Goal: Task Accomplishment & Management: Complete application form

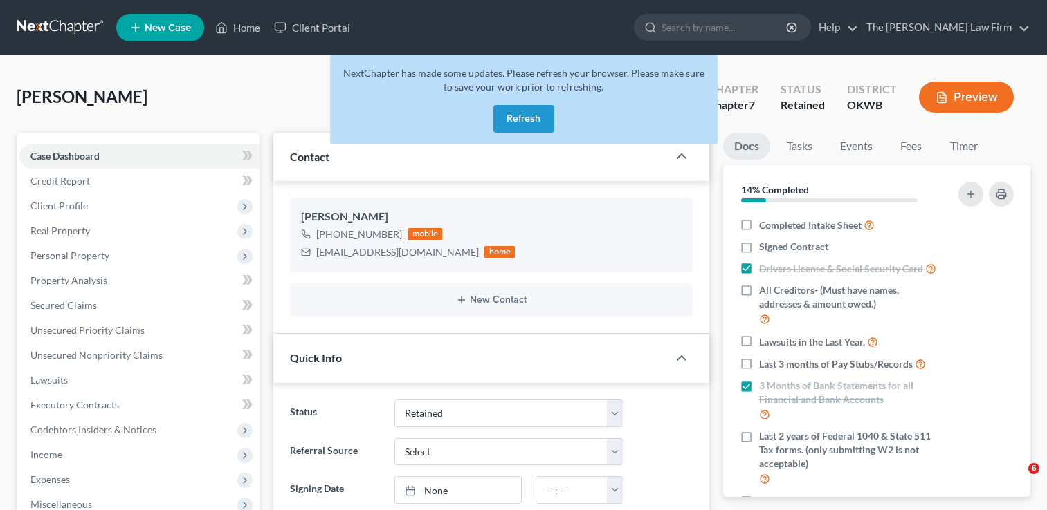
select select "8"
select select "0"
click at [169, 28] on span "New Case" at bounding box center [168, 28] width 46 height 10
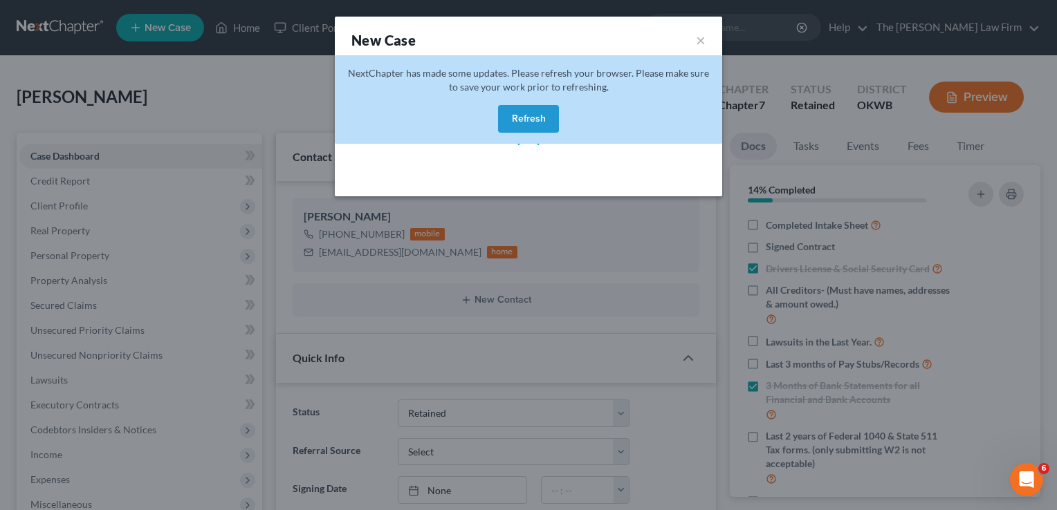
select select "65"
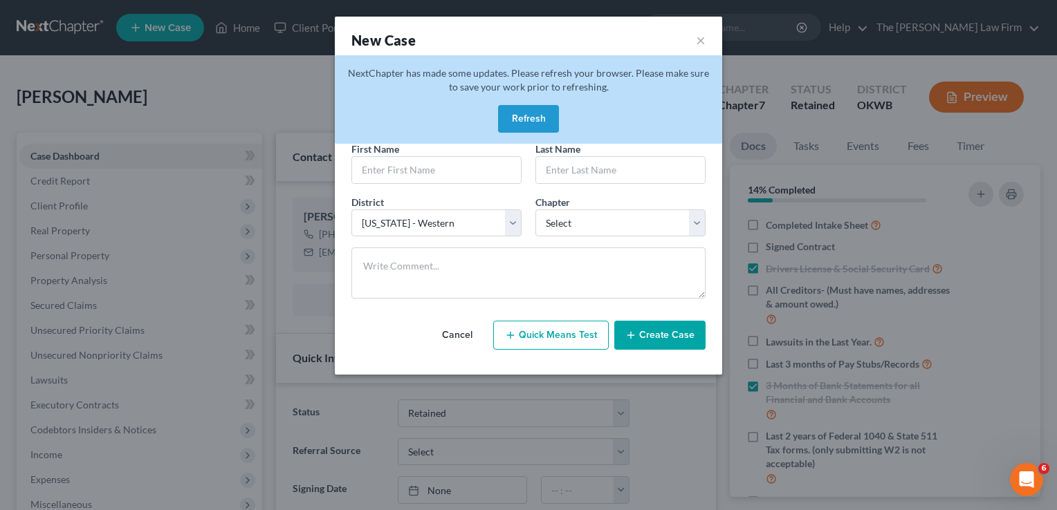
click at [510, 121] on button "Refresh" at bounding box center [528, 119] width 61 height 28
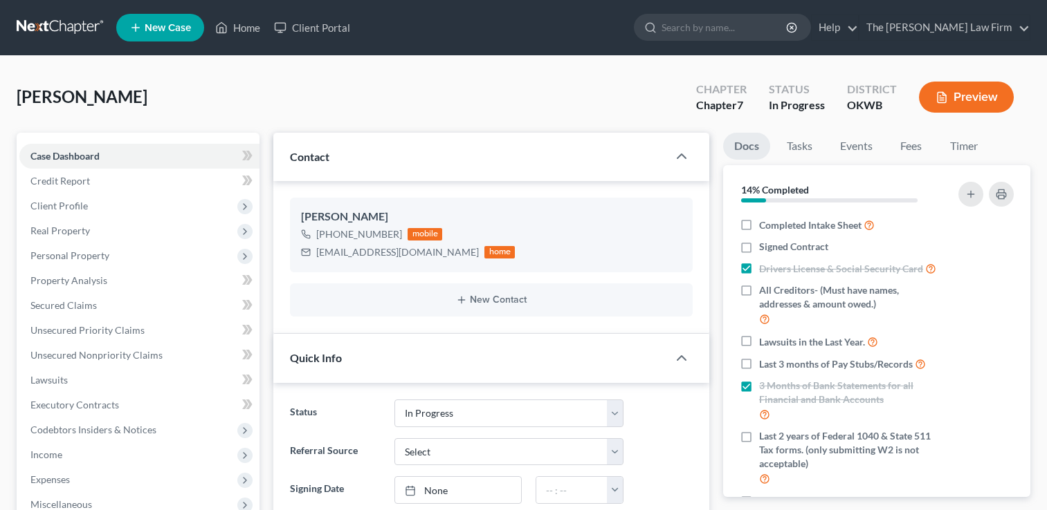
select select "4"
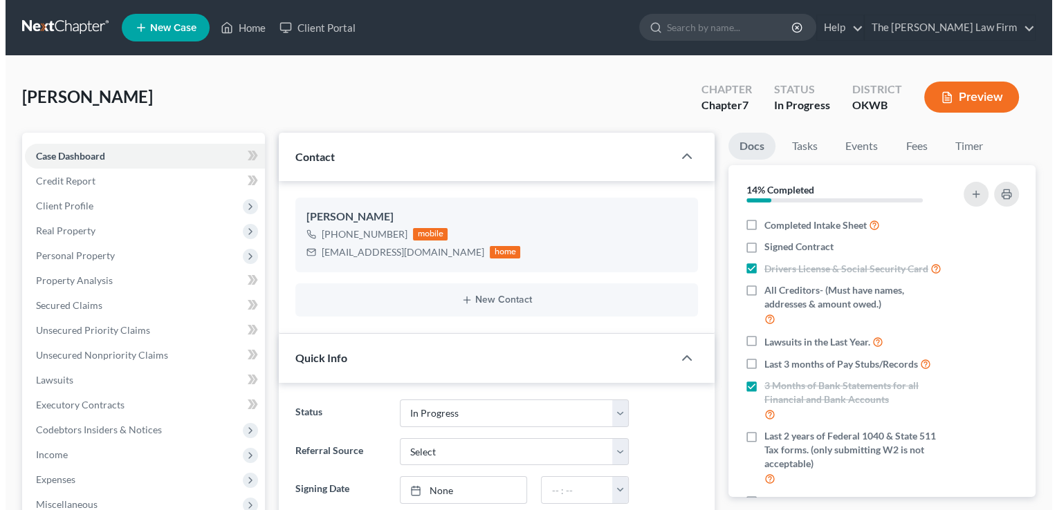
scroll to position [573, 0]
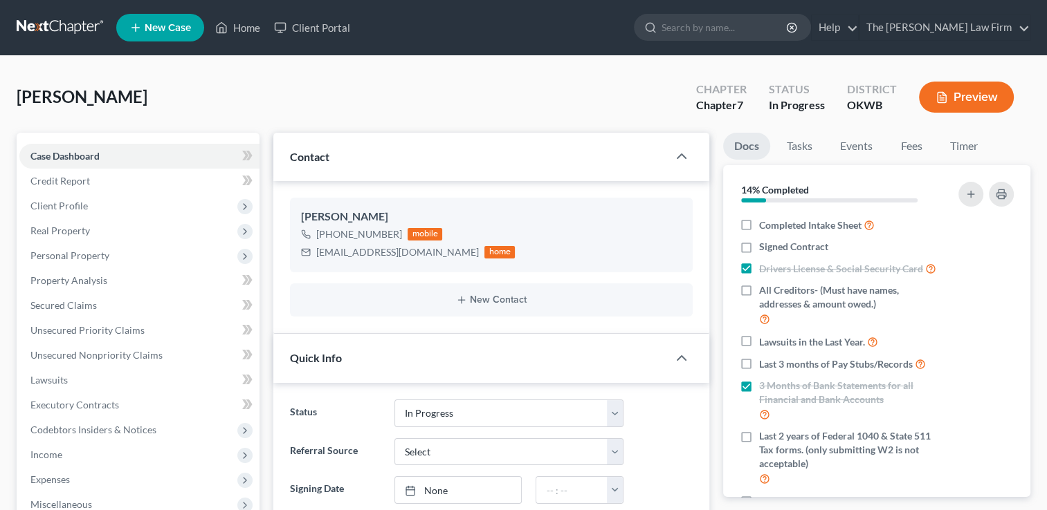
click at [173, 29] on span "New Case" at bounding box center [168, 28] width 46 height 10
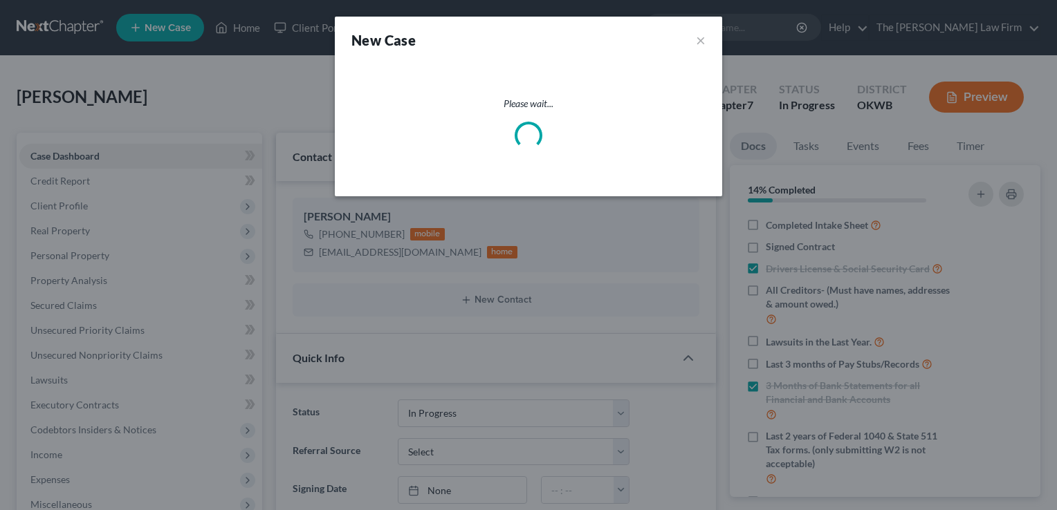
scroll to position [97, 0]
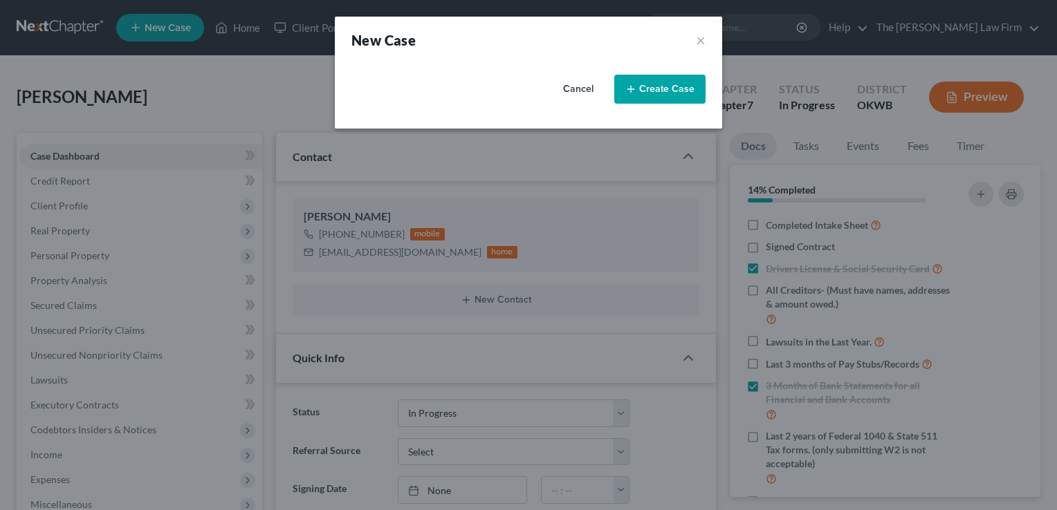
select select "65"
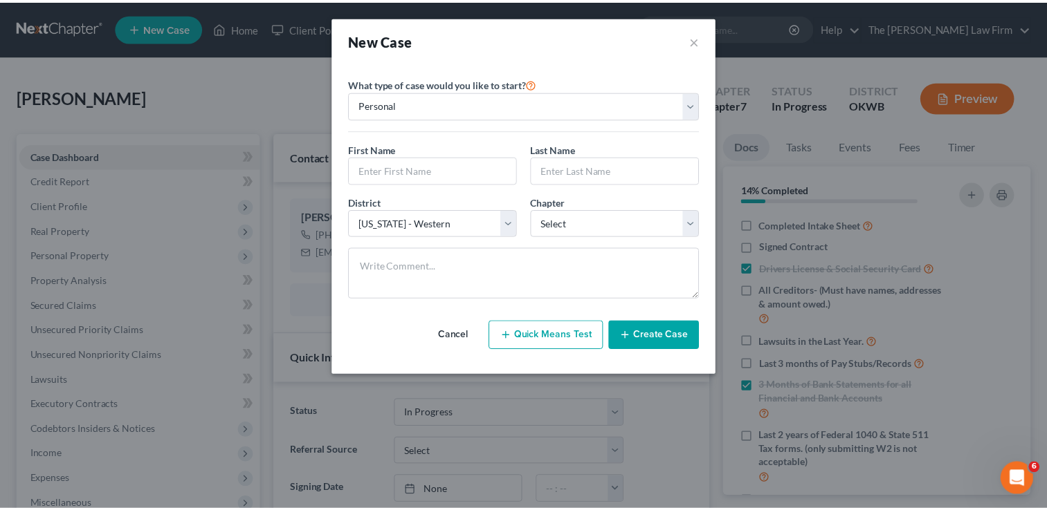
scroll to position [0, 0]
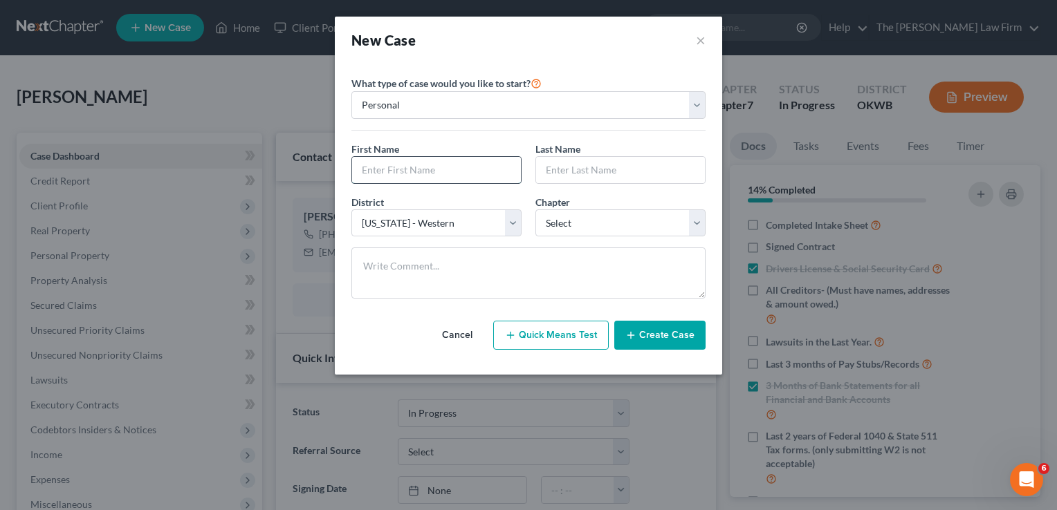
click at [410, 174] on input "text" at bounding box center [436, 170] width 169 height 26
paste input "[PERSON_NAME]"
type input "[PERSON_NAME]"
click at [611, 174] on input "text" at bounding box center [620, 170] width 169 height 26
paste input "[PERSON_NAME]"
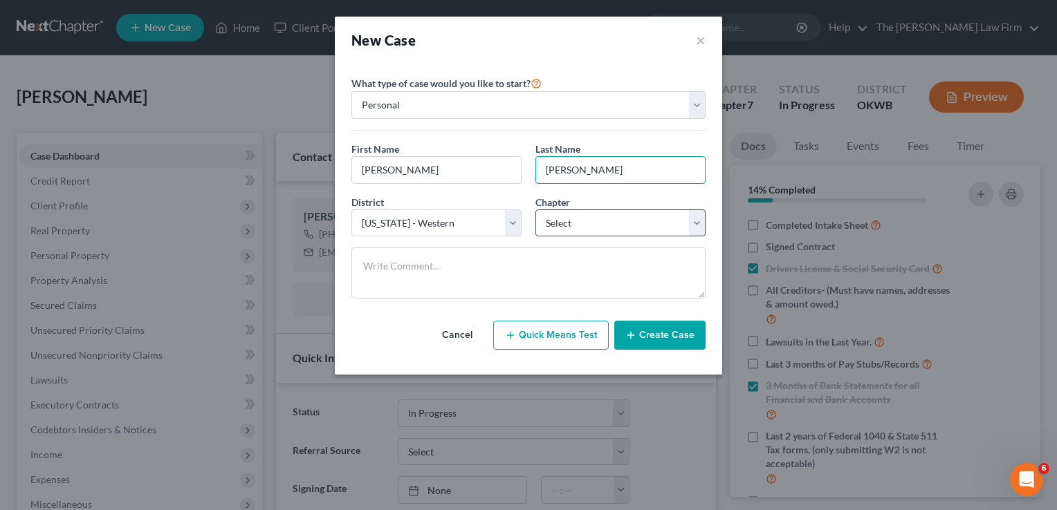
type input "[PERSON_NAME]"
click at [694, 225] on select "Select 7 11 12 13" at bounding box center [620, 224] width 170 height 28
select select "0"
click at [535, 210] on select "Select 7 11 12 13" at bounding box center [620, 224] width 170 height 28
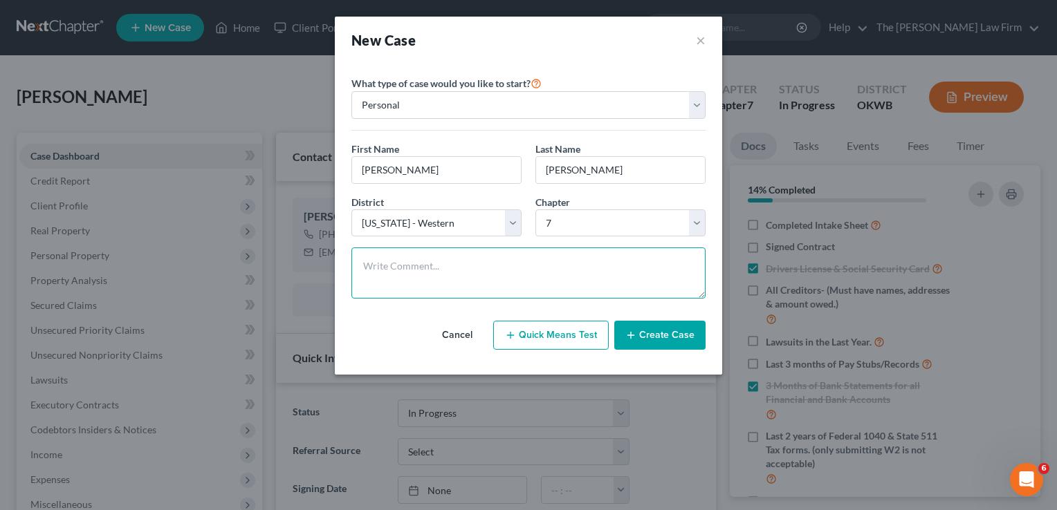
click at [642, 264] on textarea at bounding box center [528, 273] width 354 height 51
type textarea "Got letter"
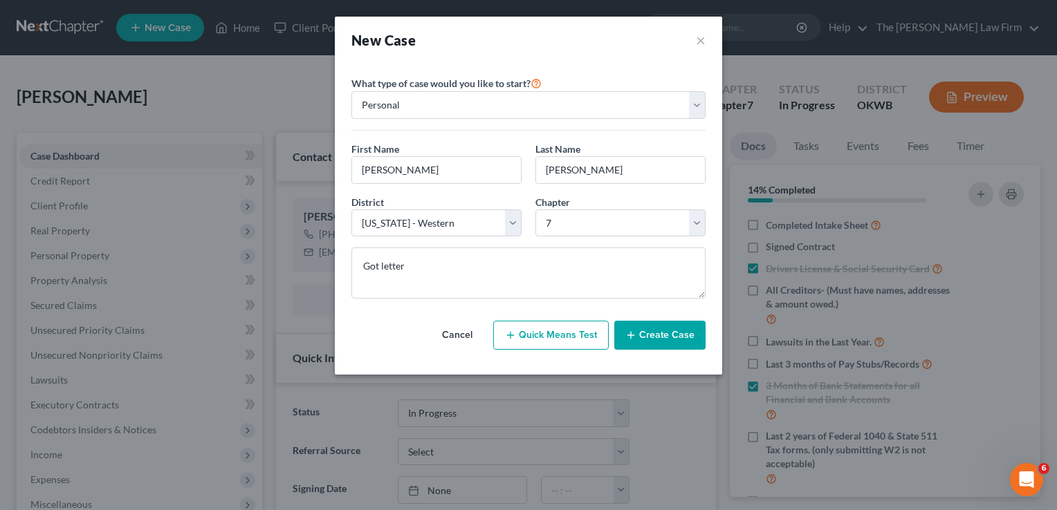
click at [661, 334] on button "Create Case" at bounding box center [659, 335] width 91 height 29
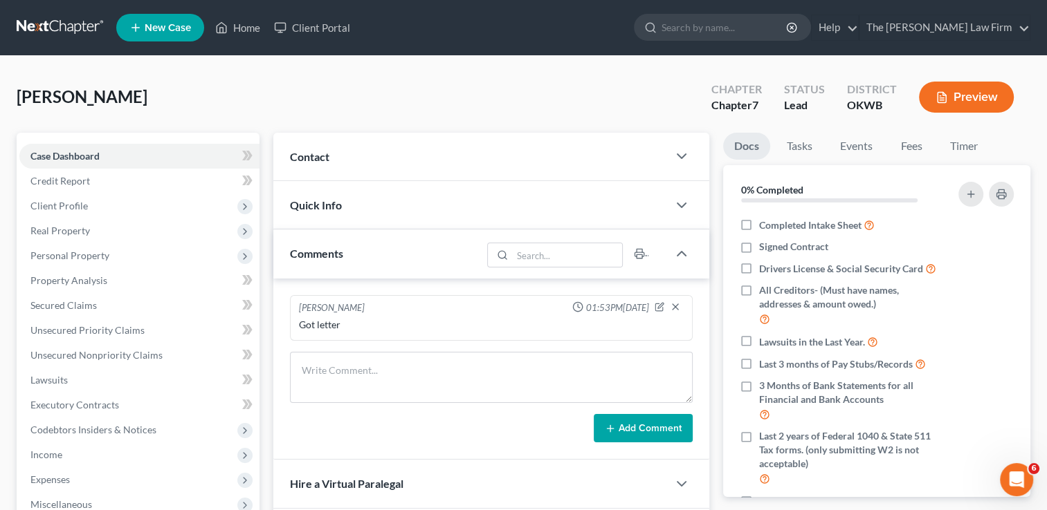
click at [459, 167] on div "Contact" at bounding box center [470, 157] width 394 height 48
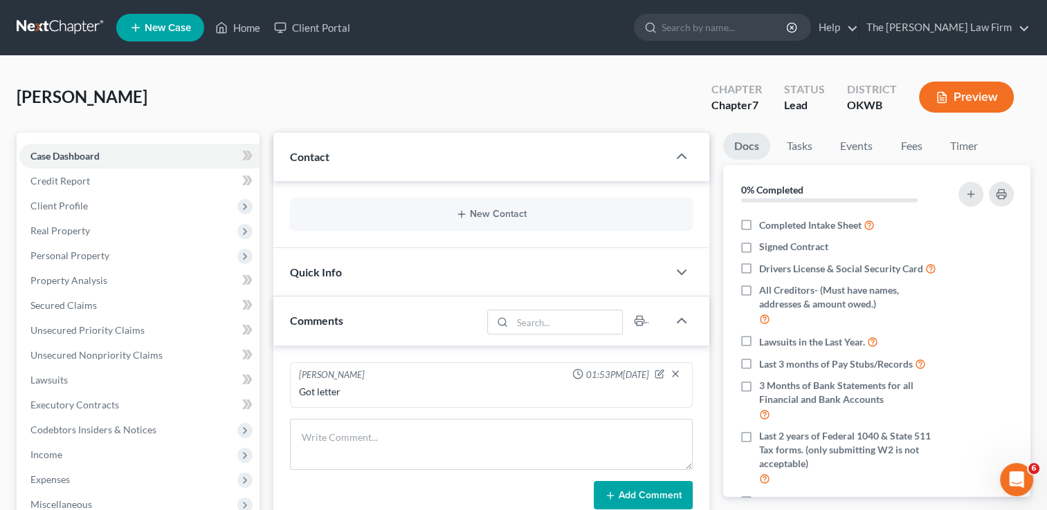
click at [544, 255] on div "Quick Info" at bounding box center [470, 272] width 394 height 48
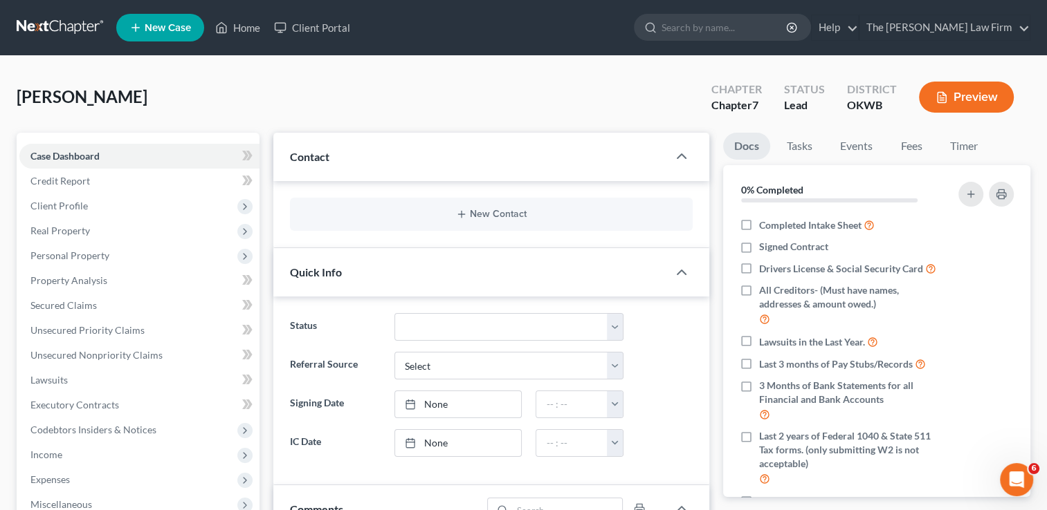
scroll to position [69, 0]
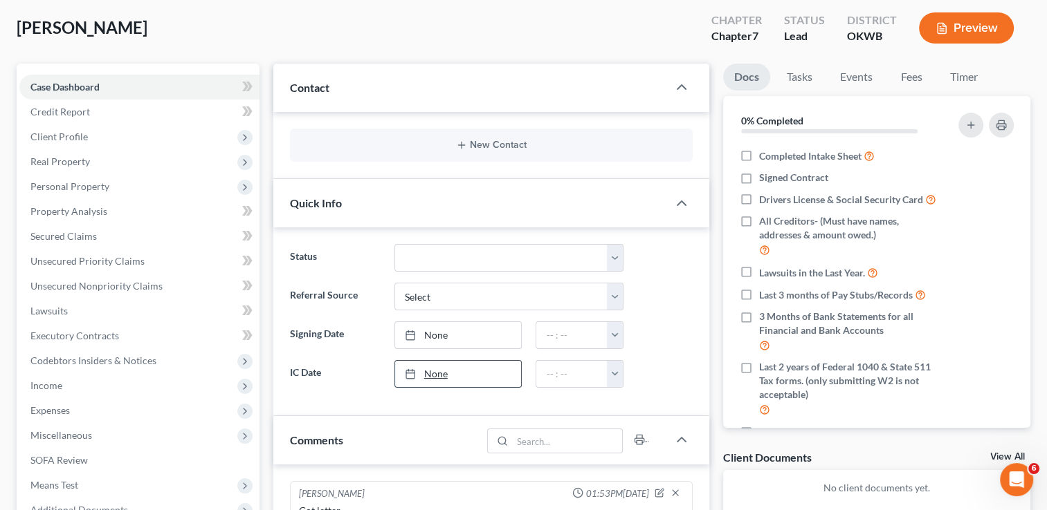
click at [470, 372] on link "None" at bounding box center [458, 374] width 127 height 26
type input "[DATE]"
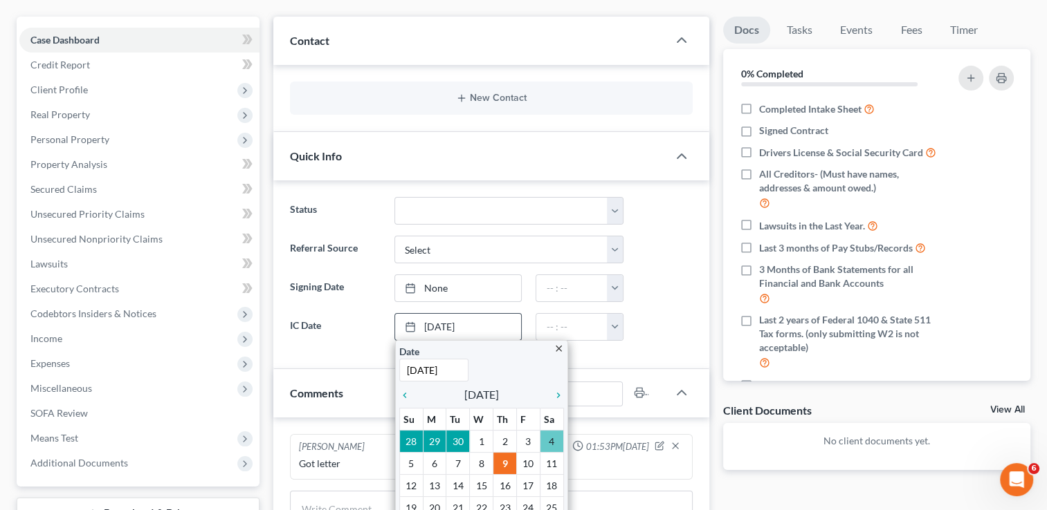
scroll to position [138, 0]
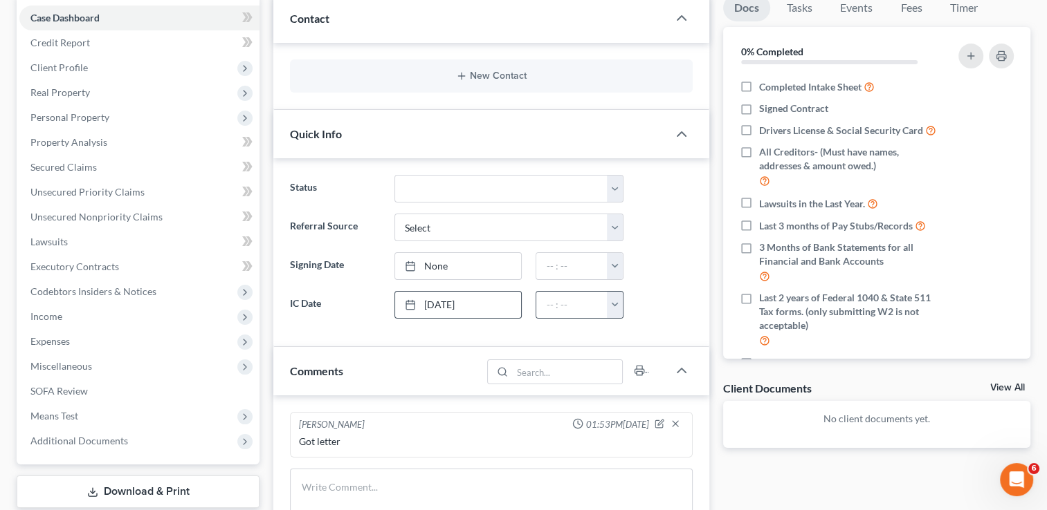
click at [616, 311] on button "button" at bounding box center [614, 305] width 15 height 26
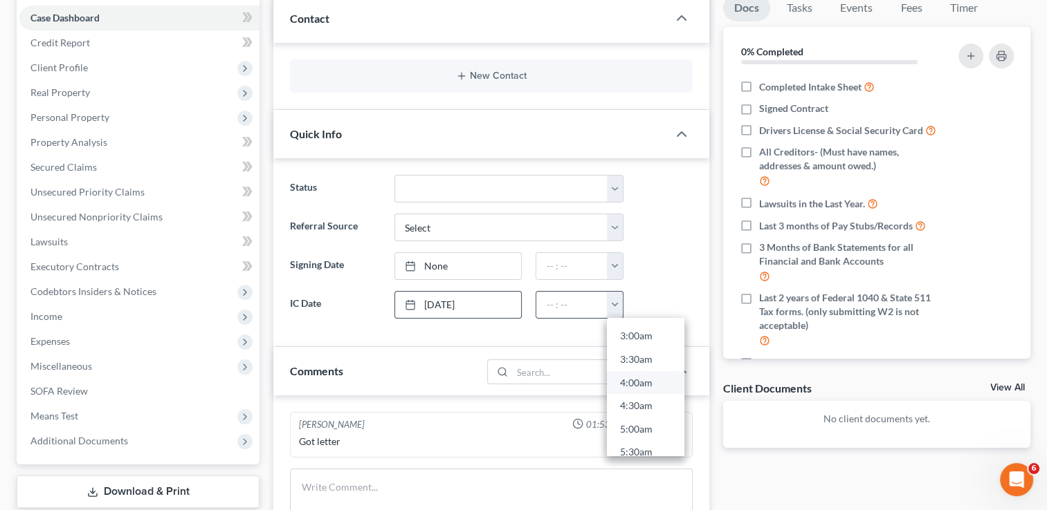
click at [650, 382] on link "4:00am" at bounding box center [645, 383] width 77 height 24
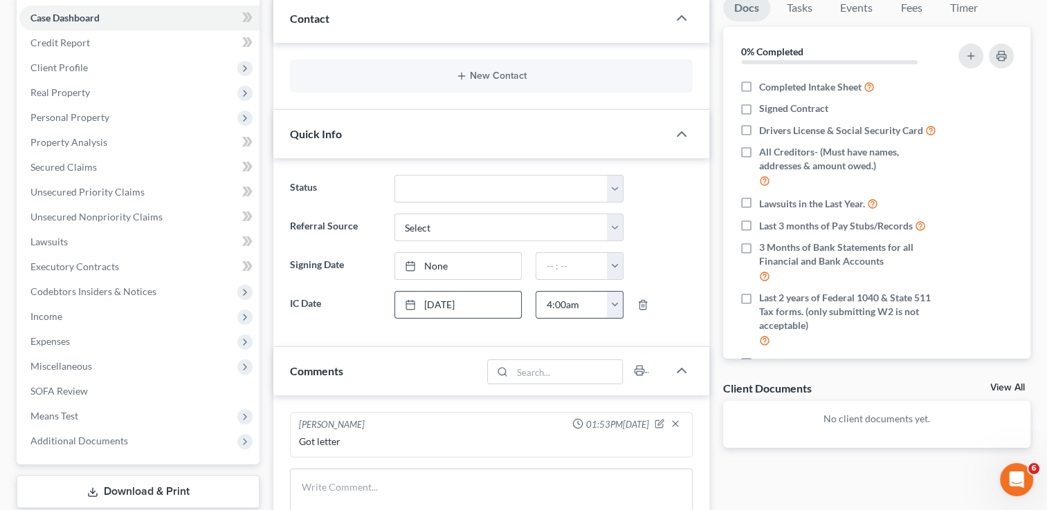
click at [618, 309] on button "button" at bounding box center [614, 305] width 15 height 26
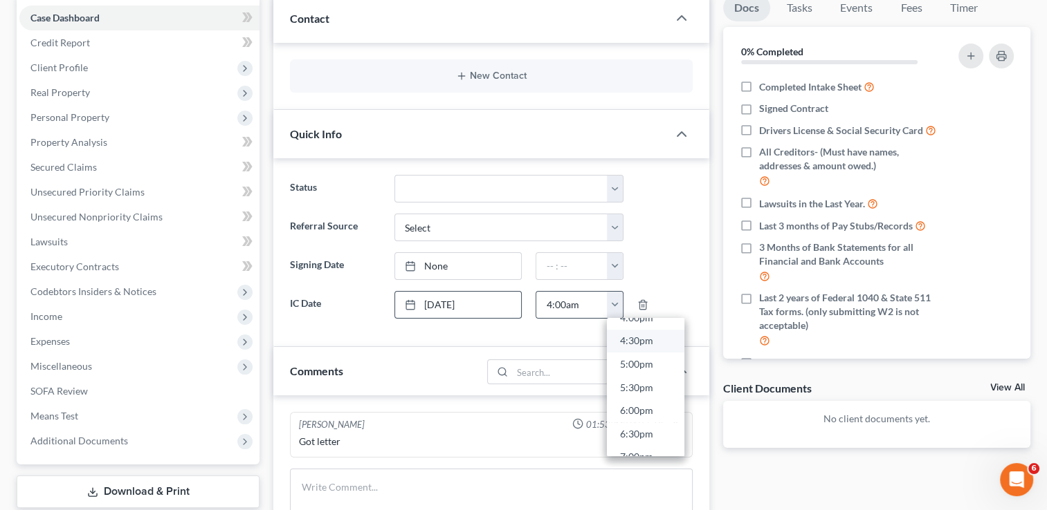
scroll to position [692, 0]
click at [643, 380] on link "4:00pm" at bounding box center [645, 388] width 77 height 24
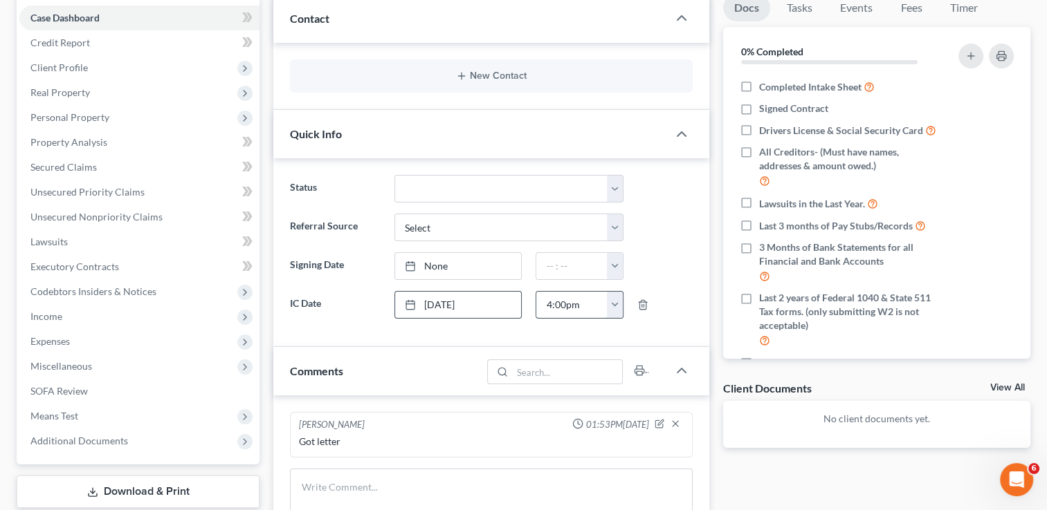
click at [562, 306] on input "4:00pm" at bounding box center [571, 305] width 71 height 26
type input "4:15pm"
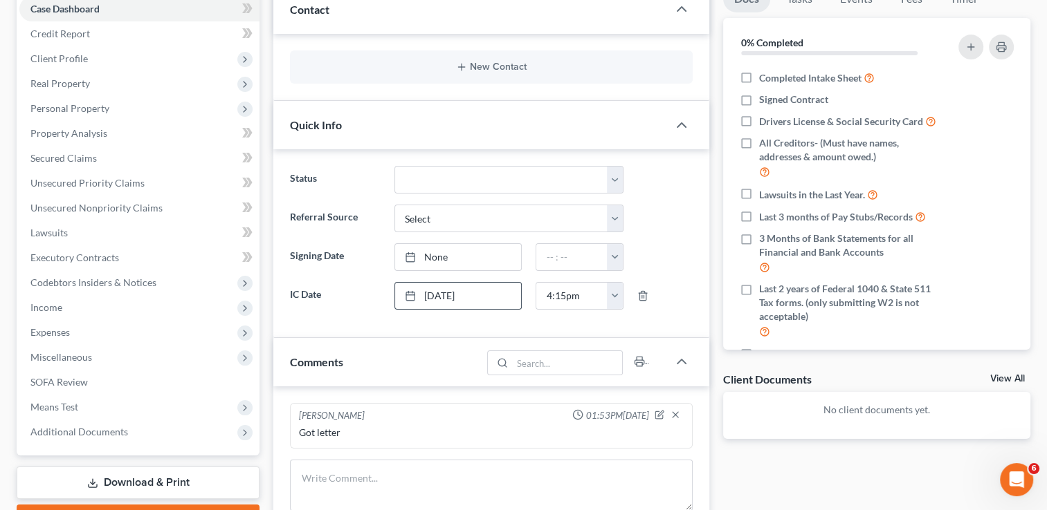
scroll to position [0, 0]
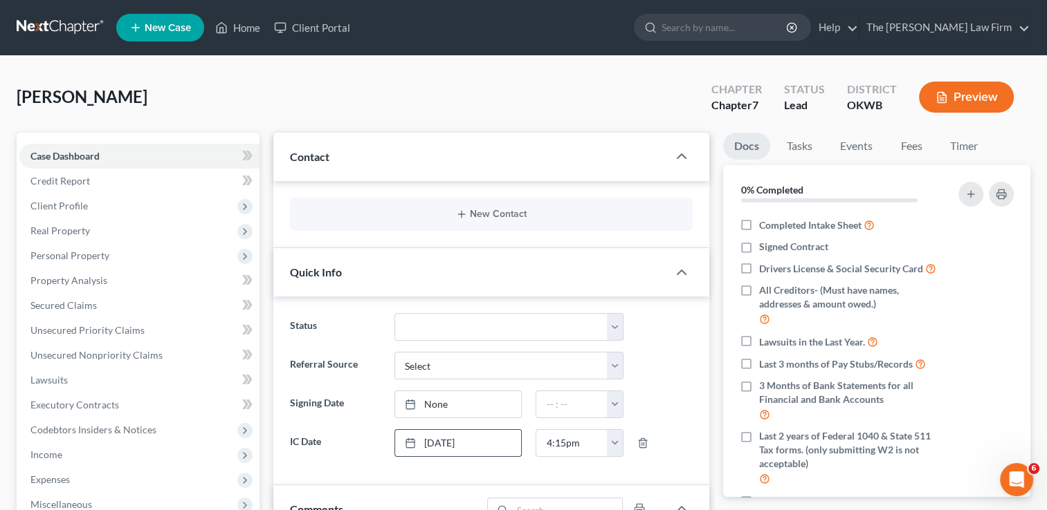
click at [518, 92] on div "[PERSON_NAME] Upgraded Chapter Chapter 7 Status Lead District OKWB Preview" at bounding box center [523, 103] width 1013 height 60
click at [683, 159] on icon "button" at bounding box center [681, 156] width 17 height 17
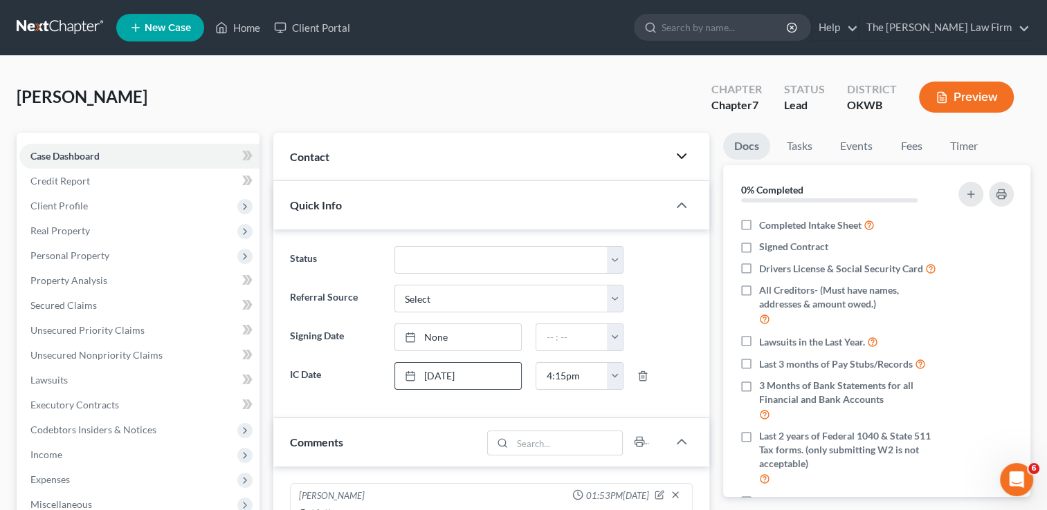
click at [683, 159] on icon "button" at bounding box center [681, 156] width 17 height 17
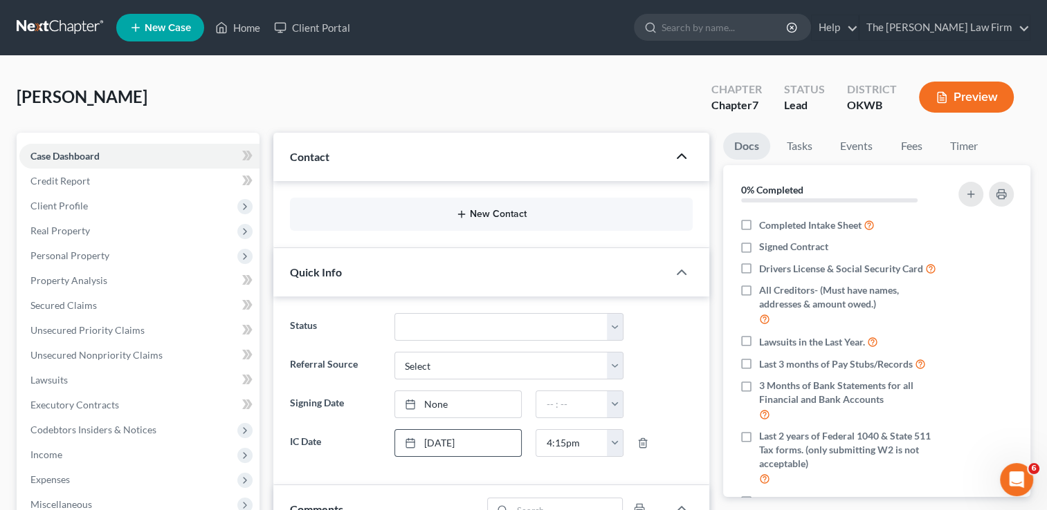
click at [495, 215] on button "New Contact" at bounding box center [491, 214] width 380 height 11
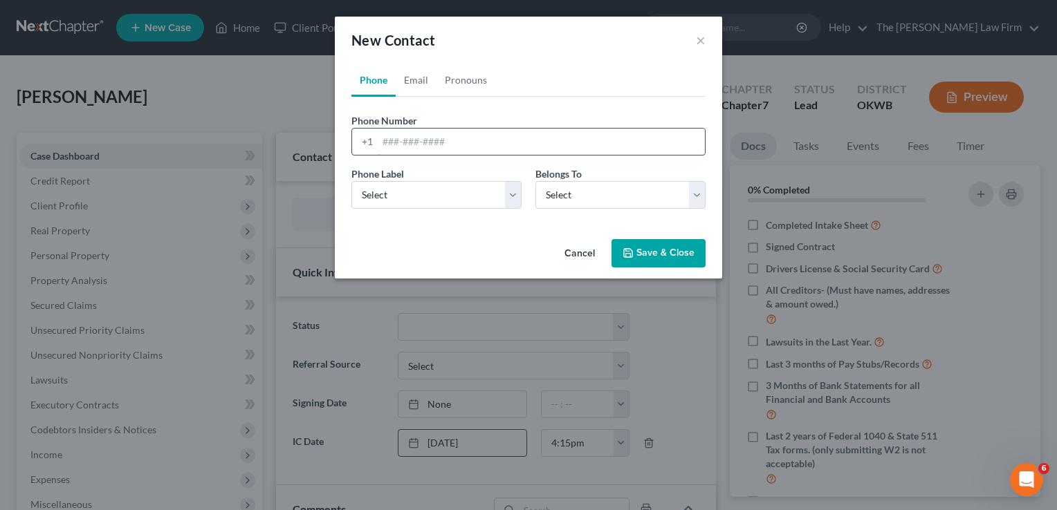
click at [407, 148] on input "tel" at bounding box center [541, 142] width 327 height 26
paste input "[PHONE_NUMBER]"
type input "[PHONE_NUMBER]"
click at [511, 199] on select "Select Mobile Home Work Other" at bounding box center [436, 195] width 170 height 28
select select "0"
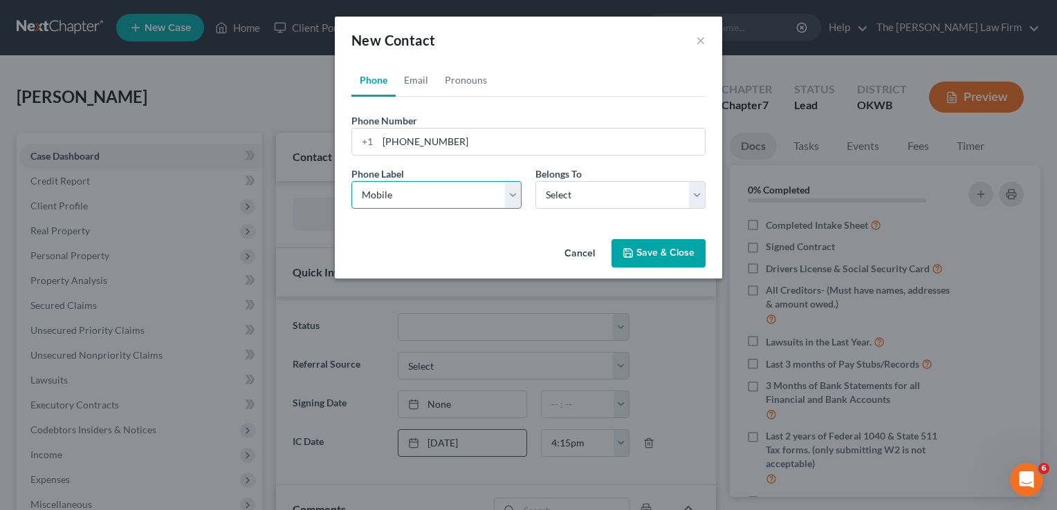
click at [351, 181] on select "Select Mobile Home Work Other" at bounding box center [436, 195] width 170 height 28
click at [694, 195] on select "Select Client Other" at bounding box center [620, 195] width 170 height 28
click at [535, 181] on select "Select Client Other" at bounding box center [620, 195] width 170 height 28
click at [653, 234] on div "Cancel Save & Close" at bounding box center [528, 257] width 387 height 46
click at [695, 203] on select "Select Client Other" at bounding box center [620, 195] width 170 height 28
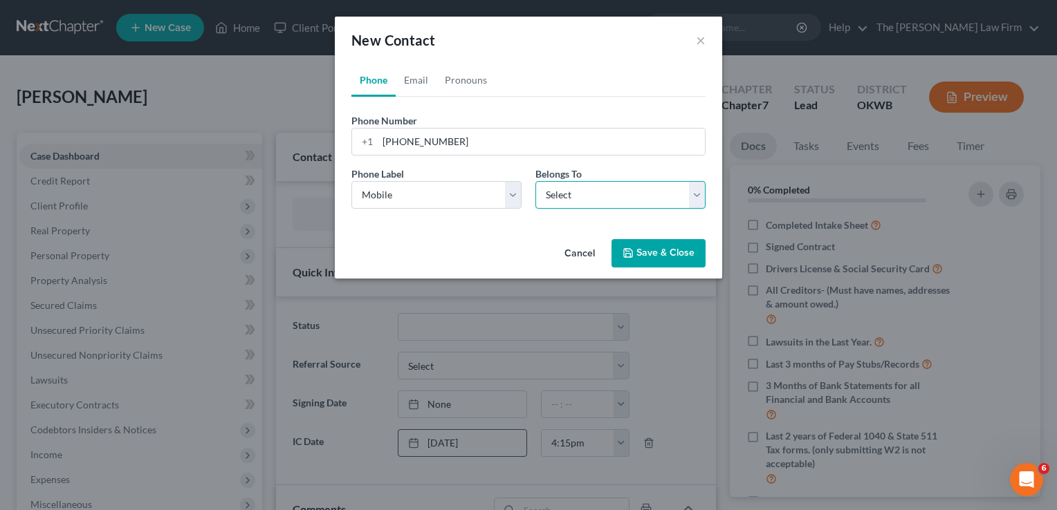
select select "1"
click at [535, 181] on select "Select Client Other" at bounding box center [620, 195] width 170 height 28
select select "1"
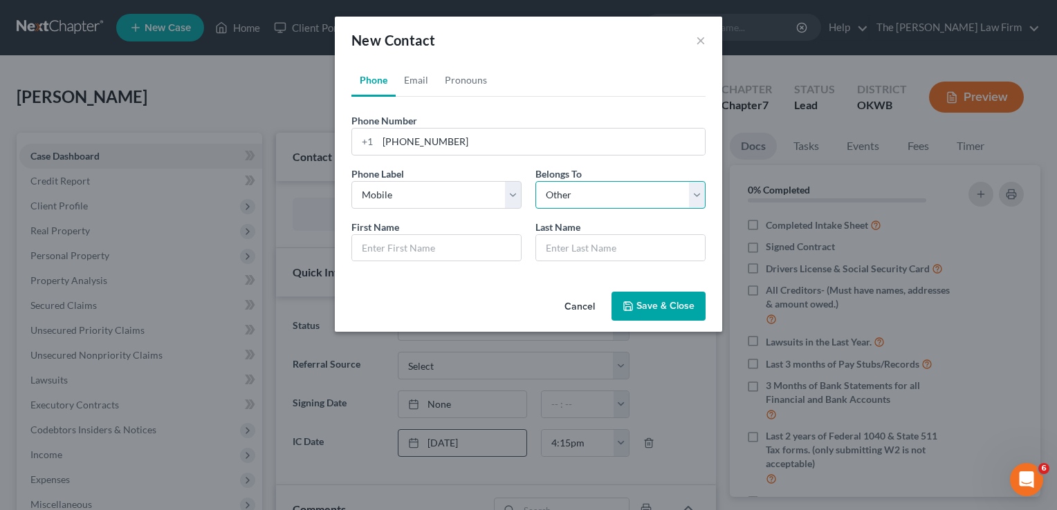
drag, startPoint x: 694, startPoint y: 195, endPoint x: 668, endPoint y: 208, distance: 29.4
click at [694, 195] on select "Select Client Other" at bounding box center [620, 195] width 170 height 28
select select "0"
click at [535, 181] on select "Select Client Other" at bounding box center [620, 195] width 170 height 28
select select "0"
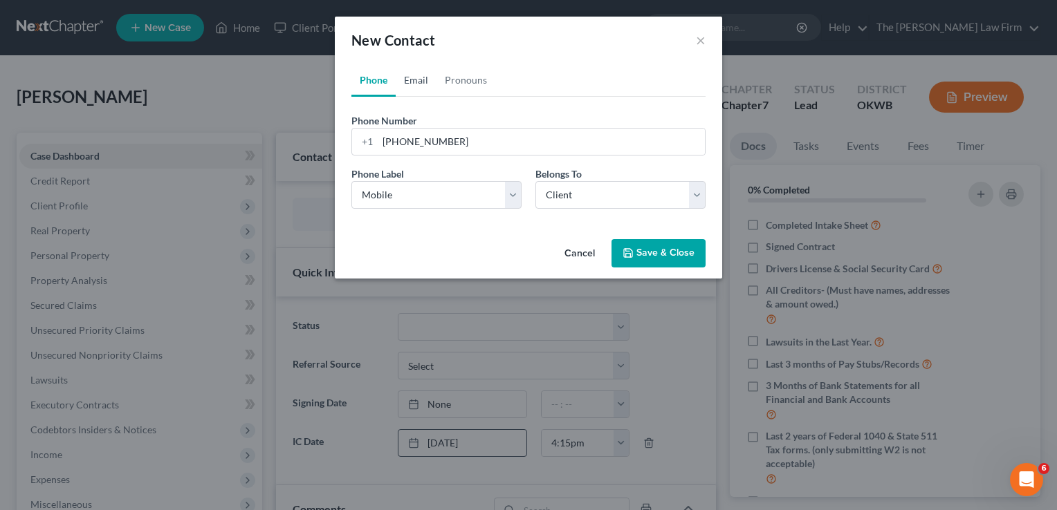
click at [415, 76] on link "Email" at bounding box center [416, 80] width 41 height 33
click at [558, 140] on input "email" at bounding box center [541, 142] width 327 height 26
paste input "[EMAIL_ADDRESS][DOMAIN_NAME]"
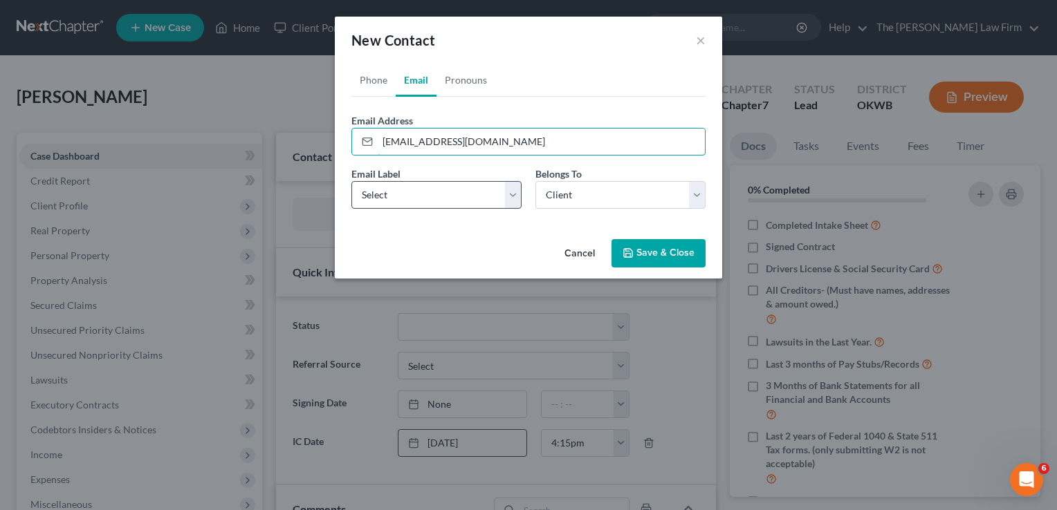
type input "[EMAIL_ADDRESS][DOMAIN_NAME]"
click at [515, 196] on select "Select Home Work Other" at bounding box center [436, 195] width 170 height 28
select select "0"
click at [351, 181] on select "Select Home Work Other" at bounding box center [436, 195] width 170 height 28
click at [670, 258] on button "Save & Close" at bounding box center [658, 253] width 94 height 29
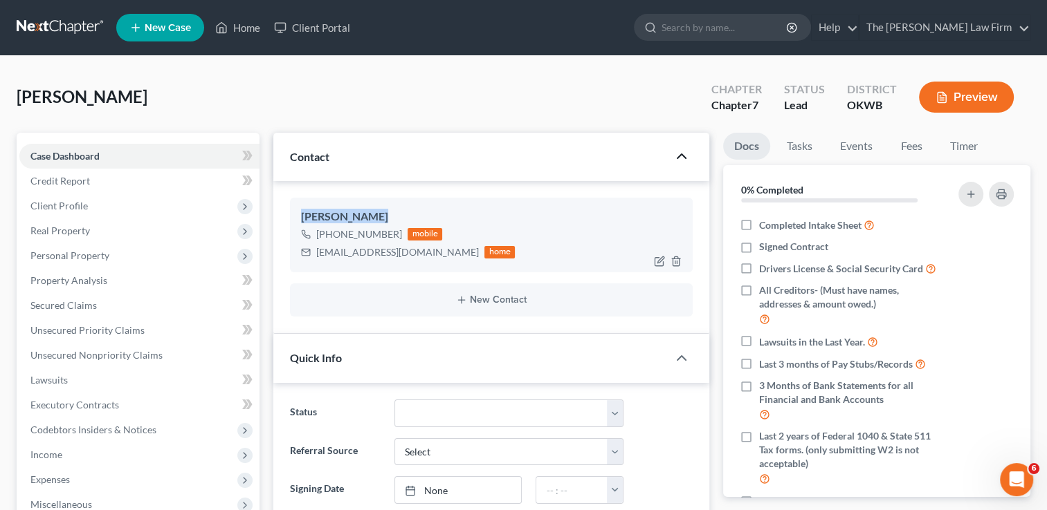
drag, startPoint x: 383, startPoint y: 213, endPoint x: 299, endPoint y: 210, distance: 84.4
click at [299, 210] on div "[PERSON_NAME] [PHONE_NUMBER] mobile [EMAIL_ADDRESS][DOMAIN_NAME] home" at bounding box center [491, 235] width 403 height 75
copy div "[PERSON_NAME]"
drag, startPoint x: 400, startPoint y: 236, endPoint x: 326, endPoint y: 231, distance: 73.5
click at [327, 234] on div "[PHONE_NUMBER] mobile" at bounding box center [408, 235] width 214 height 18
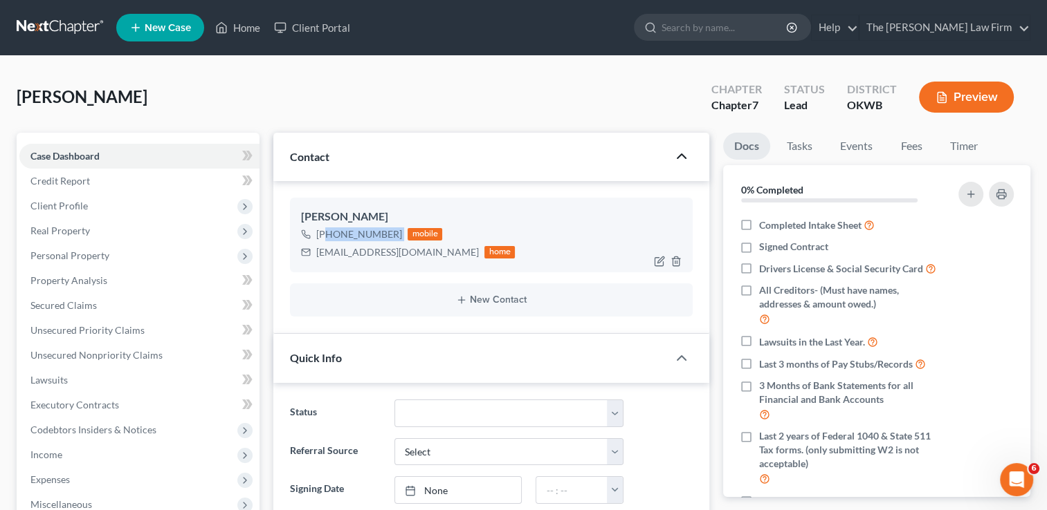
copy div "[PHONE_NUMBER]"
drag, startPoint x: 368, startPoint y: 288, endPoint x: 407, endPoint y: 257, distance: 49.7
click at [368, 288] on div "New Contact" at bounding box center [491, 300] width 403 height 33
drag, startPoint x: 406, startPoint y: 253, endPoint x: 315, endPoint y: 258, distance: 90.7
click at [315, 258] on div "[EMAIL_ADDRESS][DOMAIN_NAME] home" at bounding box center [408, 252] width 214 height 18
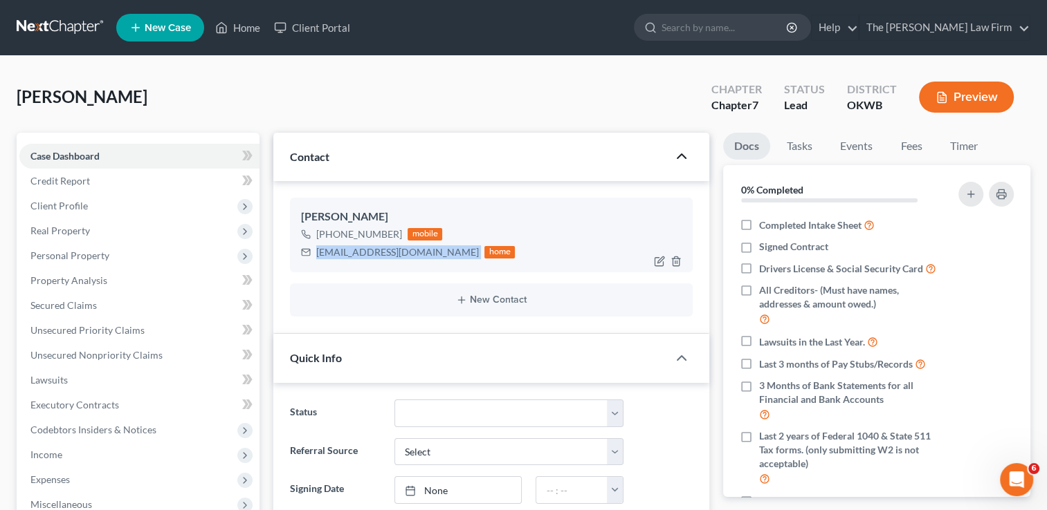
copy div "[EMAIL_ADDRESS][DOMAIN_NAME]"
click at [381, 104] on div "[PERSON_NAME] Upgraded Chapter Chapter 7 Status Lead District OKWB Preview" at bounding box center [523, 103] width 1013 height 60
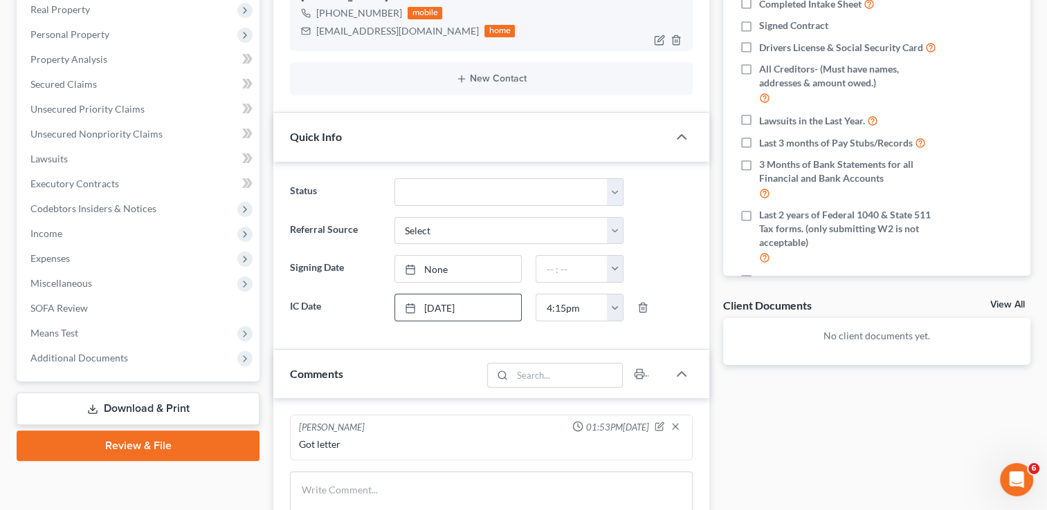
scroll to position [277, 0]
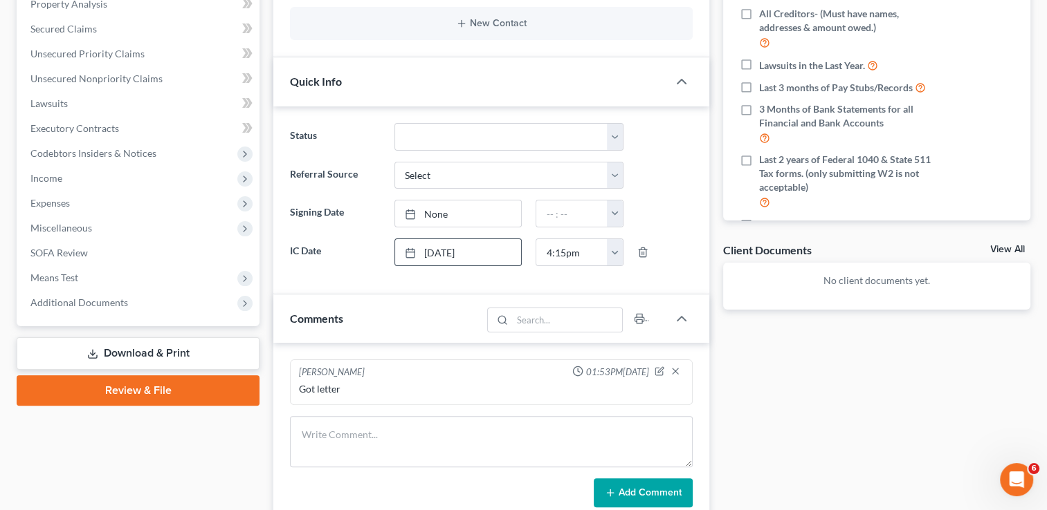
drag, startPoint x: 376, startPoint y: 386, endPoint x: 357, endPoint y: 398, distance: 23.0
click at [375, 388] on div "Got letter" at bounding box center [491, 390] width 385 height 14
click at [358, 394] on div "Got letter" at bounding box center [491, 390] width 385 height 14
click at [659, 371] on icon "button" at bounding box center [659, 372] width 10 height 10
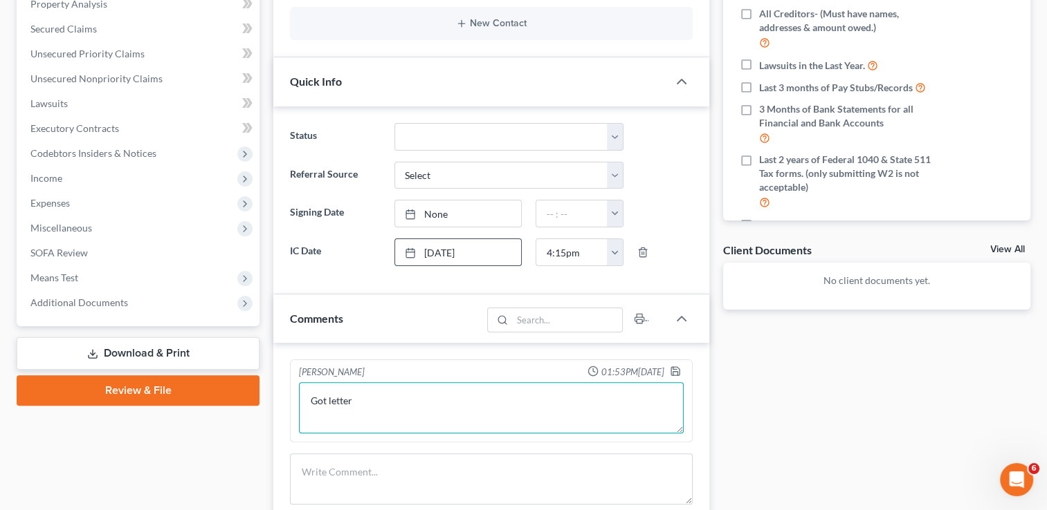
click at [441, 383] on textarea "Got letter" at bounding box center [491, 408] width 385 height 51
paste textarea "CJ-2025-885"
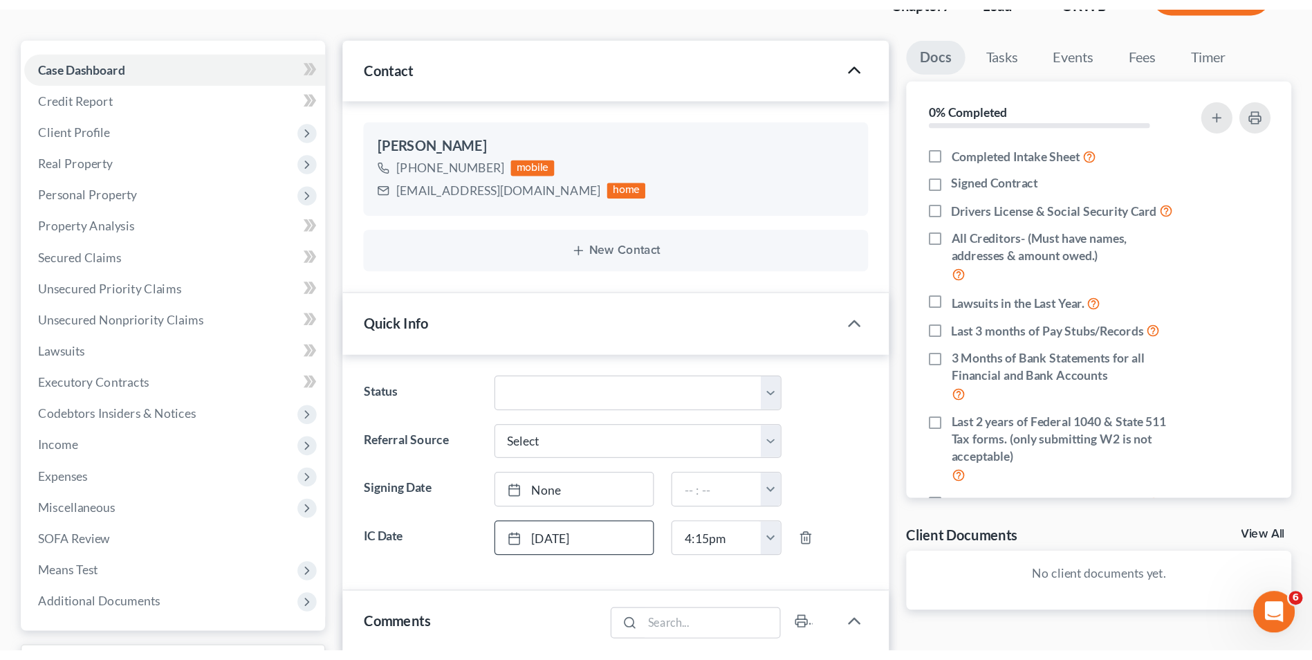
scroll to position [0, 0]
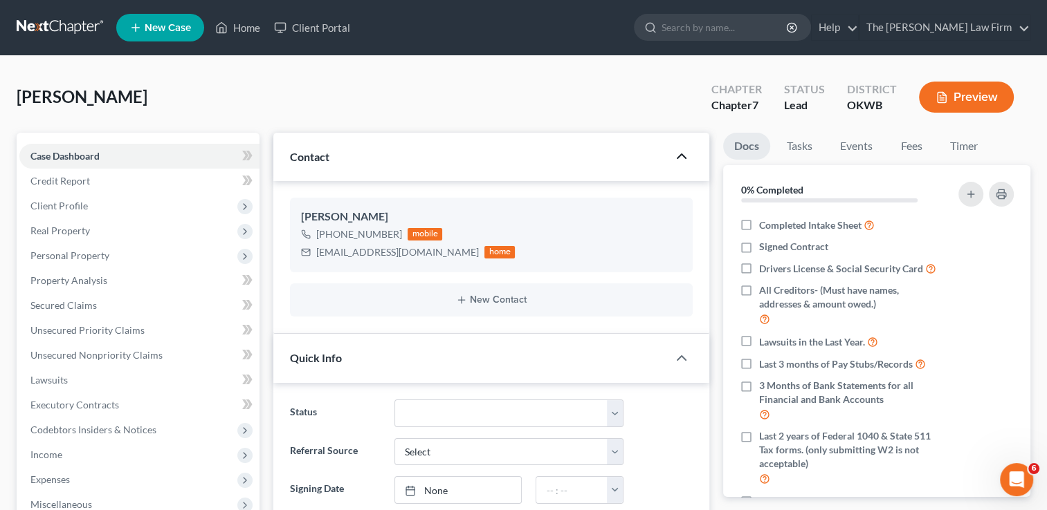
type textarea "Got letter his case #CJ-2025-885"
drag, startPoint x: 378, startPoint y: 84, endPoint x: 352, endPoint y: 79, distance: 26.9
click at [379, 84] on div "[PERSON_NAME] Upgraded Chapter Chapter 7 Status Lead District OKWB Preview" at bounding box center [523, 103] width 1013 height 60
click at [254, 29] on link "Home" at bounding box center [237, 27] width 59 height 25
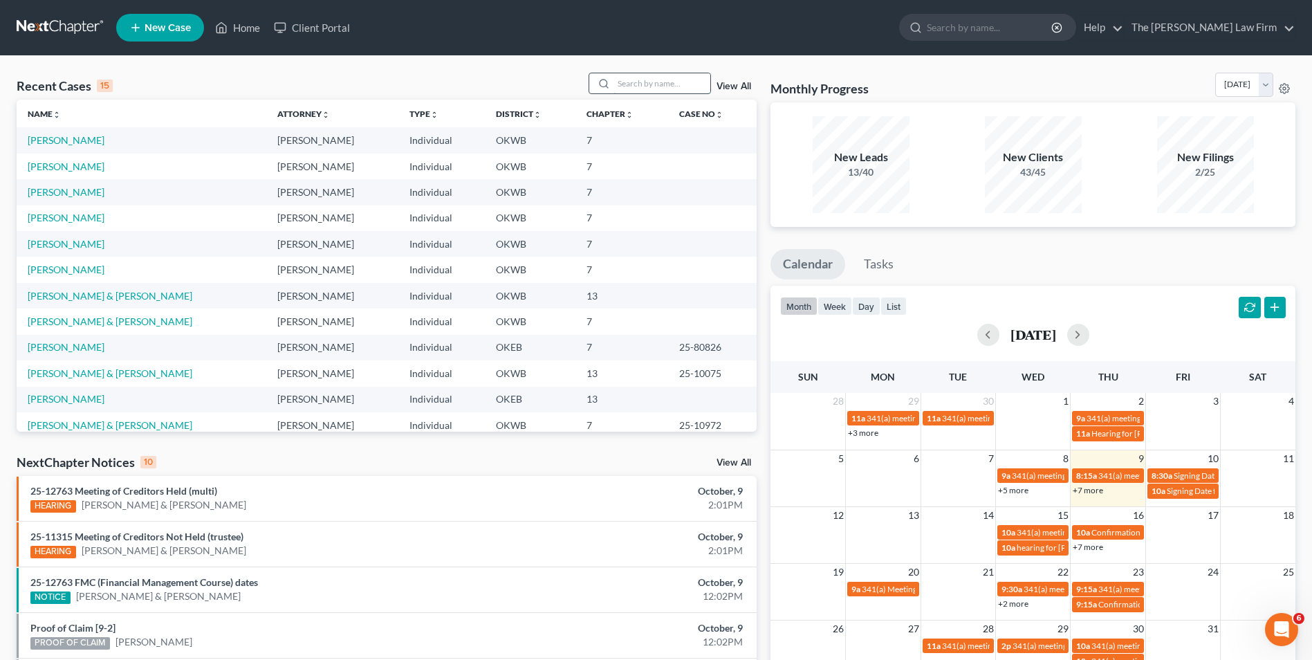
click at [647, 81] on input "search" at bounding box center [662, 83] width 97 height 20
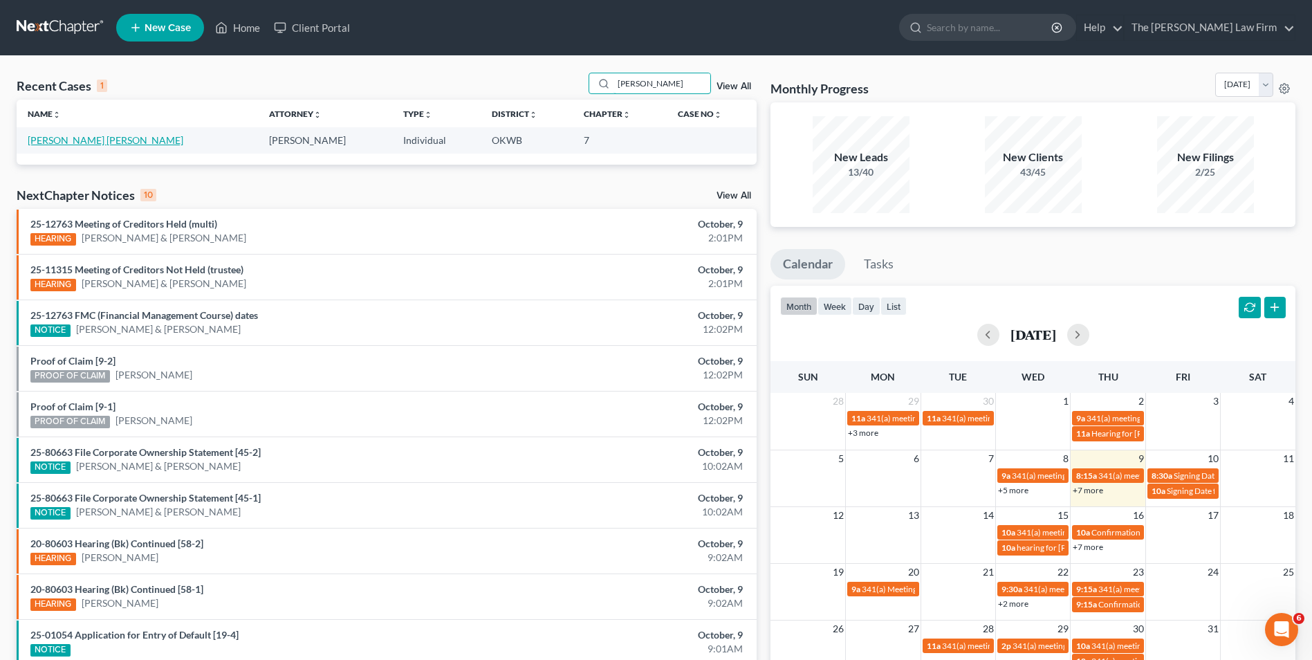
type input "[PERSON_NAME]"
click at [116, 138] on link "[PERSON_NAME] [PERSON_NAME]" at bounding box center [106, 140] width 156 height 12
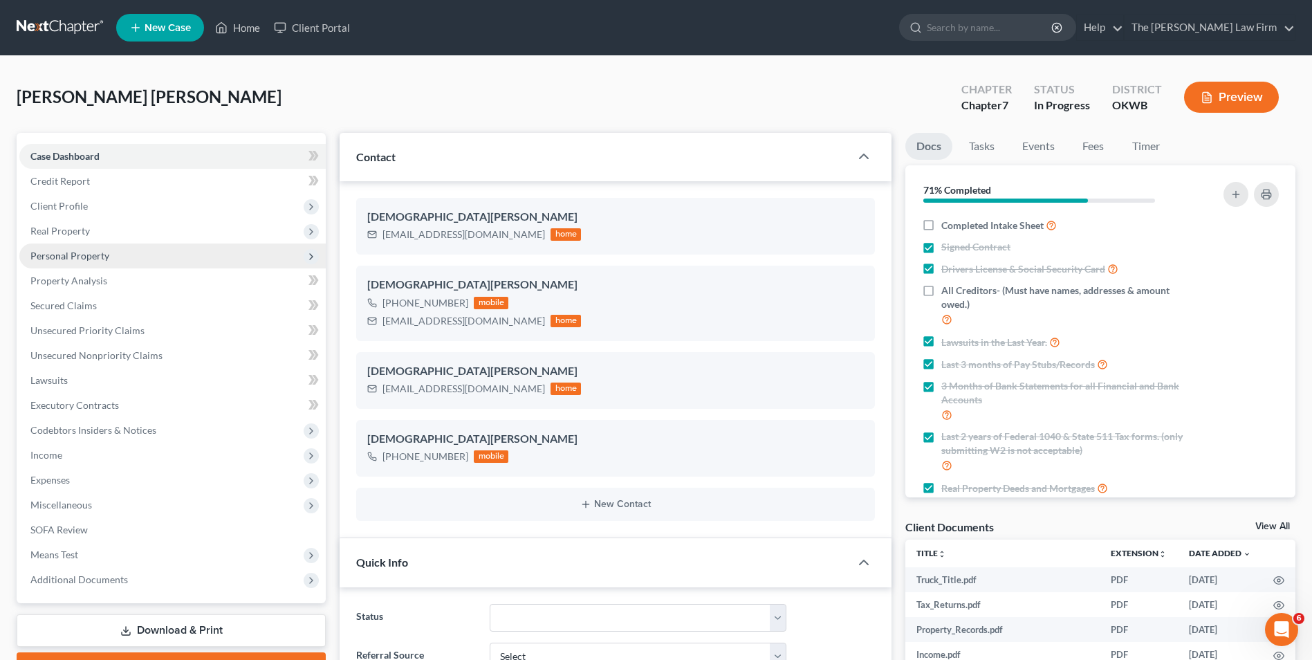
scroll to position [1106, 0]
click at [113, 233] on span "Real Property" at bounding box center [172, 231] width 306 height 25
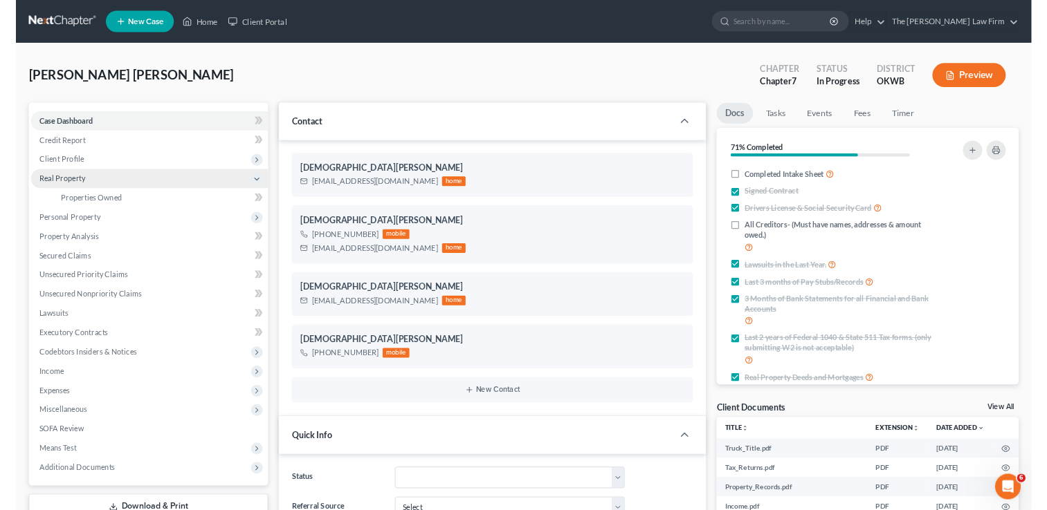
scroll to position [1565, 0]
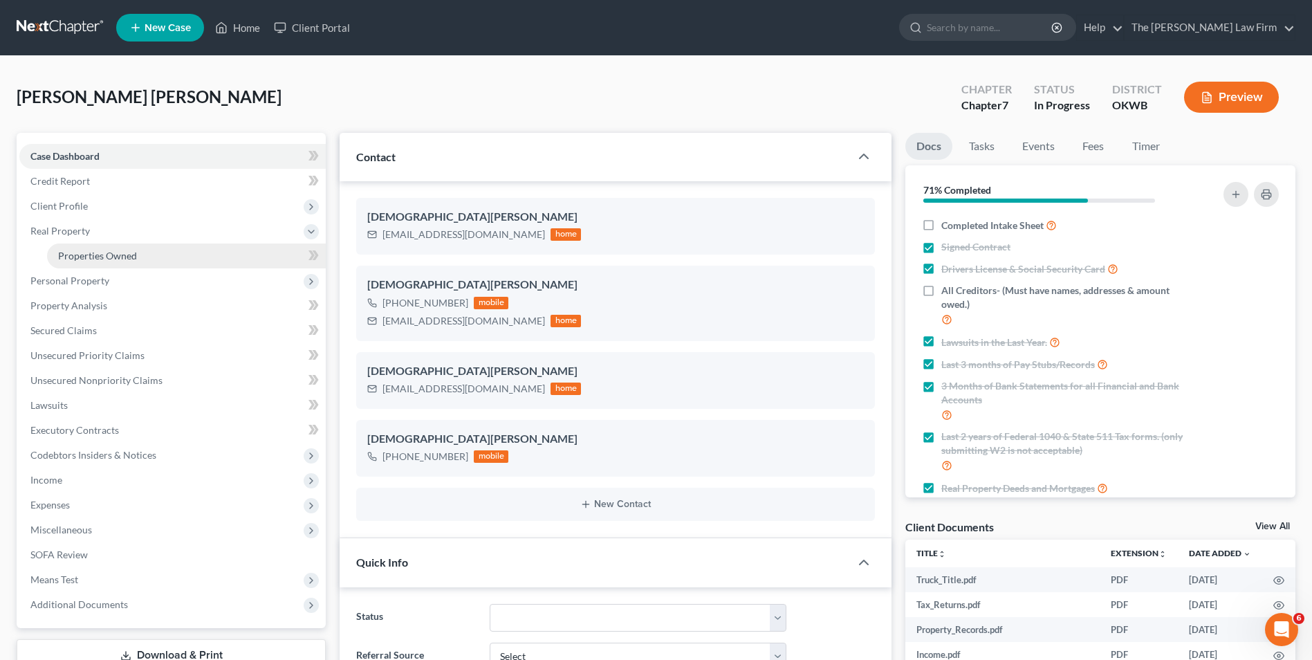
click at [121, 257] on span "Properties Owned" at bounding box center [97, 256] width 79 height 12
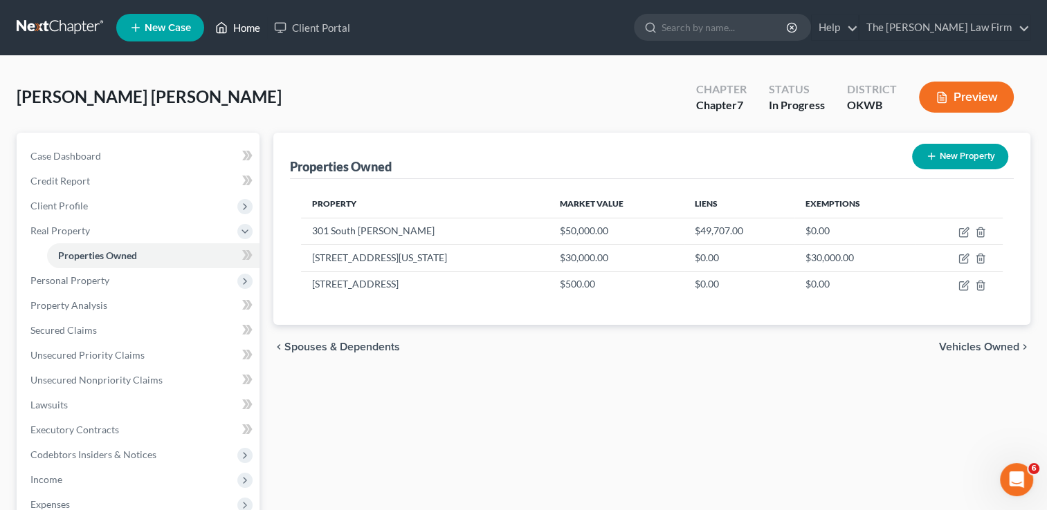
click at [227, 32] on icon at bounding box center [221, 27] width 12 height 17
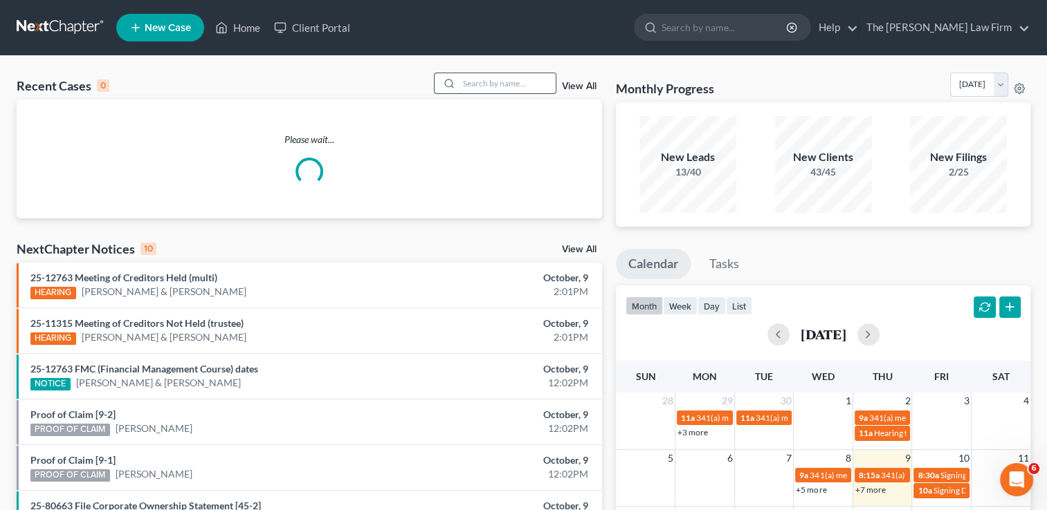
click at [522, 83] on input "search" at bounding box center [507, 83] width 97 height 20
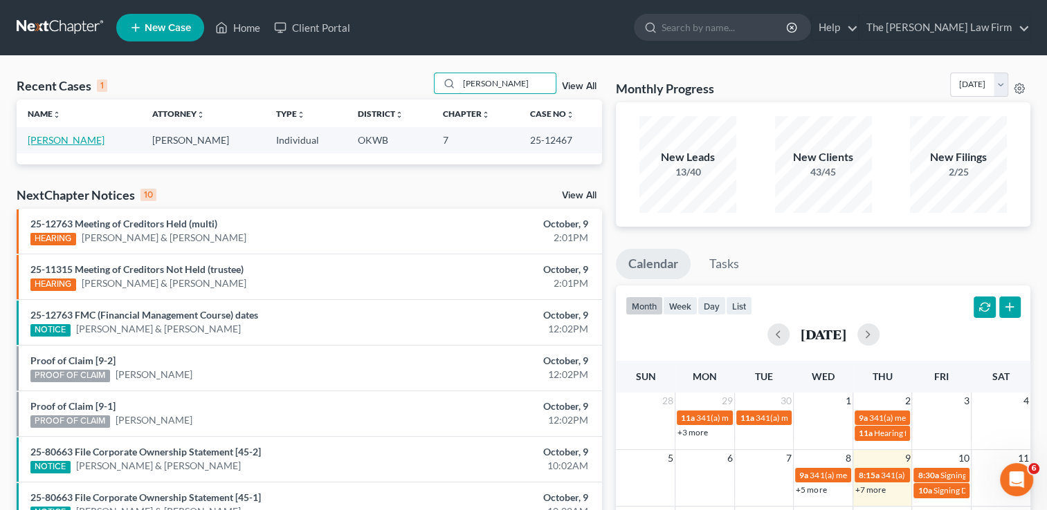
type input "[PERSON_NAME]"
click at [91, 143] on link "[PERSON_NAME]" at bounding box center [66, 140] width 77 height 12
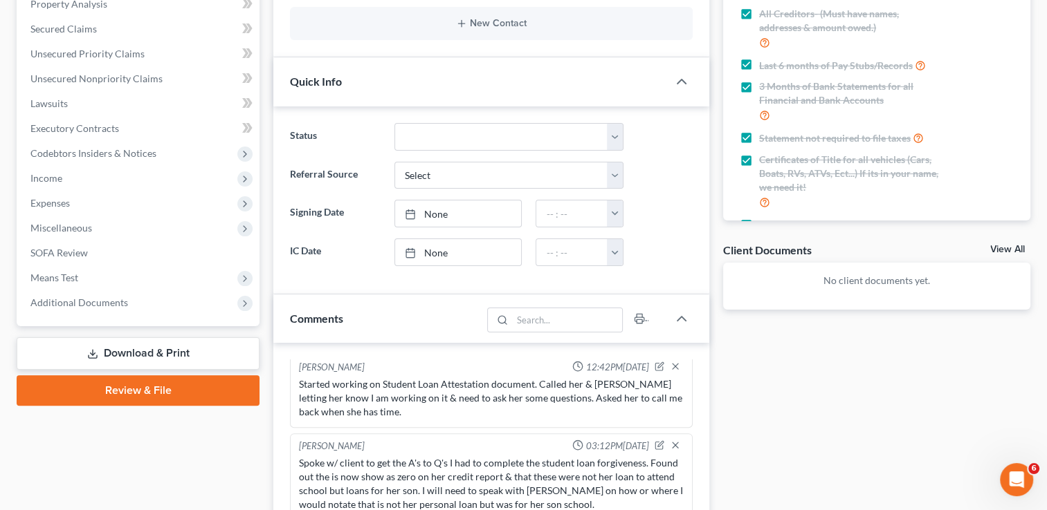
scroll to position [484, 0]
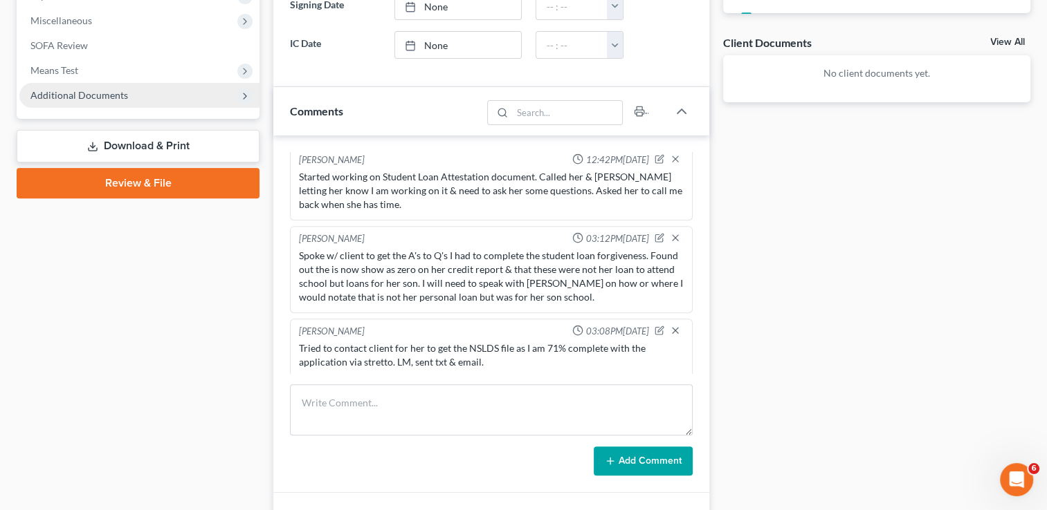
click at [137, 101] on span "Additional Documents" at bounding box center [139, 95] width 240 height 25
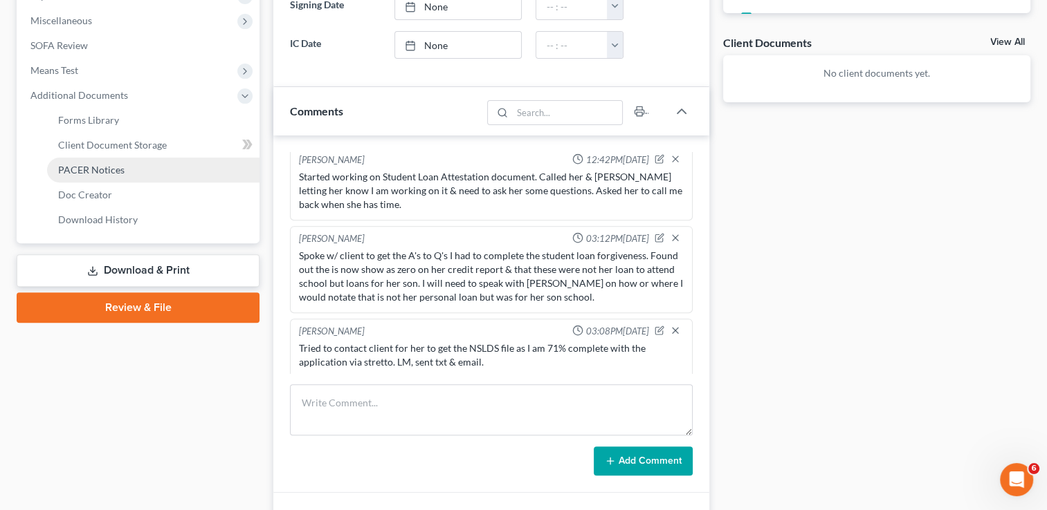
click at [134, 172] on link "PACER Notices" at bounding box center [153, 170] width 212 height 25
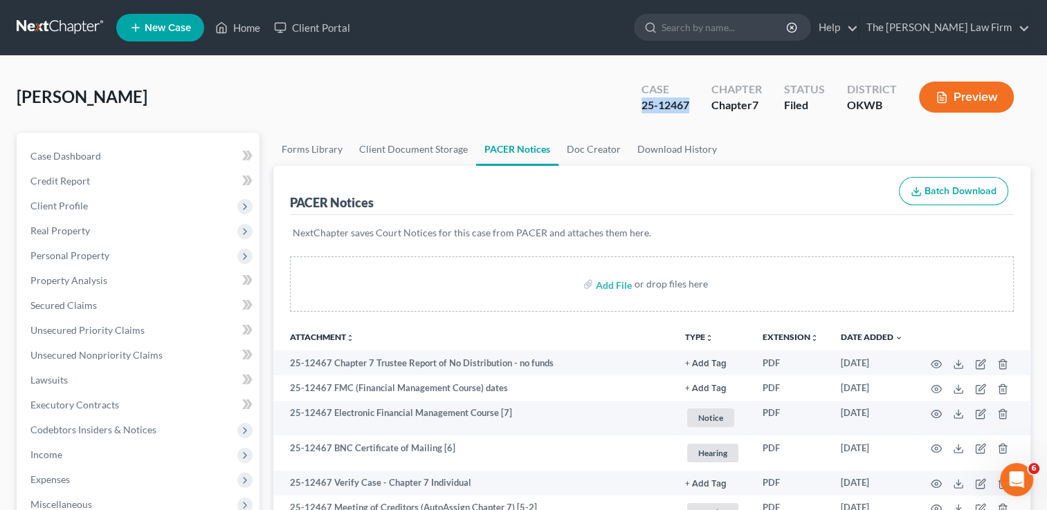
drag, startPoint x: 699, startPoint y: 109, endPoint x: 642, endPoint y: 110, distance: 56.7
click at [642, 110] on div "Case 25-12467" at bounding box center [665, 98] width 70 height 41
copy div "25-12467"
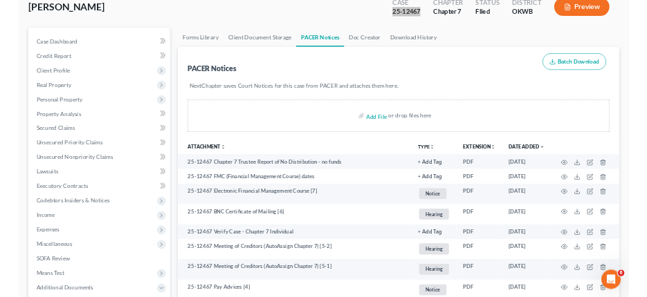
scroll to position [346, 0]
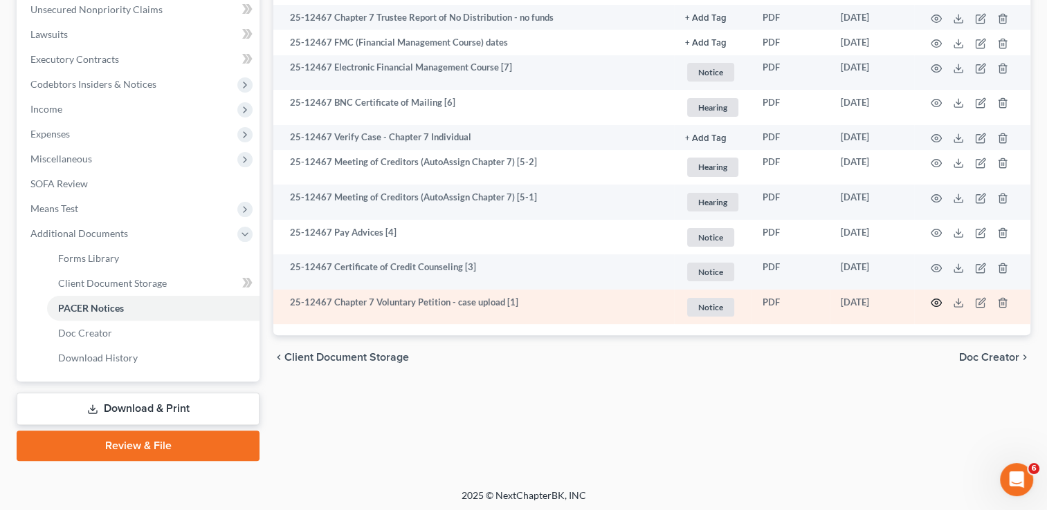
click at [932, 305] on icon "button" at bounding box center [935, 302] width 11 height 11
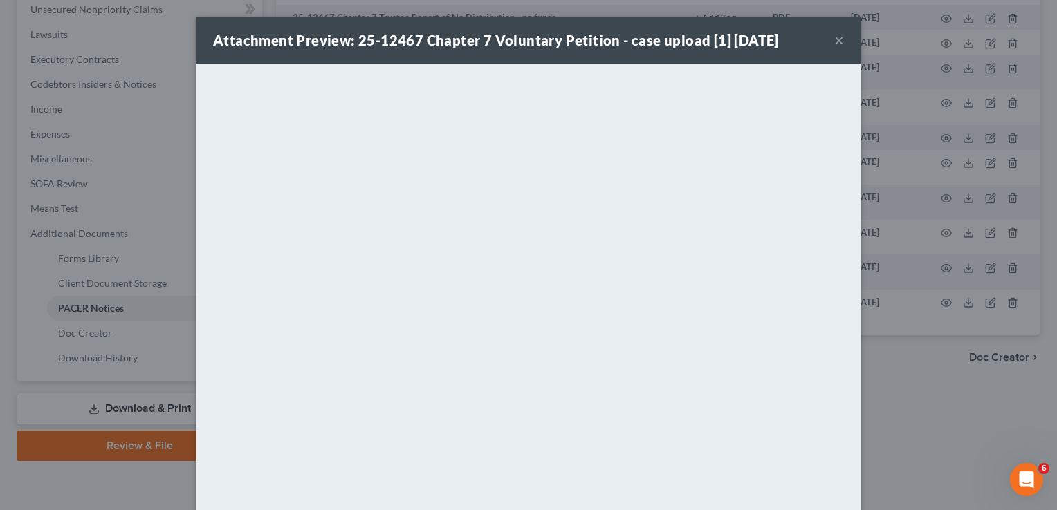
click at [835, 41] on button "×" at bounding box center [839, 40] width 10 height 17
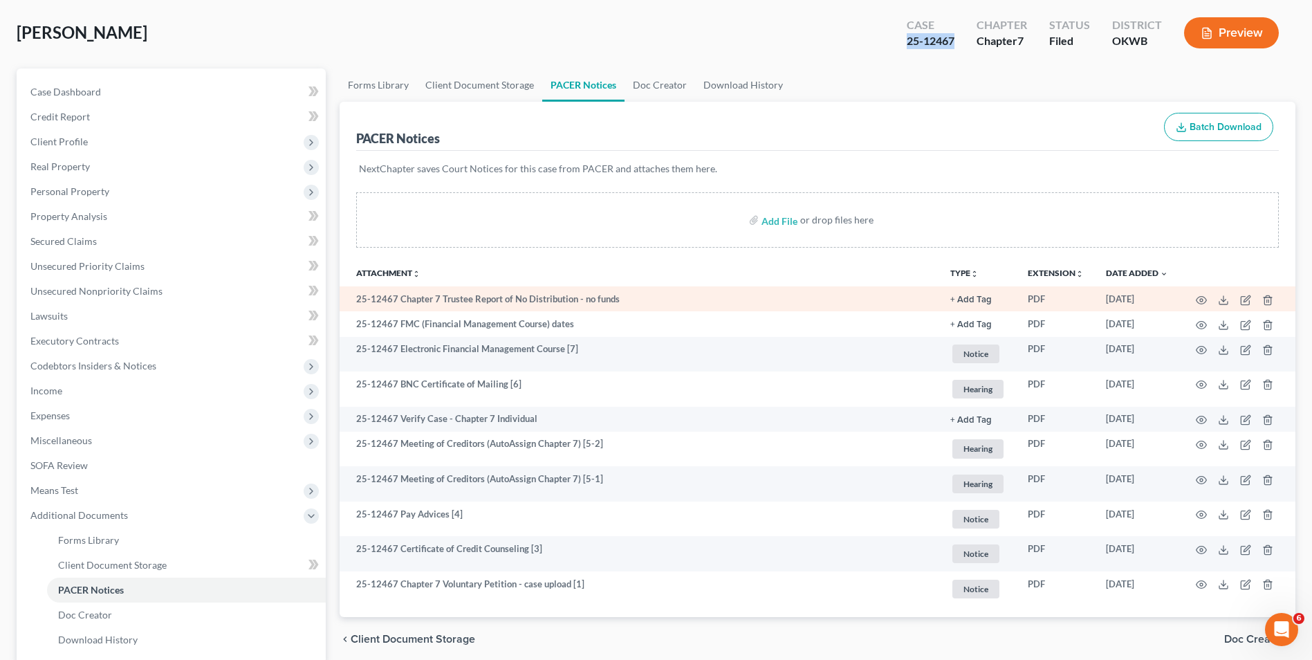
scroll to position [0, 0]
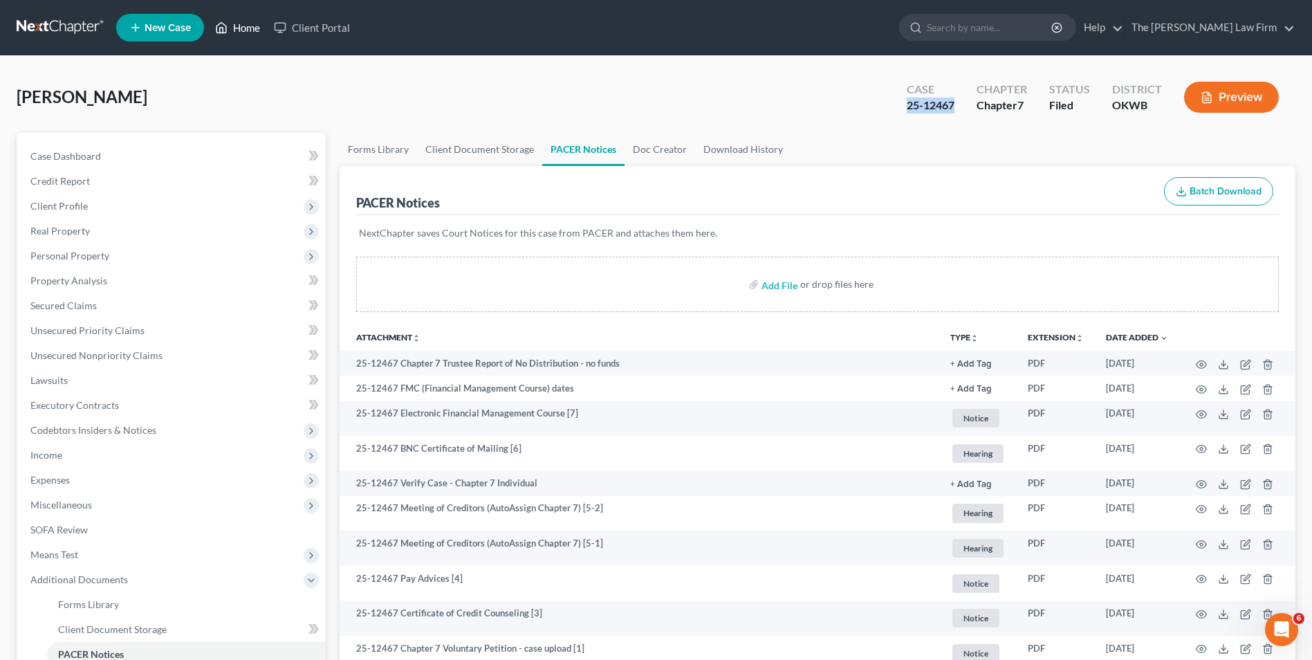
click at [252, 33] on link "Home" at bounding box center [237, 27] width 59 height 25
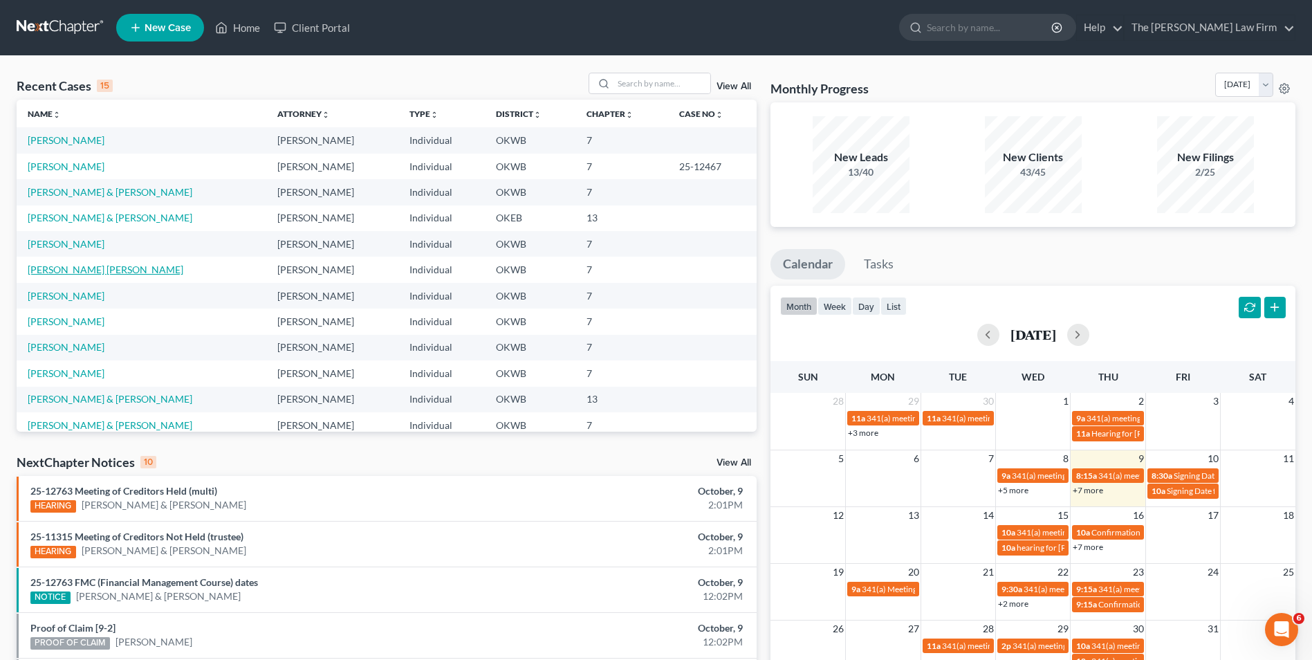
click at [107, 273] on link "[PERSON_NAME] [PERSON_NAME]" at bounding box center [106, 270] width 156 height 12
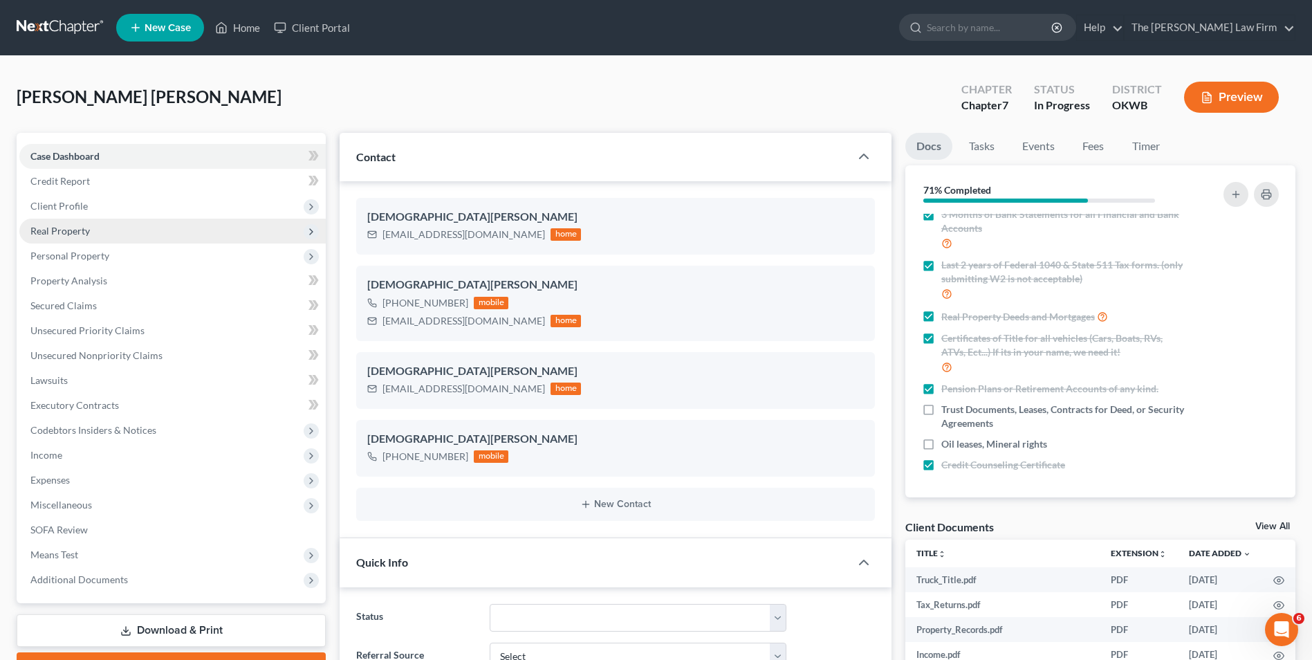
click at [124, 239] on span "Real Property" at bounding box center [172, 231] width 306 height 25
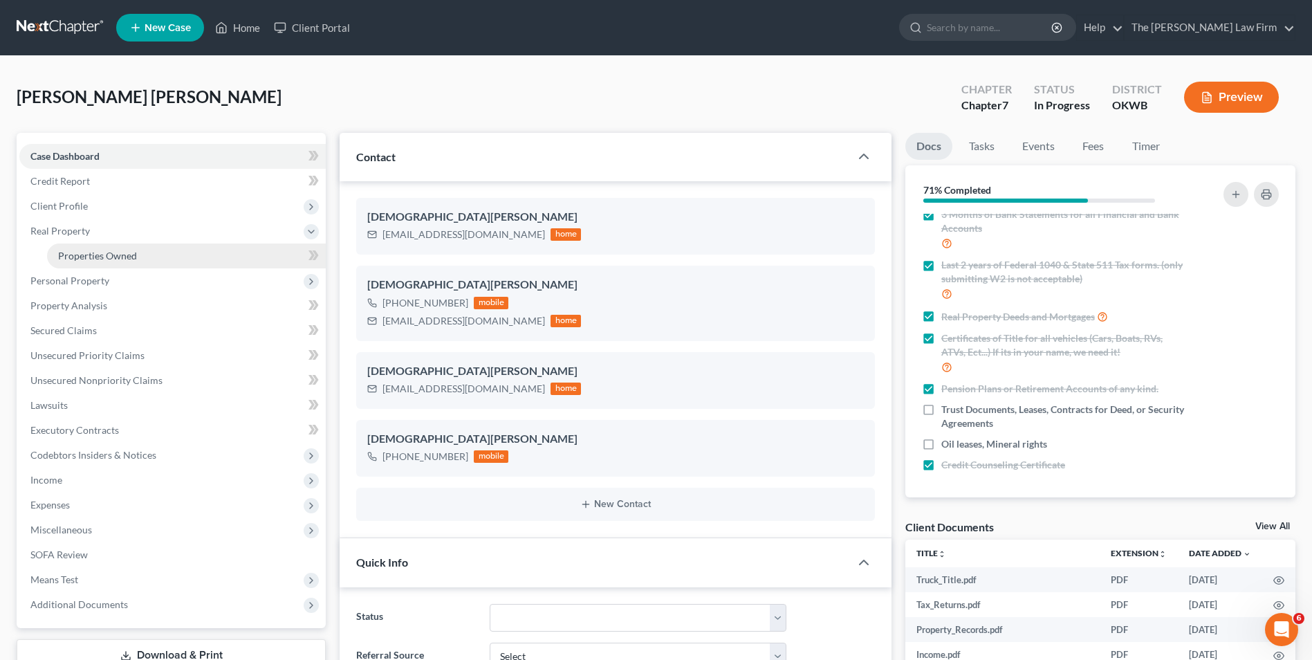
click at [131, 257] on span "Properties Owned" at bounding box center [97, 256] width 79 height 12
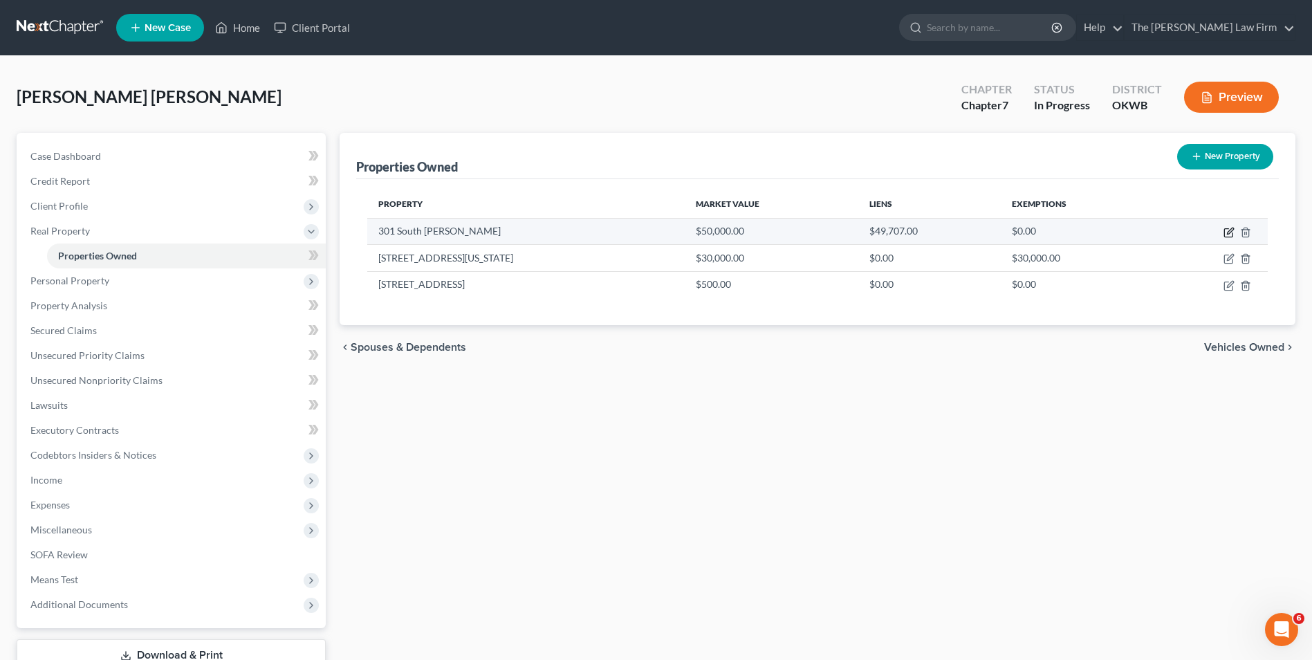
click at [1046, 232] on icon "button" at bounding box center [1229, 232] width 11 height 11
select select "37"
select select "0"
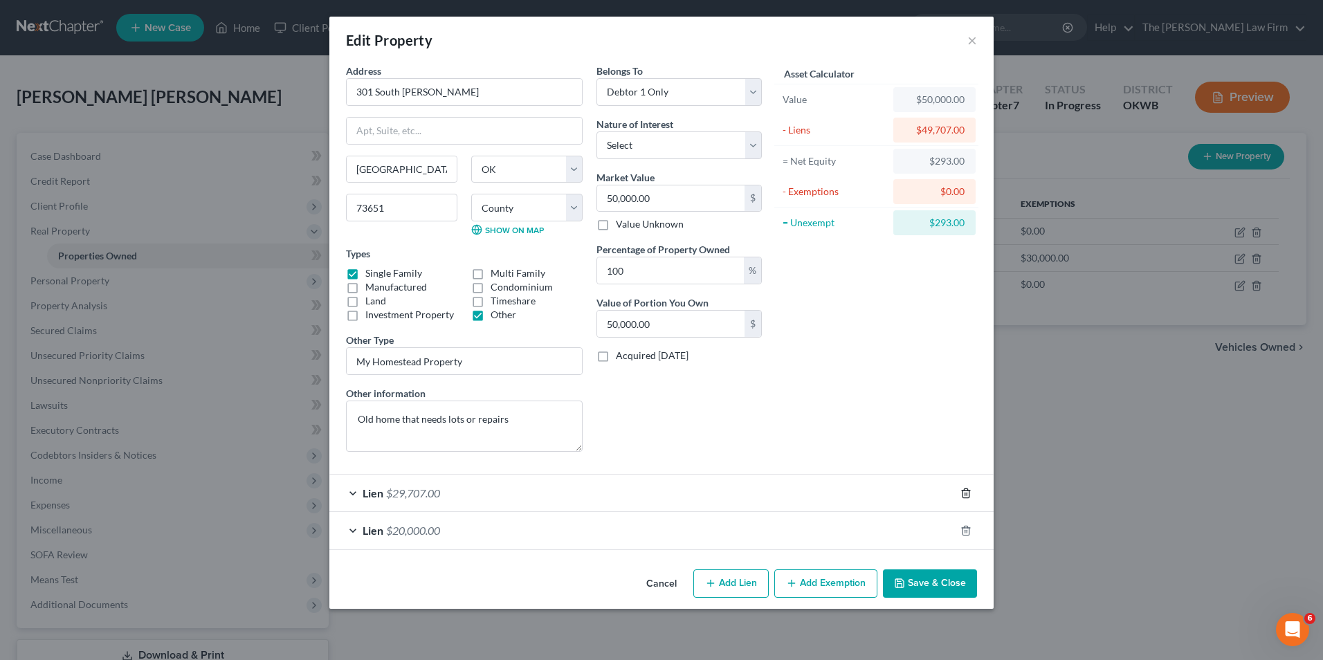
click at [967, 489] on icon "button" at bounding box center [965, 492] width 6 height 9
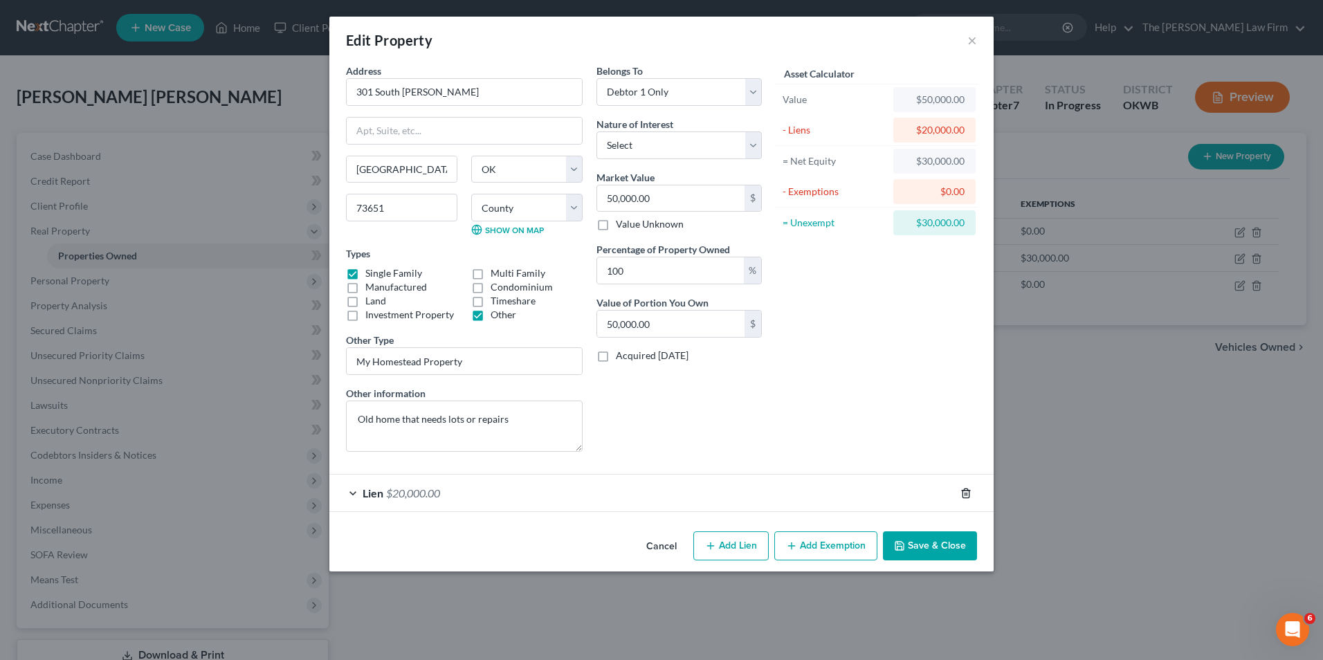
click at [968, 497] on icon "button" at bounding box center [965, 493] width 11 height 11
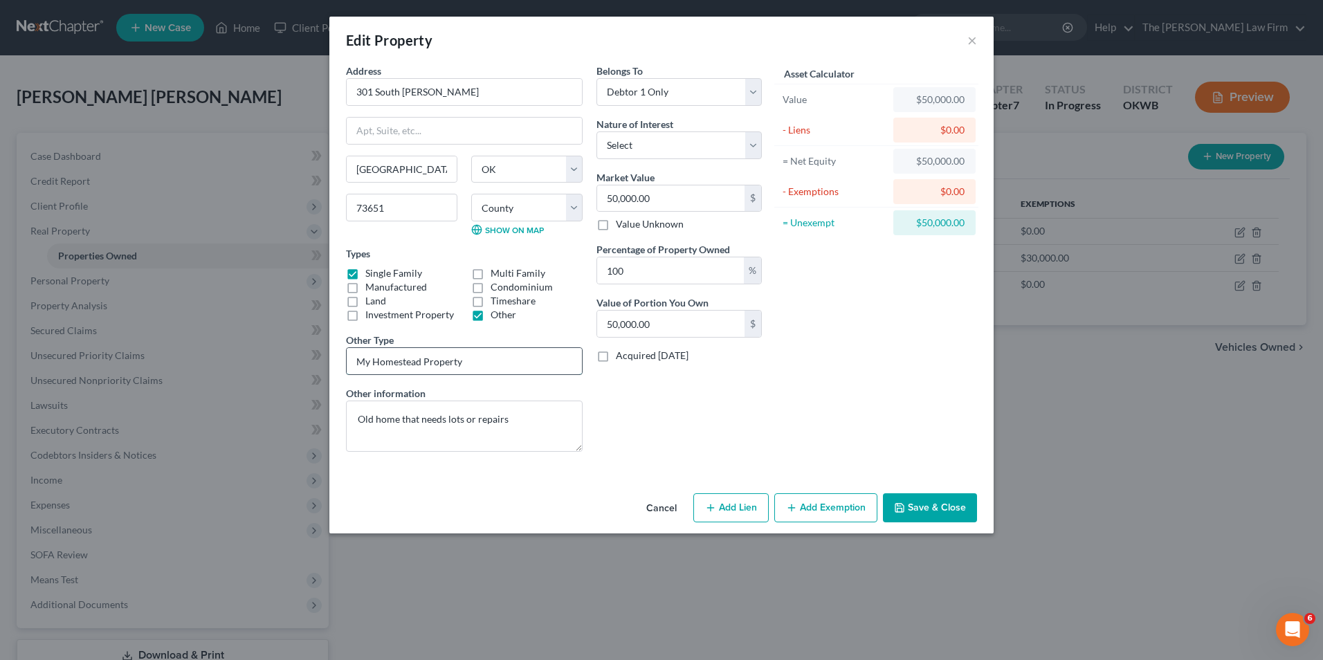
click at [522, 360] on input "My Homestead Property" at bounding box center [464, 361] width 235 height 26
type input "M"
click at [923, 510] on button "Save & Close" at bounding box center [930, 507] width 94 height 29
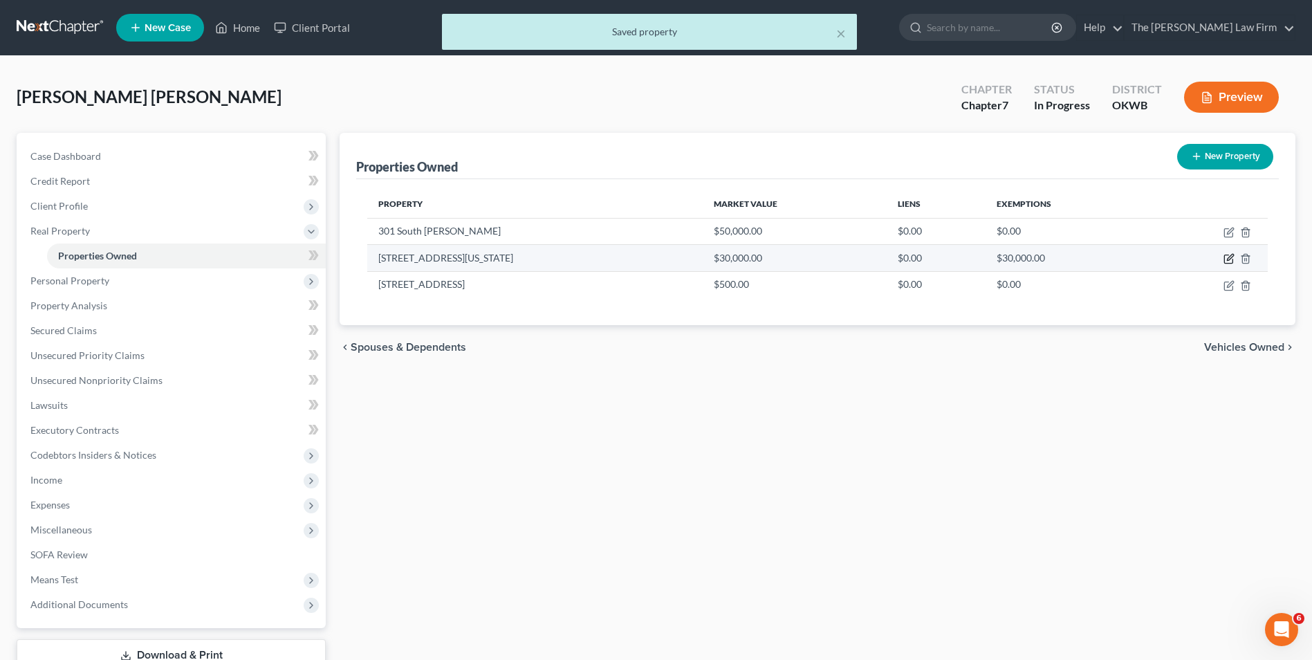
click at [1046, 260] on icon "button" at bounding box center [1230, 258] width 6 height 6
select select "37"
select select "3"
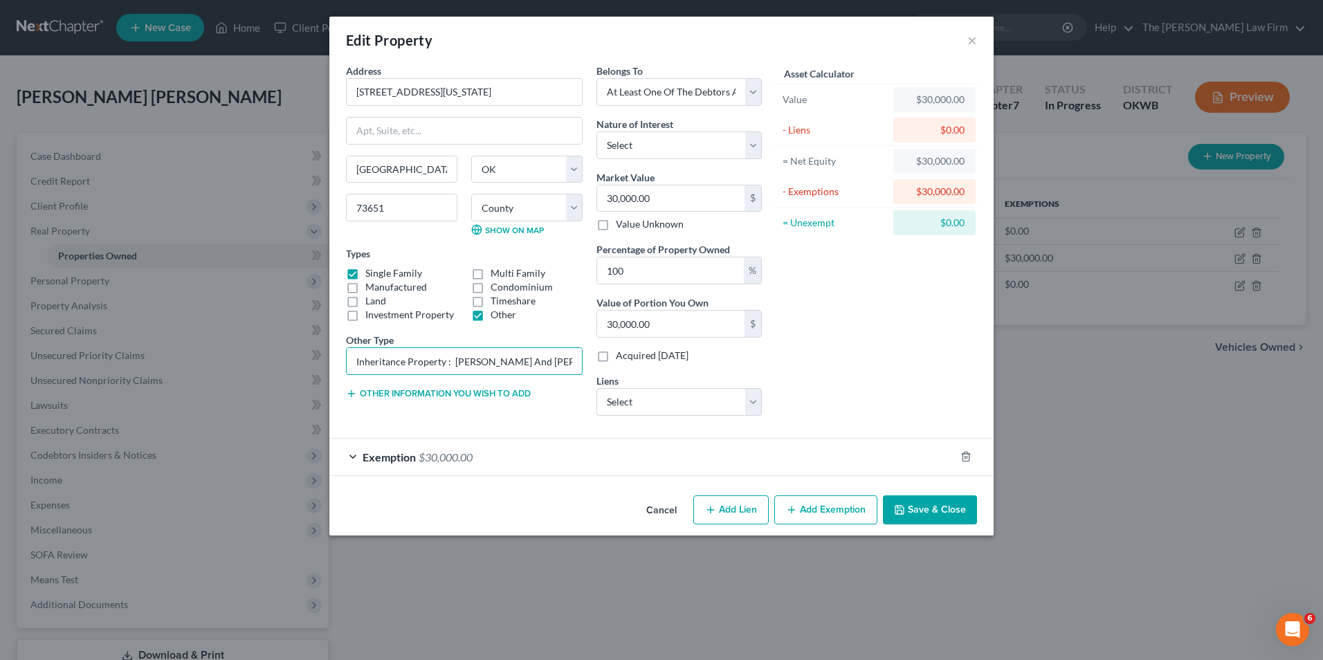
drag, startPoint x: 572, startPoint y: 364, endPoint x: 266, endPoint y: 349, distance: 306.1
click at [298, 356] on div "Edit Property × Address * 330 N [US_STATE] [GEOGRAPHIC_DATA] [US_STATE][GEOGRAP…" at bounding box center [661, 330] width 1323 height 660
click at [755, 270] on div "%" at bounding box center [752, 270] width 17 height 26
click at [727, 270] on input "100" at bounding box center [670, 270] width 147 height 26
drag, startPoint x: 719, startPoint y: 272, endPoint x: 576, endPoint y: 281, distance: 142.8
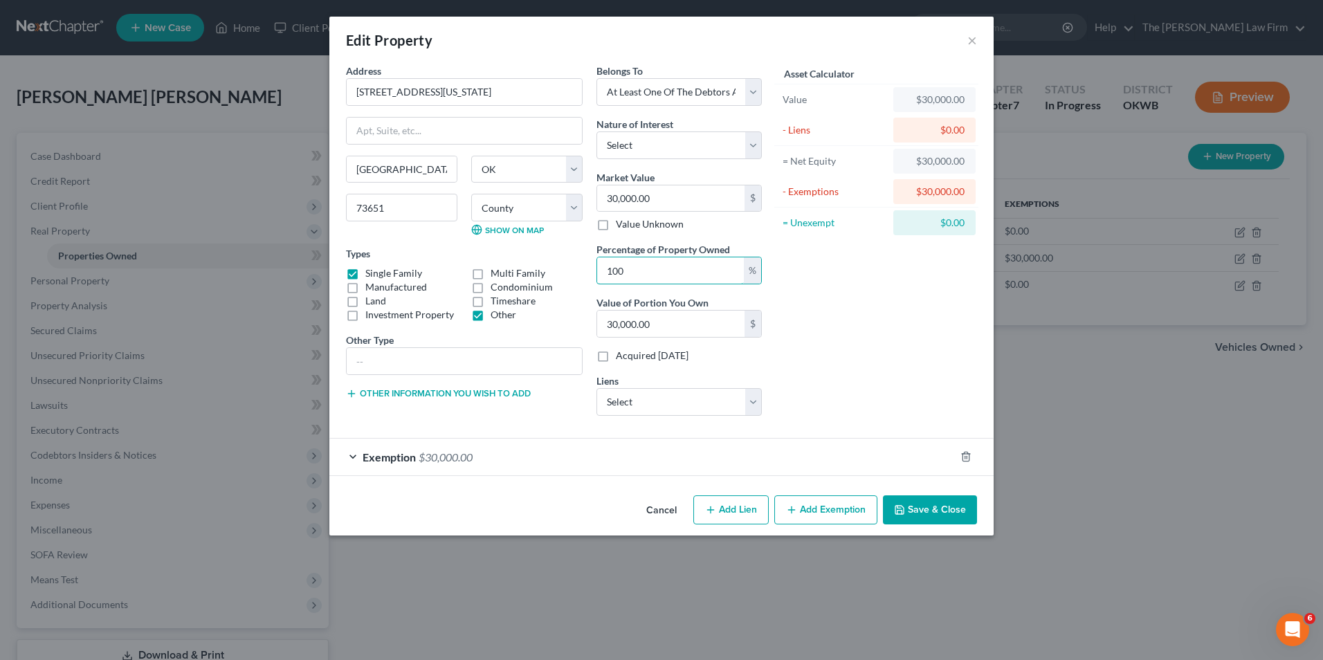
click at [583, 279] on div "Address * 330 N [US_STATE] [GEOGRAPHIC_DATA] [US_STATE][GEOGRAPHIC_DATA] [GEOGR…" at bounding box center [554, 245] width 430 height 363
type input "0"
click at [970, 453] on icon "button" at bounding box center [965, 456] width 11 height 11
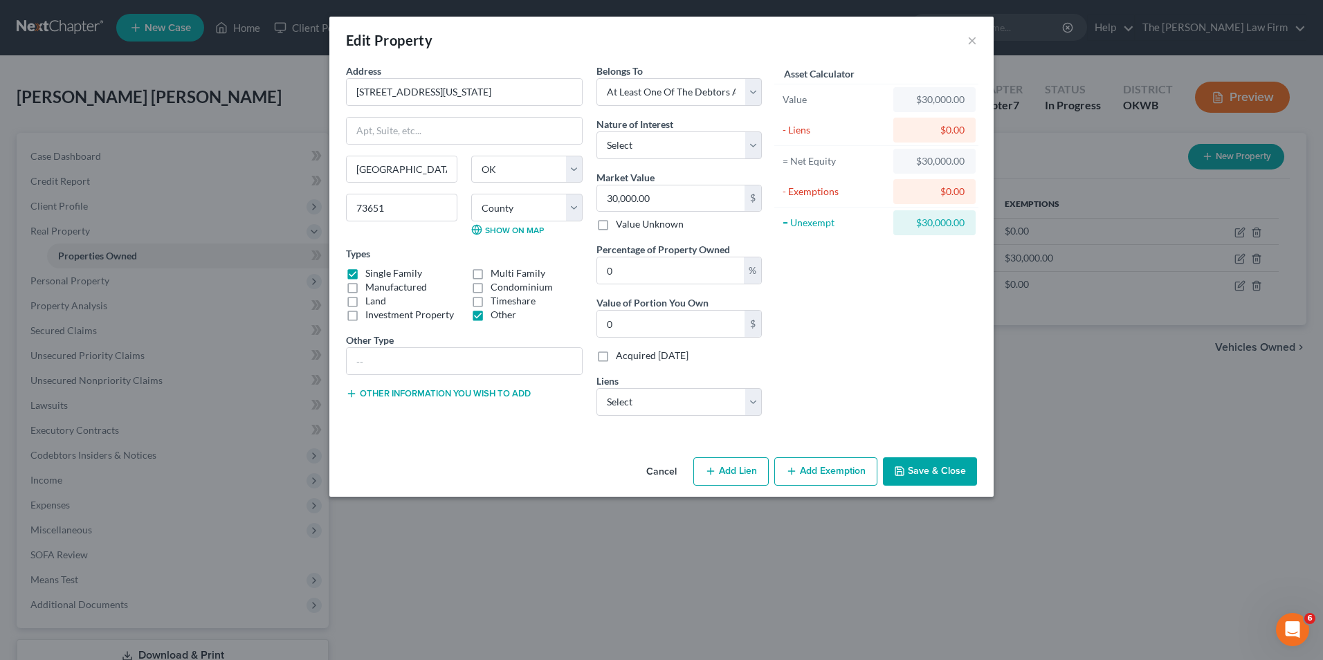
click at [919, 481] on button "Save & Close" at bounding box center [930, 471] width 94 height 29
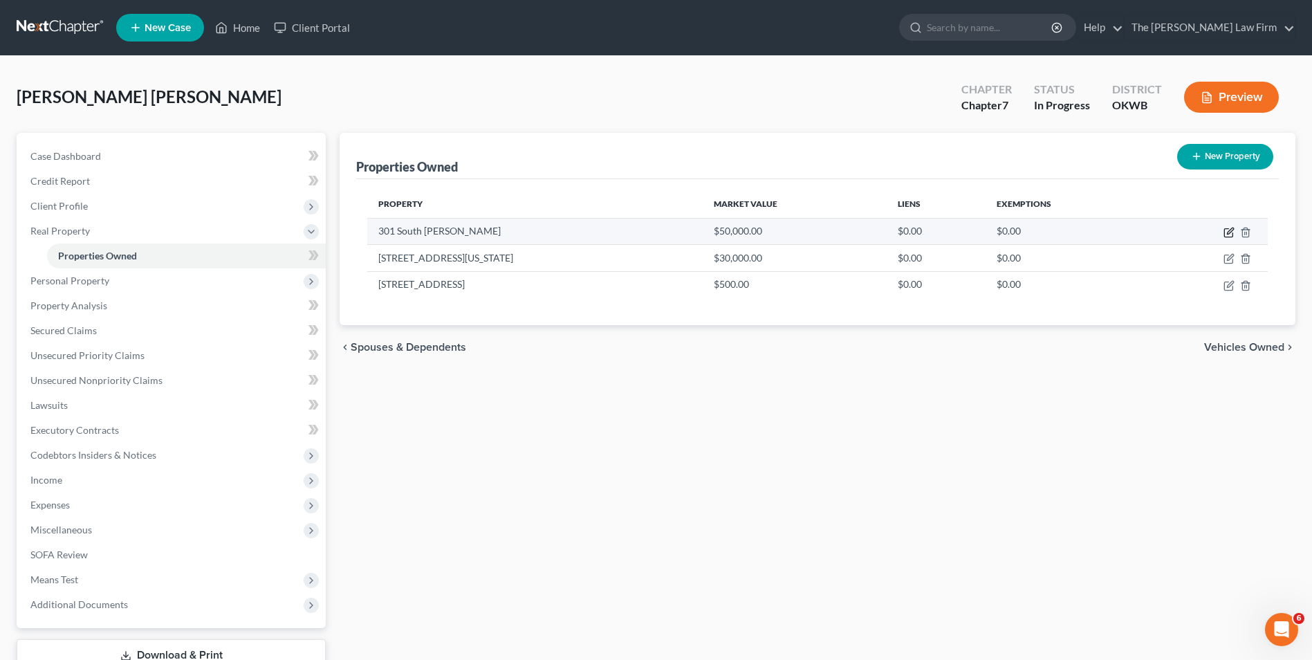
click at [1046, 232] on icon "button" at bounding box center [1230, 231] width 6 height 6
select select "37"
select select "0"
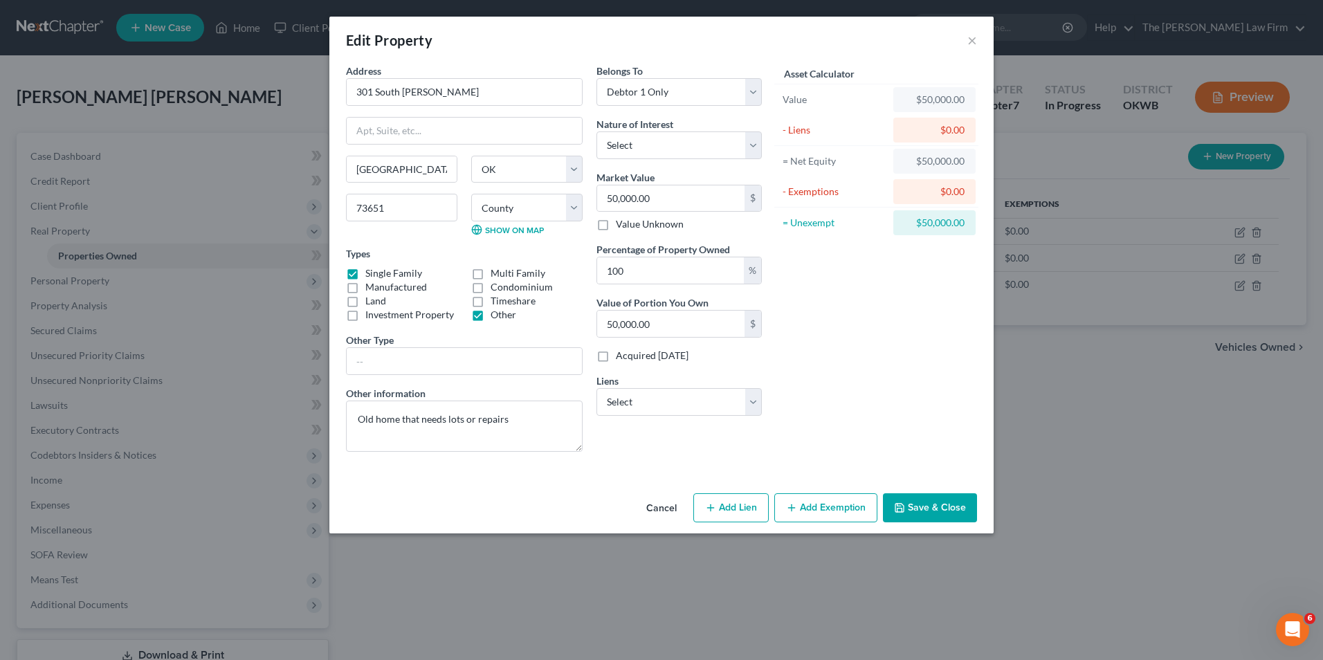
click at [808, 506] on button "Add Exemption" at bounding box center [825, 507] width 103 height 29
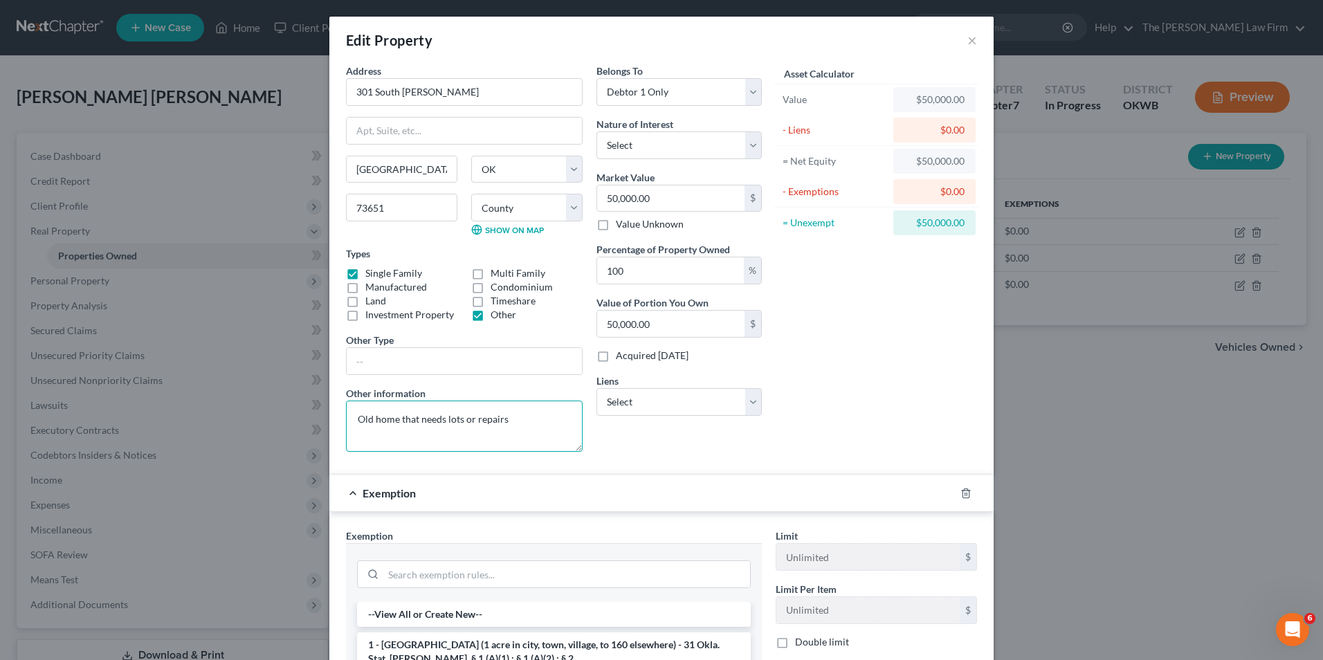
drag, startPoint x: 544, startPoint y: 419, endPoint x: 298, endPoint y: 416, distance: 246.3
click at [298, 416] on div "Edit Property × Address * 301 [GEOGRAPHIC_DATA][PERSON_NAME][GEOGRAPHIC_DATA] […" at bounding box center [661, 330] width 1323 height 660
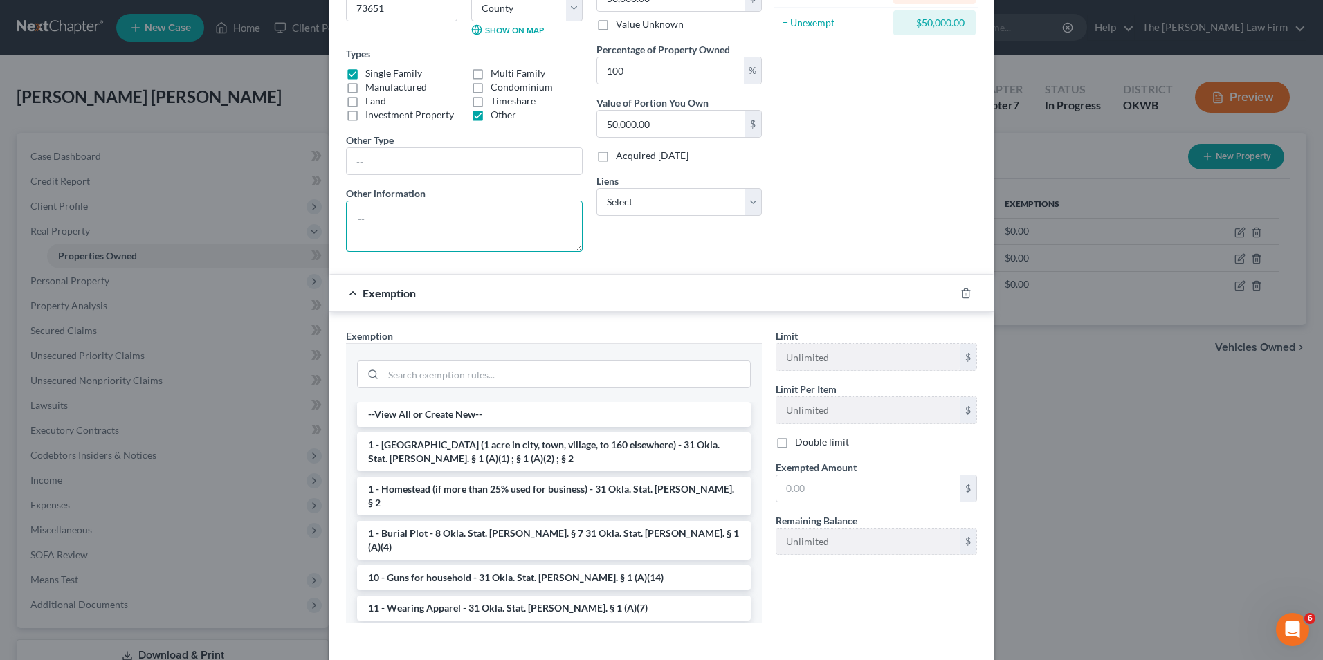
scroll to position [208, 0]
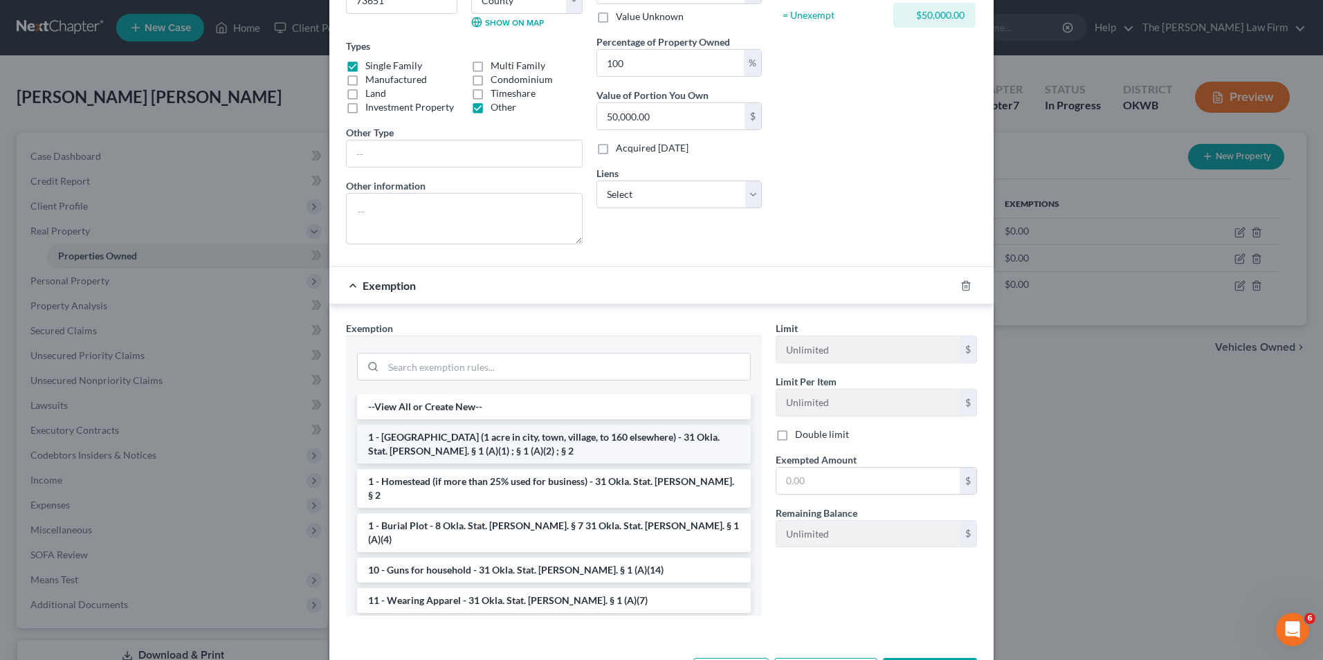
click at [450, 434] on li "1 - [GEOGRAPHIC_DATA] (1 acre in city, town, village, to 160 elsewhere) - 31 Ok…" at bounding box center [554, 444] width 394 height 39
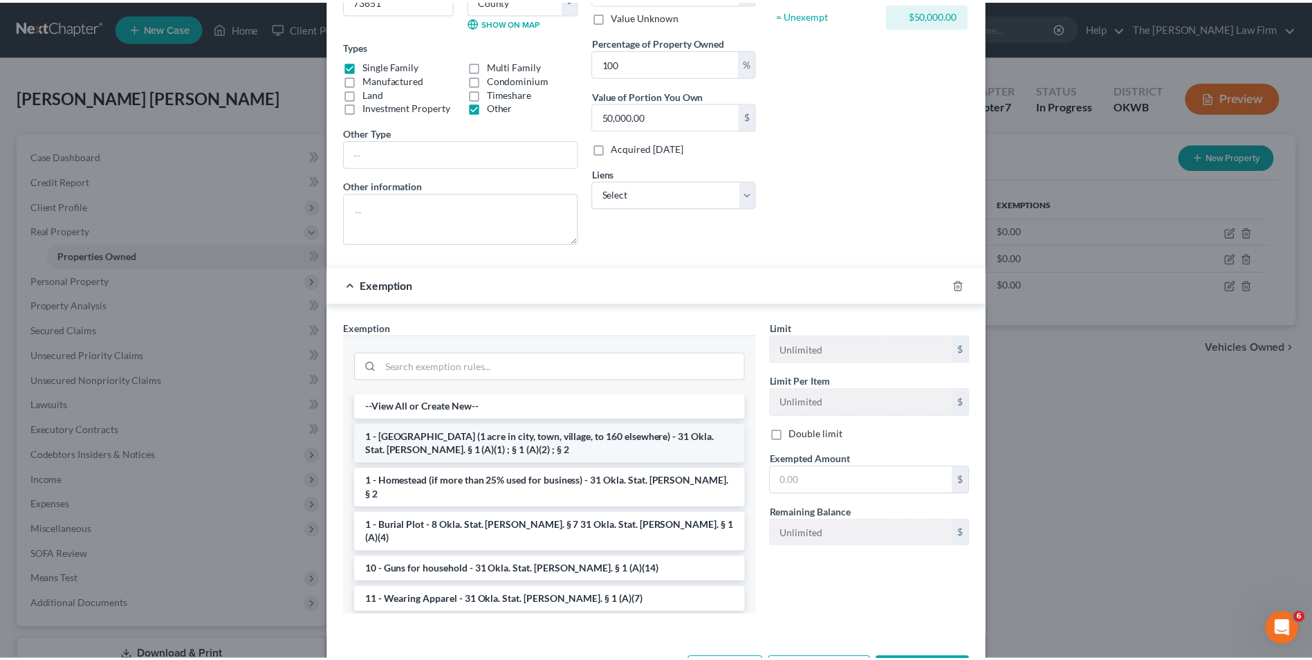
scroll to position [196, 0]
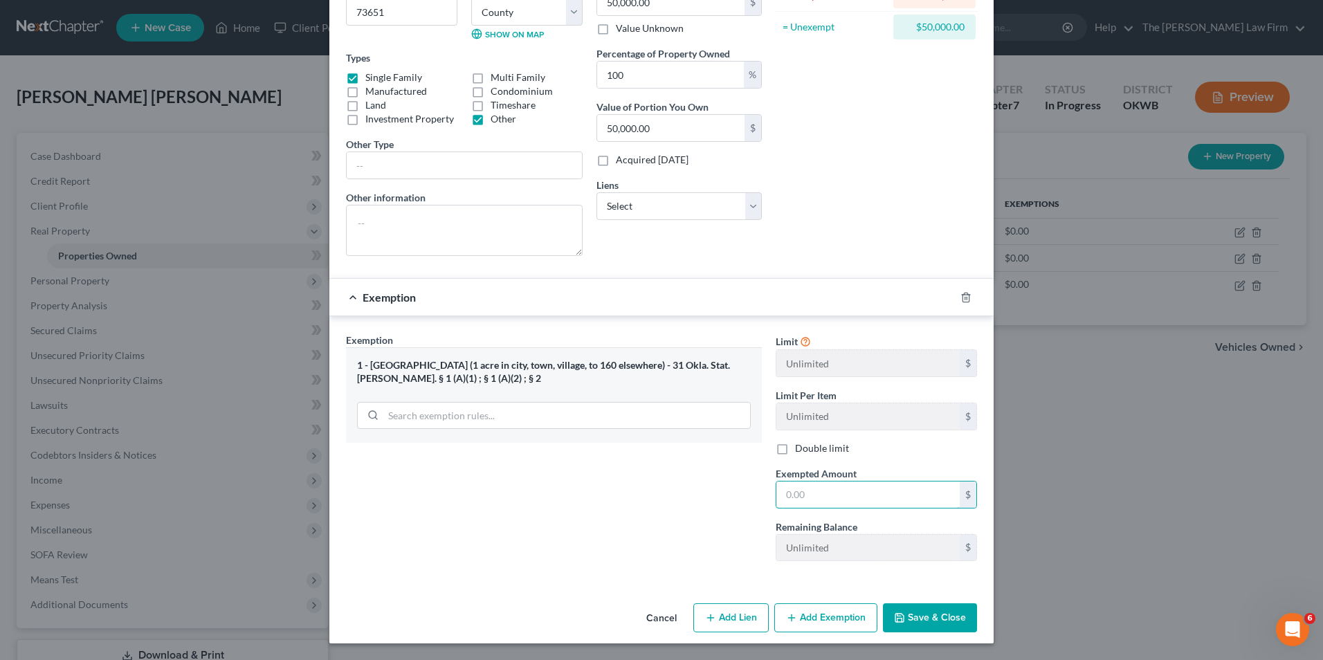
drag, startPoint x: 811, startPoint y: 486, endPoint x: 710, endPoint y: 460, distance: 104.4
click at [714, 472] on div "Exemption Set must be selected for CA. Exemption * 1 - [GEOGRAPHIC_DATA] (1 acr…" at bounding box center [661, 453] width 645 height 240
type input "50,000"
click at [908, 510] on button "Save & Close" at bounding box center [930, 617] width 94 height 29
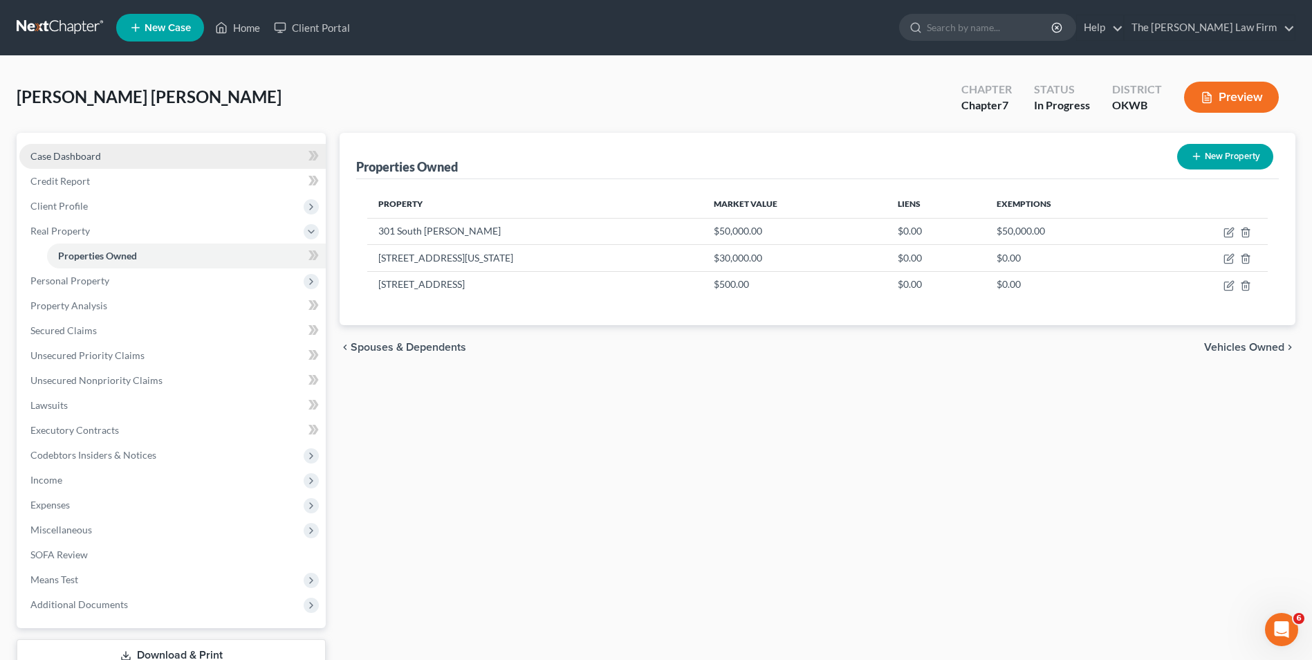
click at [97, 157] on span "Case Dashboard" at bounding box center [65, 156] width 71 height 12
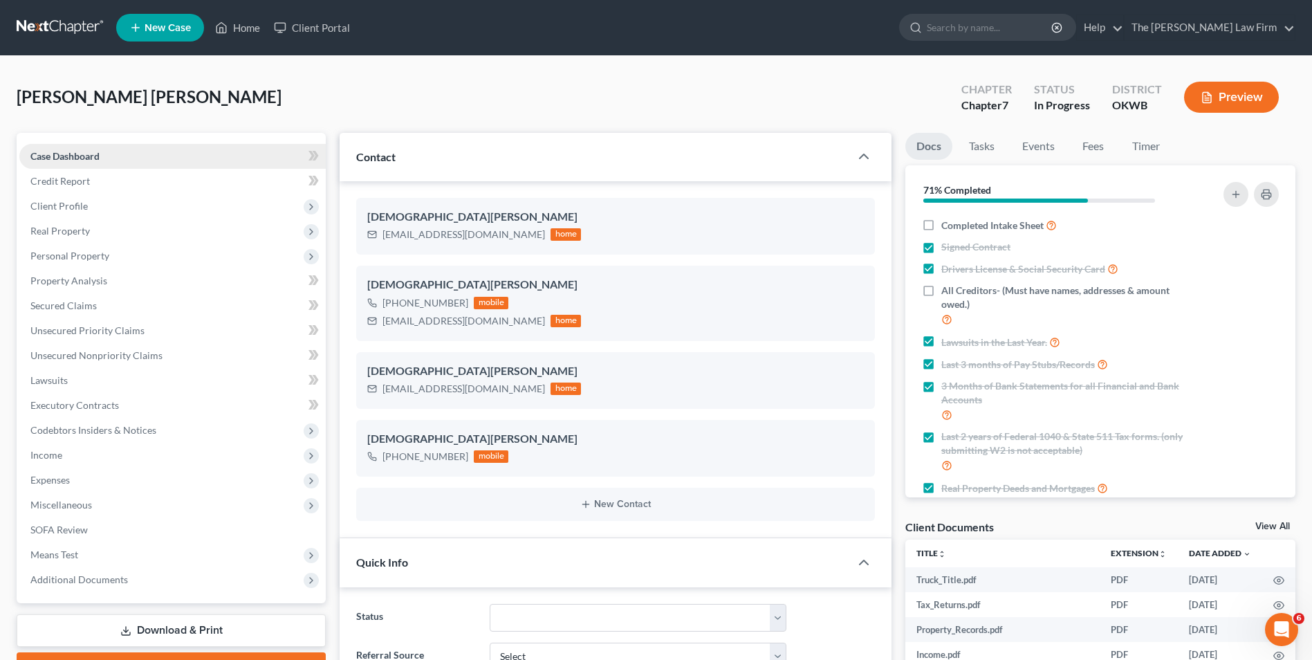
scroll to position [1106, 0]
click at [91, 206] on span "Client Profile" at bounding box center [172, 206] width 306 height 25
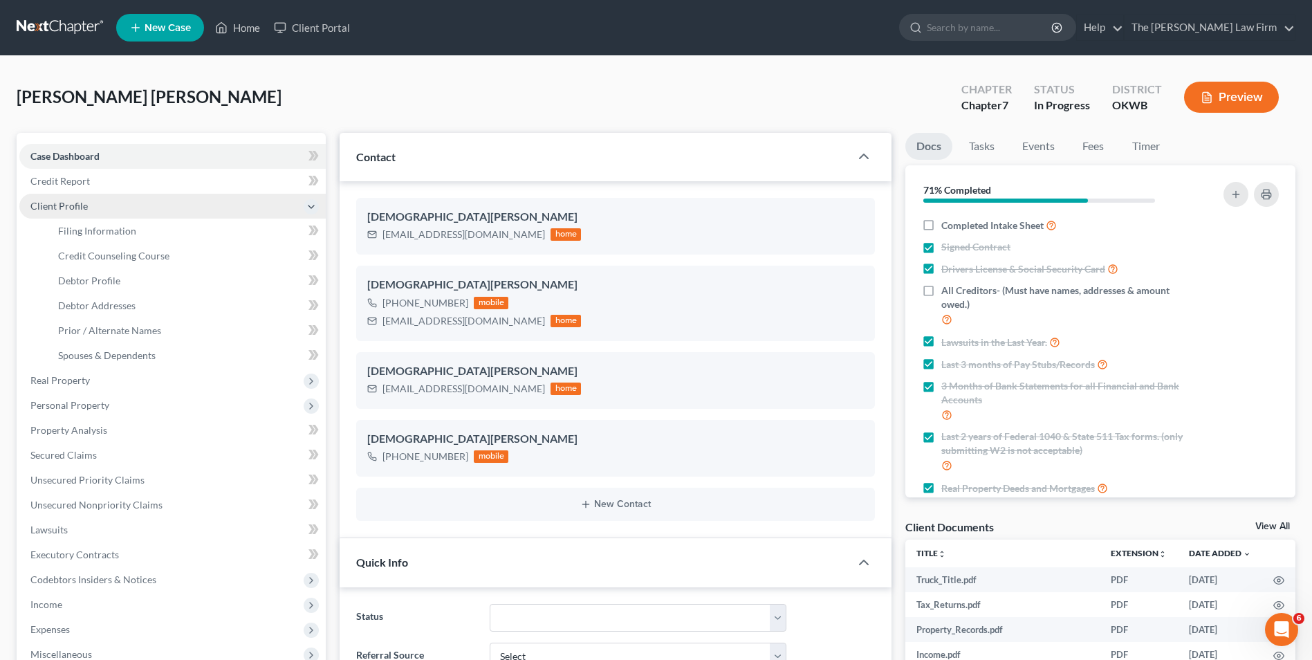
scroll to position [1565, 0]
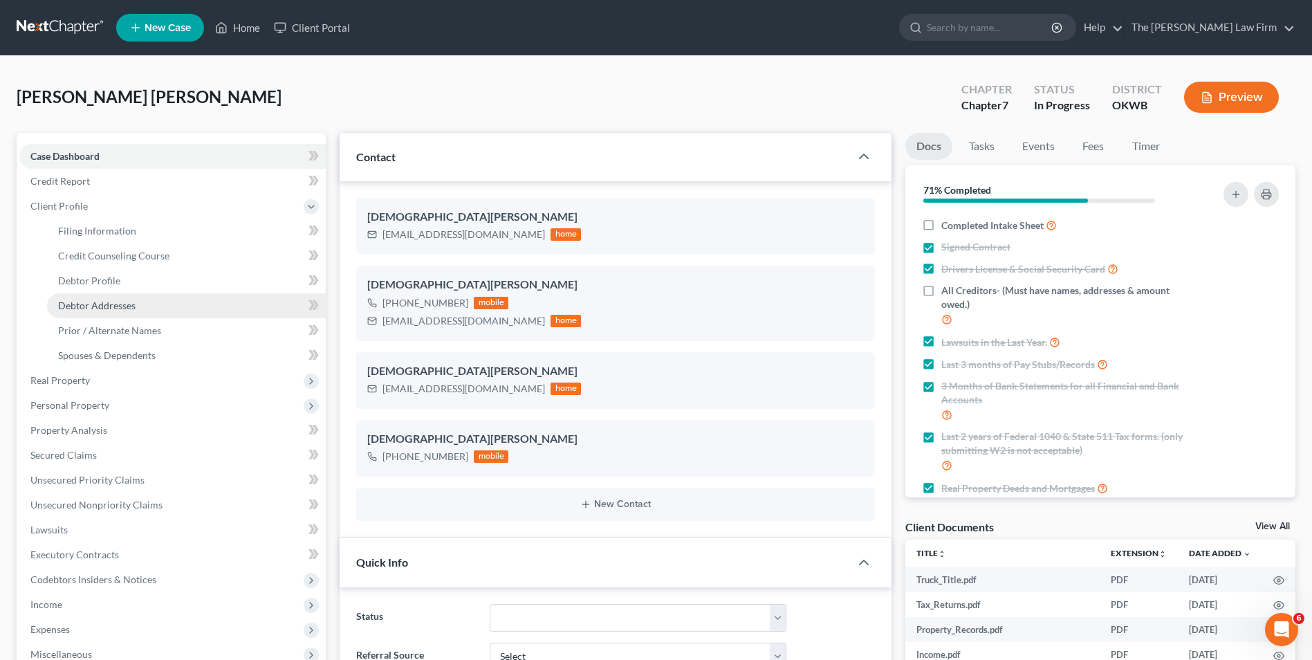
click at [95, 306] on span "Debtor Addresses" at bounding box center [96, 306] width 77 height 12
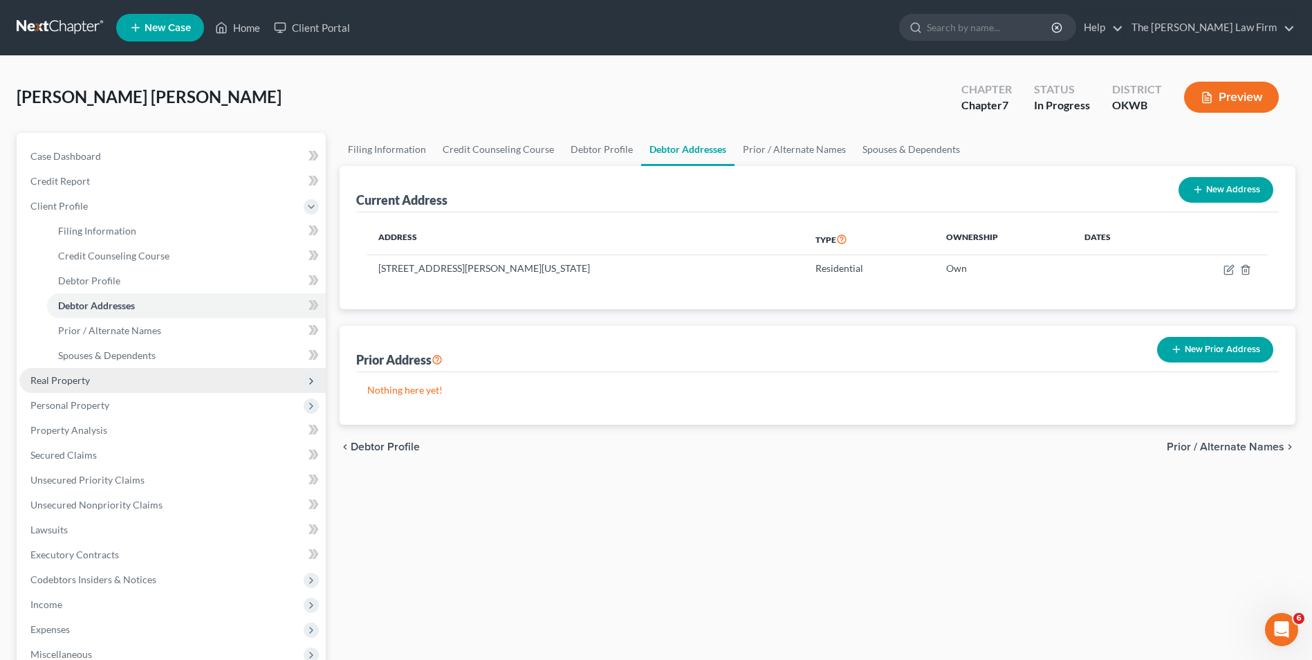
click at [211, 378] on span "Real Property" at bounding box center [172, 380] width 306 height 25
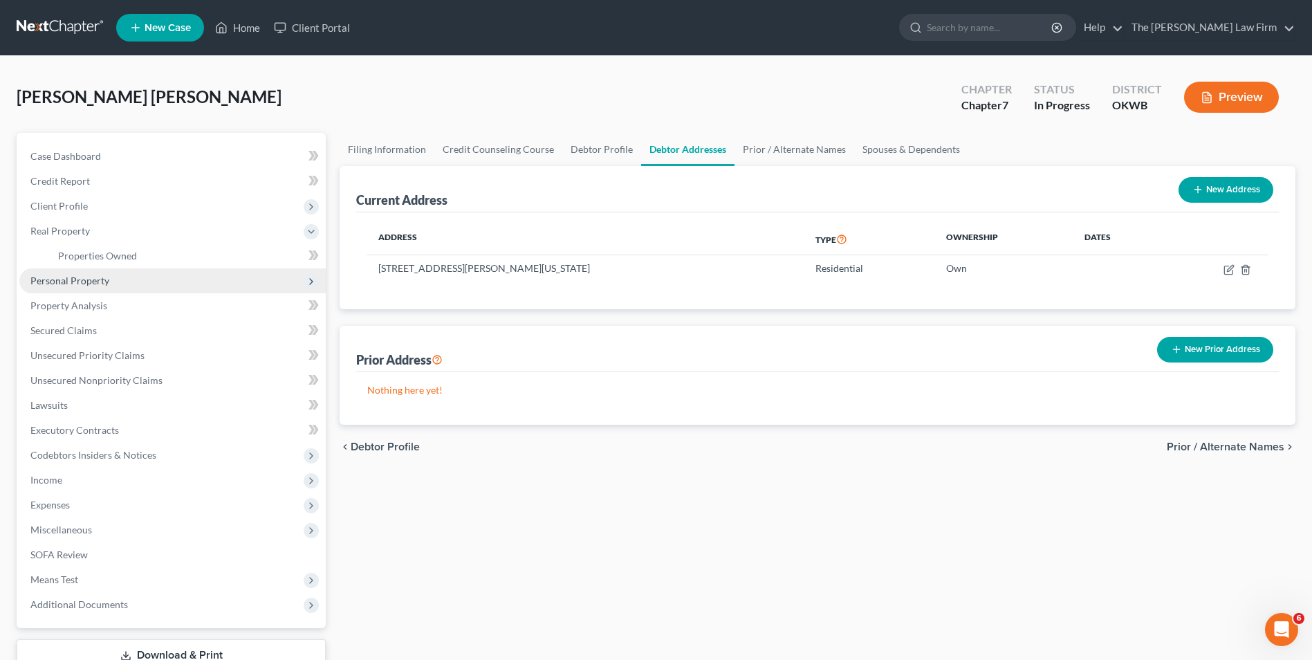
click at [175, 282] on span "Personal Property" at bounding box center [172, 280] width 306 height 25
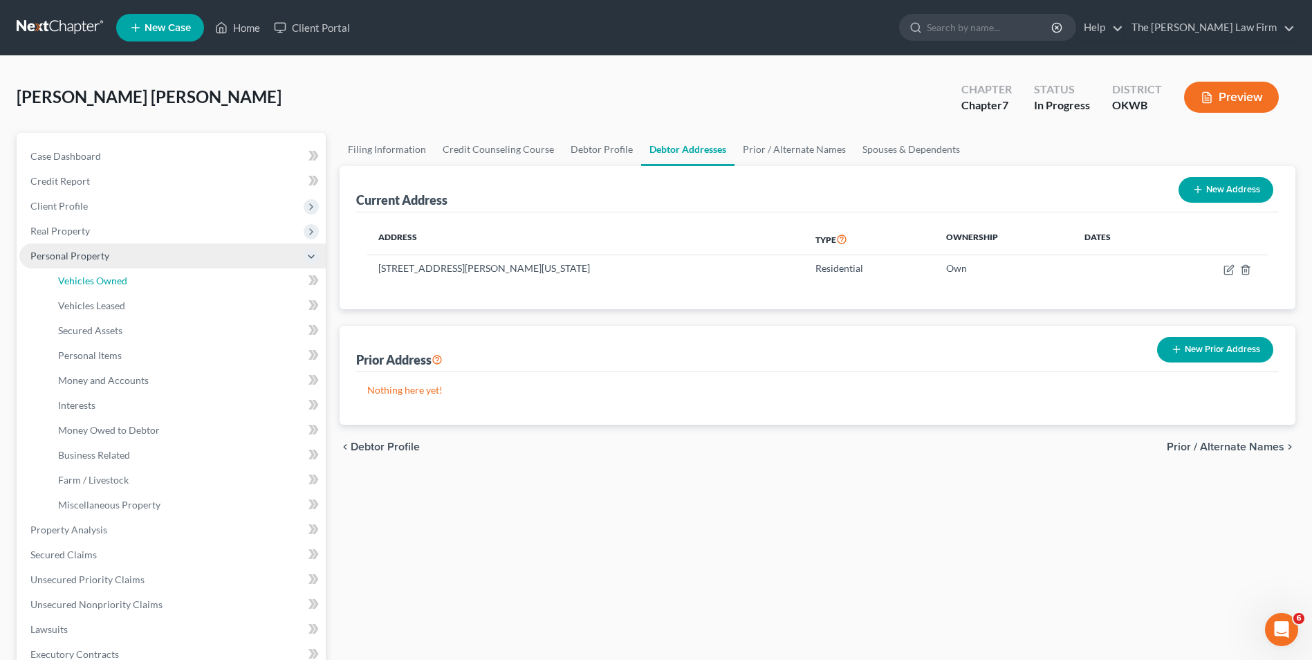
click at [175, 284] on link "Vehicles Owned" at bounding box center [186, 280] width 279 height 25
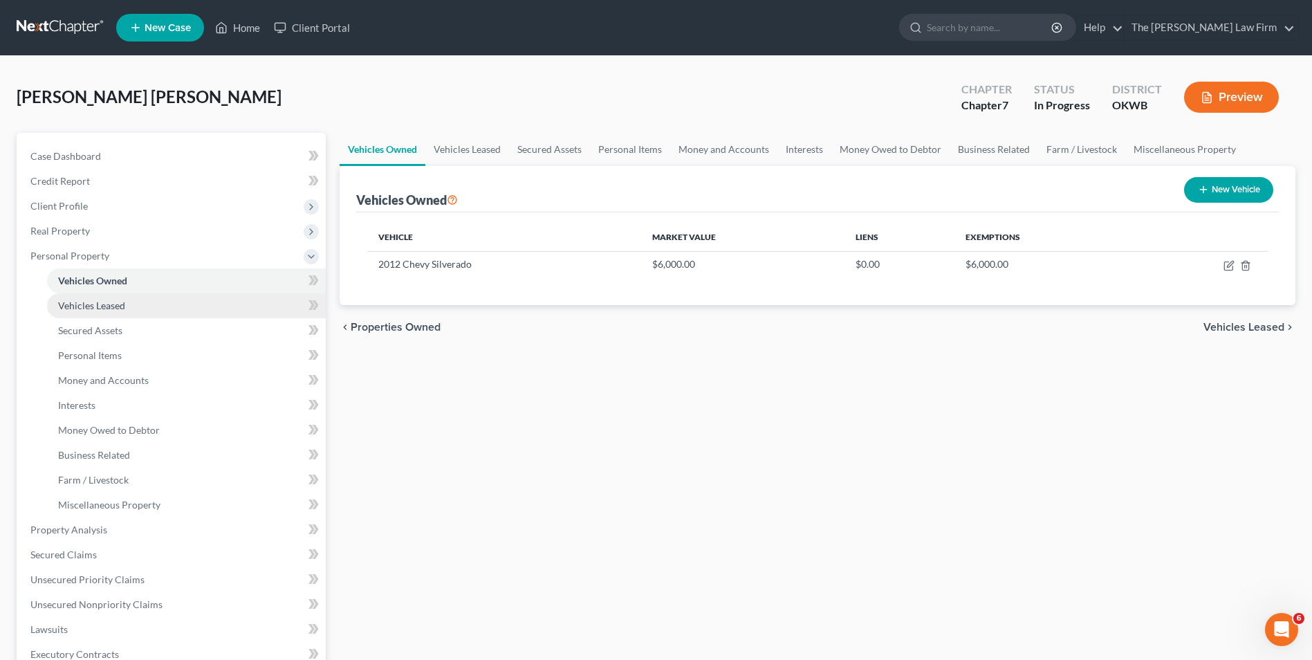
click at [180, 311] on link "Vehicles Leased" at bounding box center [186, 305] width 279 height 25
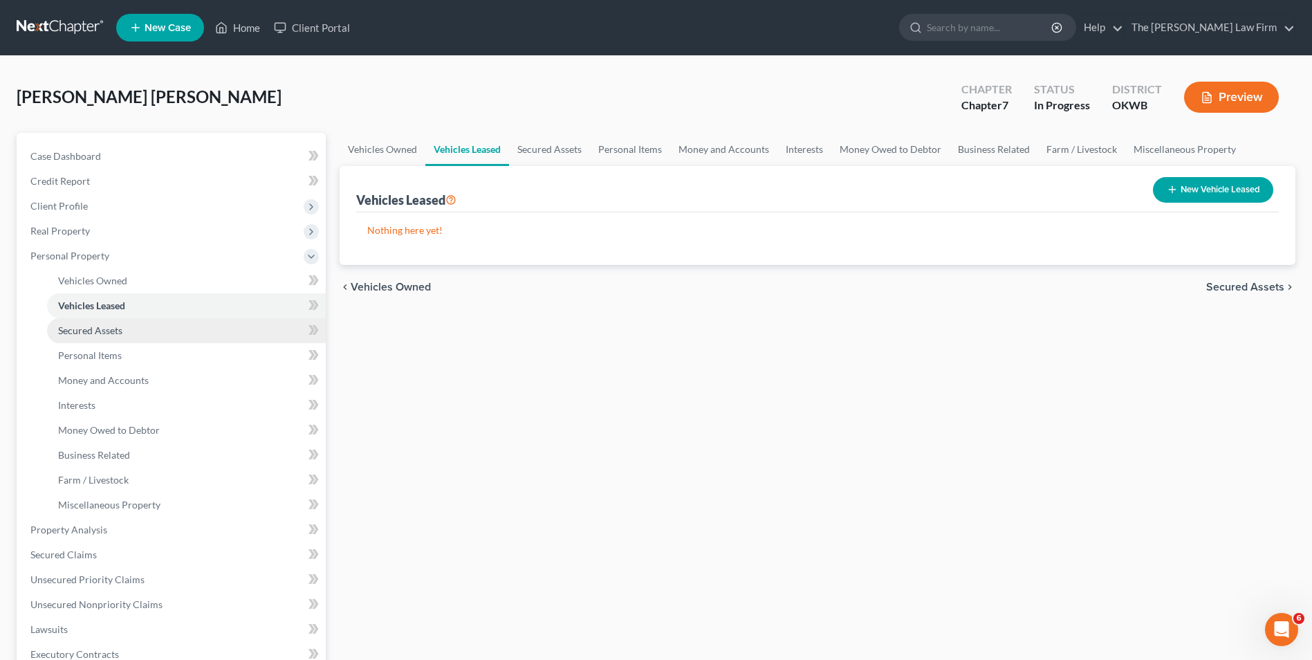
click at [169, 342] on link "Secured Assets" at bounding box center [186, 330] width 279 height 25
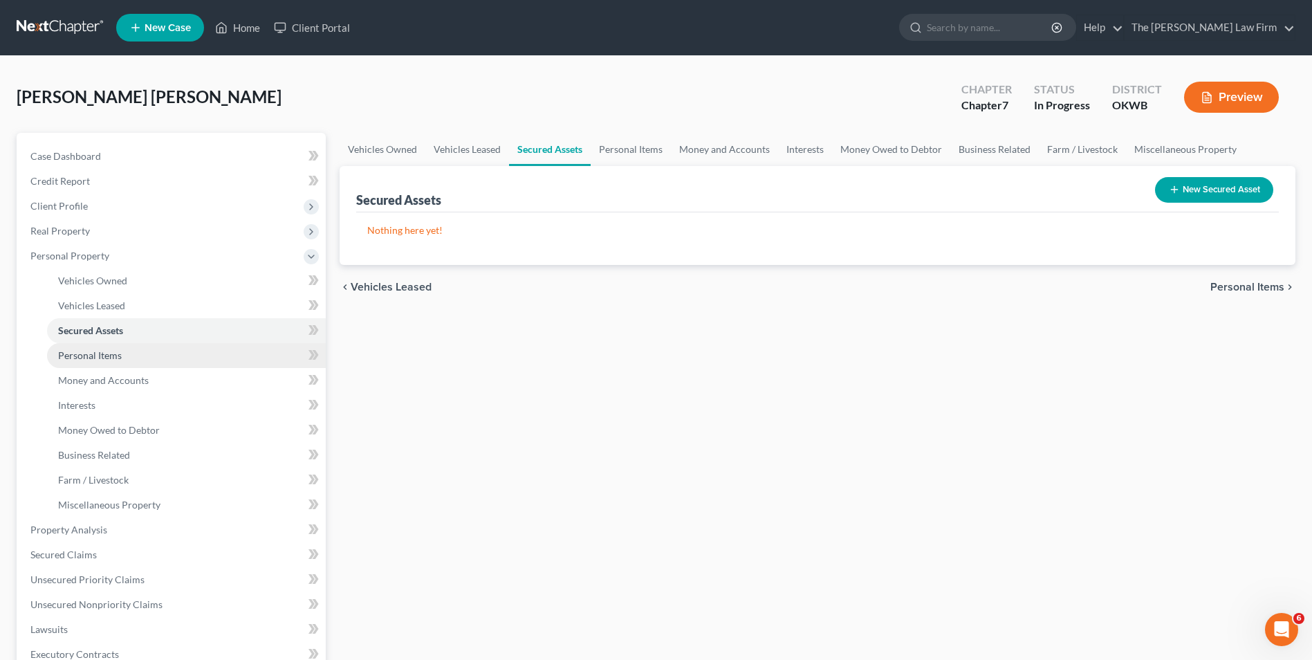
click at [167, 359] on link "Personal Items" at bounding box center [186, 355] width 279 height 25
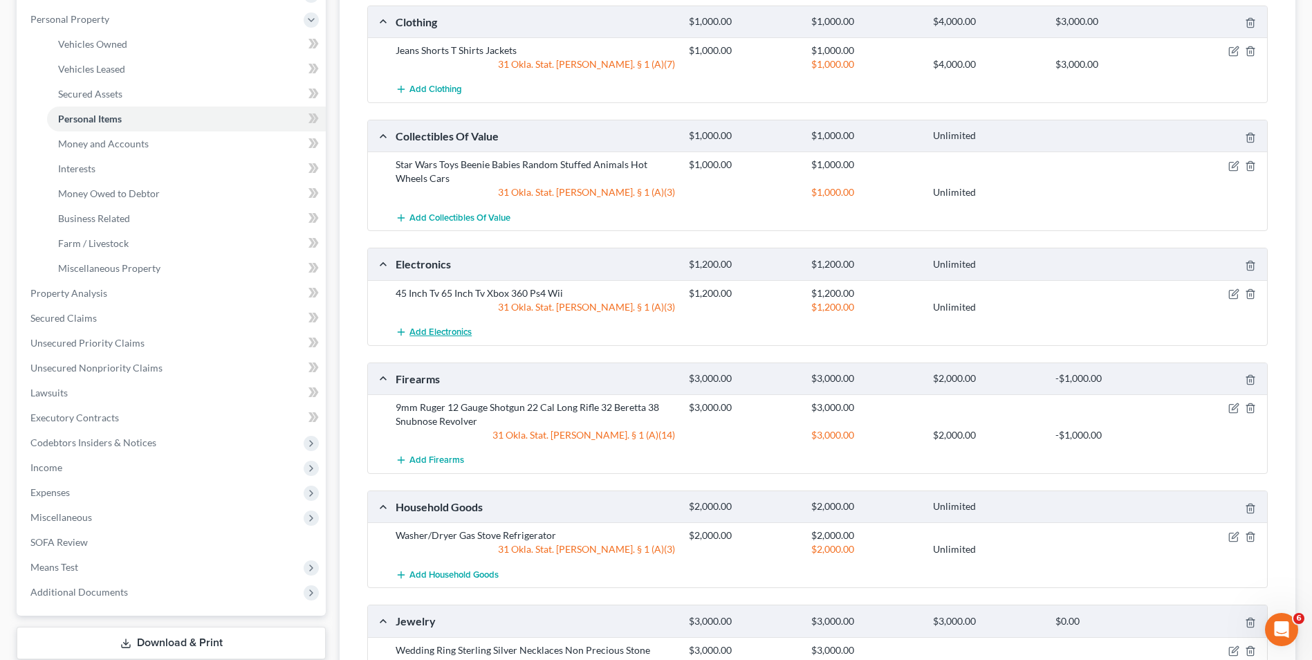
scroll to position [98, 0]
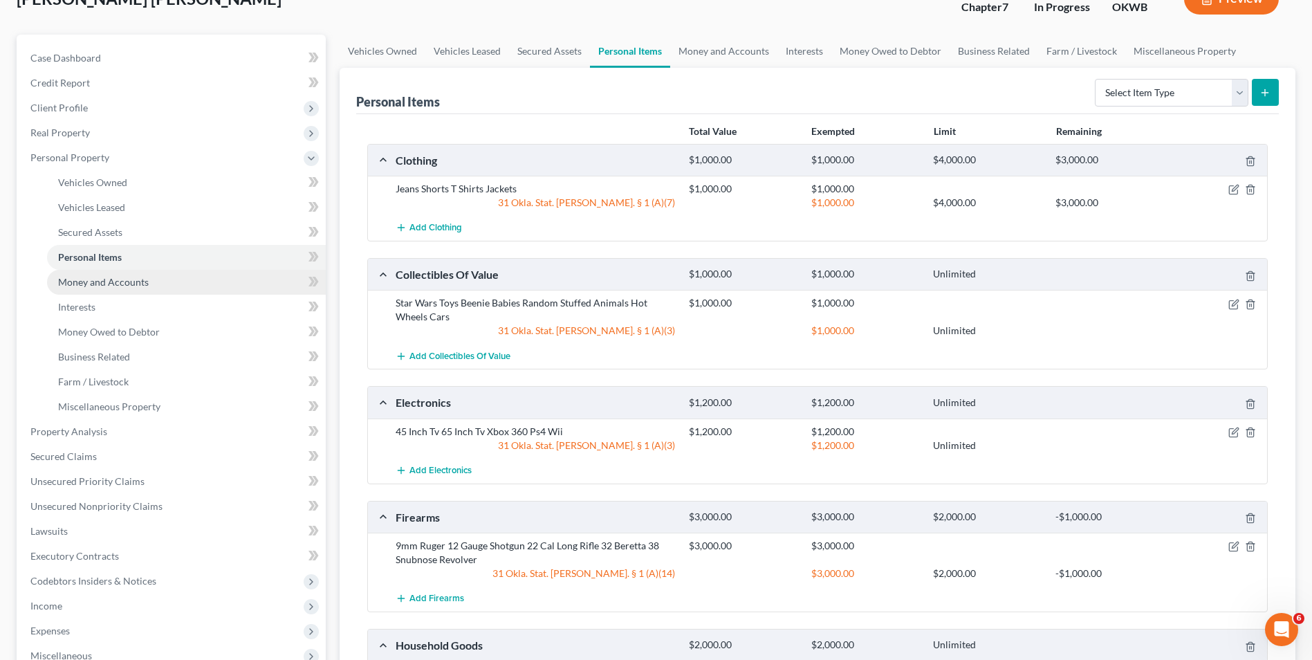
click at [149, 282] on link "Money and Accounts" at bounding box center [186, 282] width 279 height 25
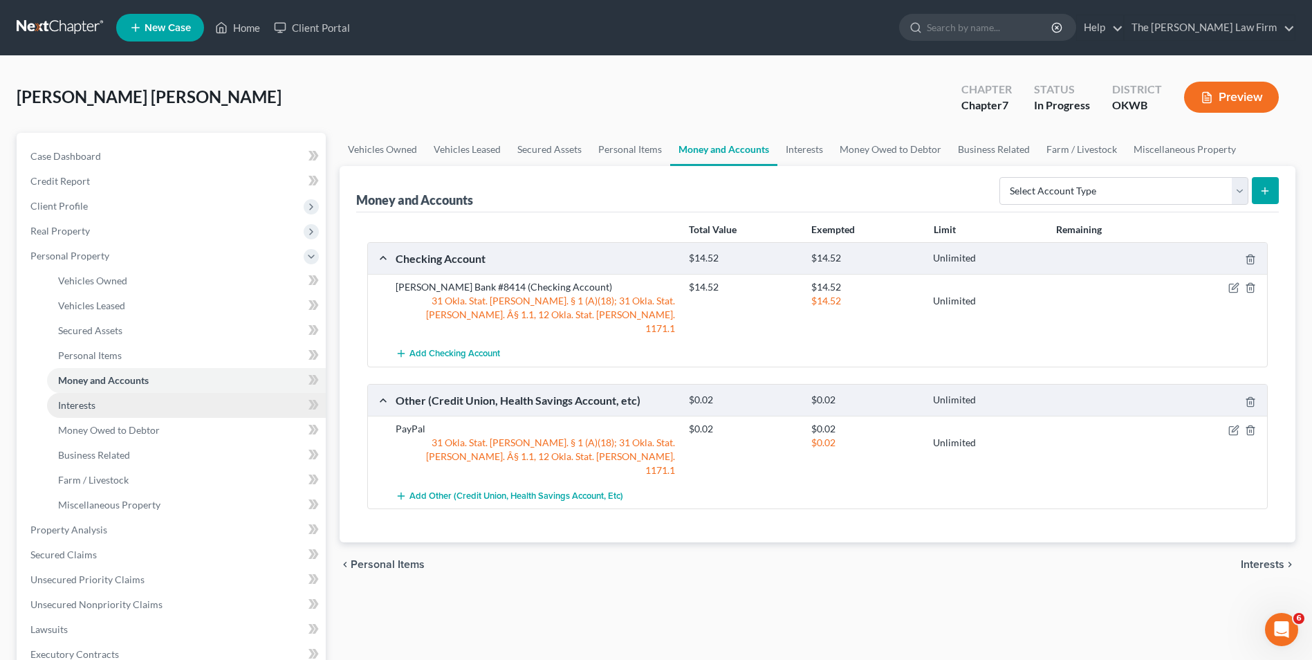
click at [114, 414] on link "Interests" at bounding box center [186, 405] width 279 height 25
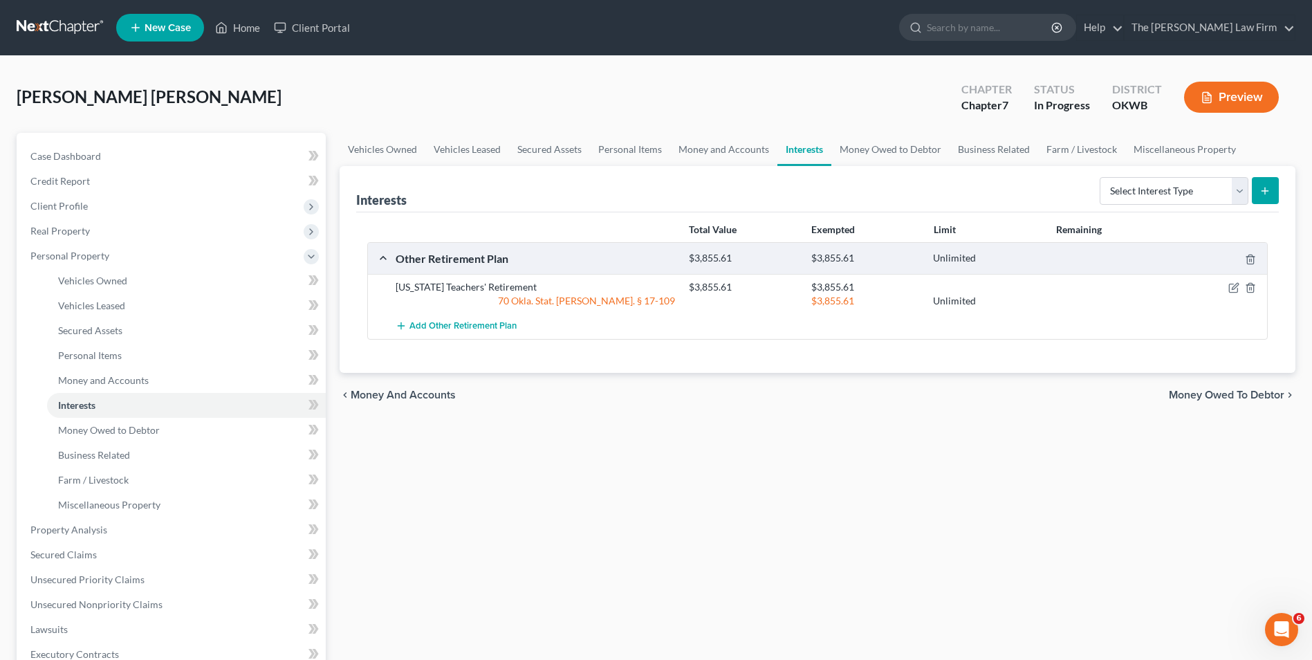
scroll to position [69, 0]
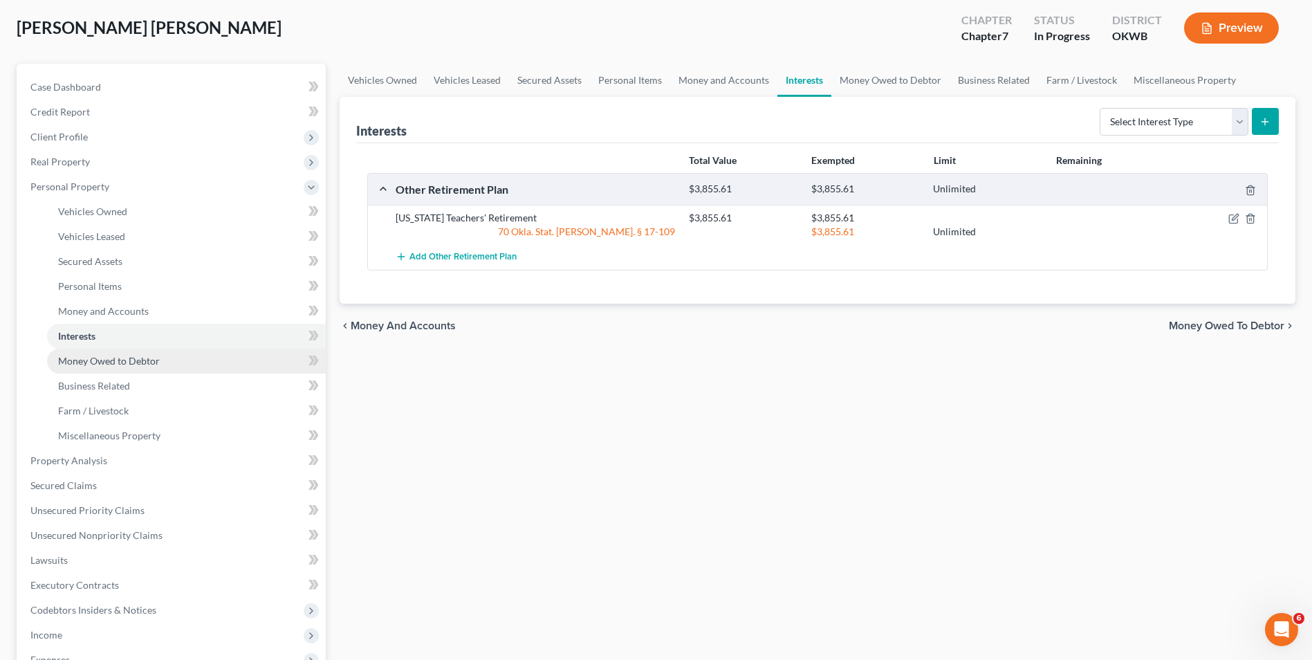
click at [138, 361] on span "Money Owed to Debtor" at bounding box center [109, 361] width 102 height 12
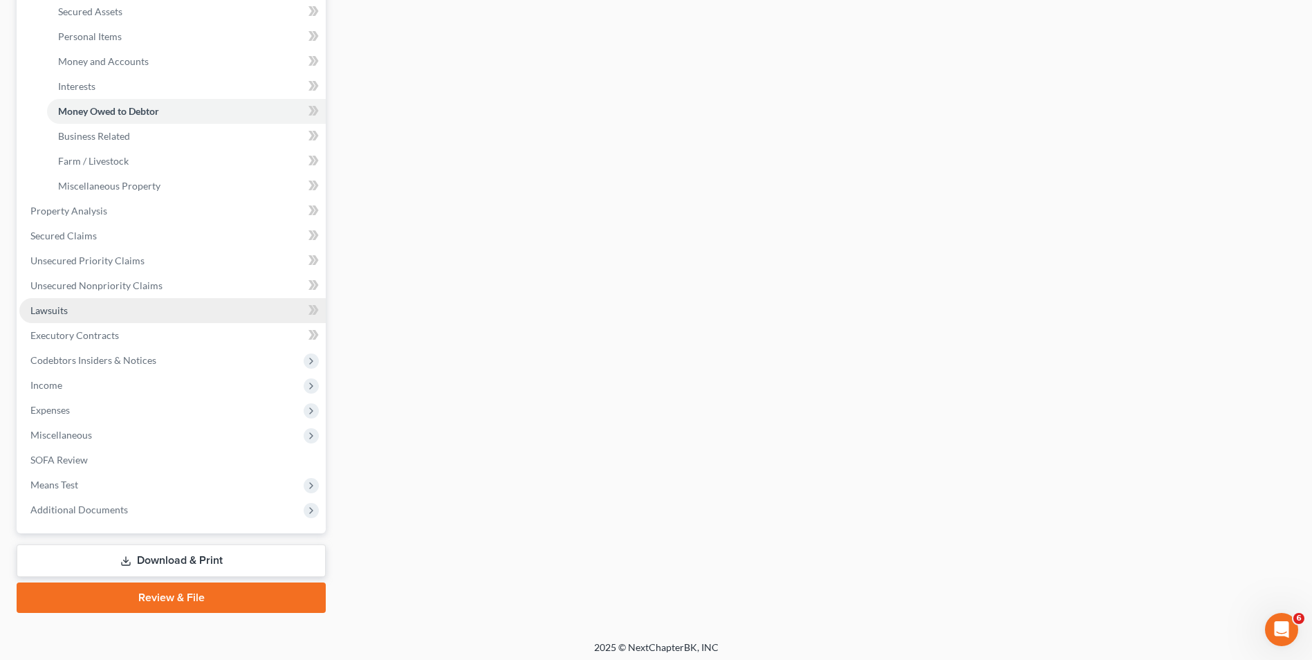
scroll to position [324, 0]
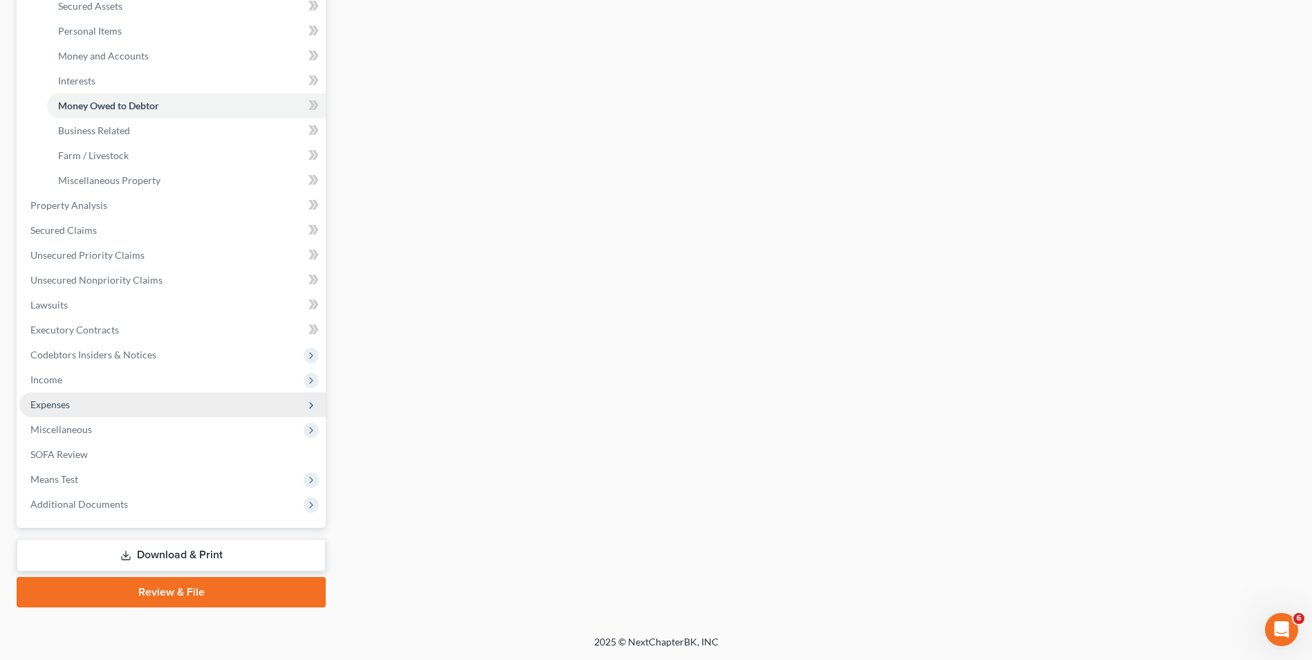
click at [243, 394] on span "Expenses" at bounding box center [172, 404] width 306 height 25
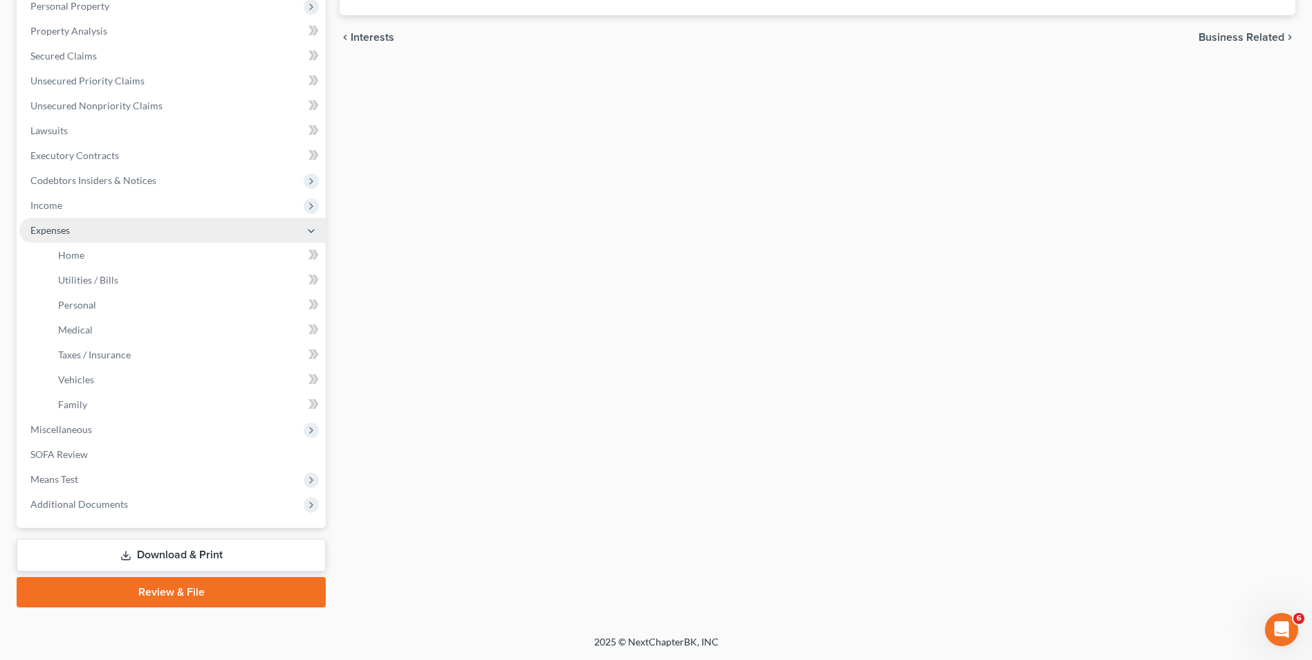
scroll to position [250, 0]
click at [192, 247] on link "Home" at bounding box center [186, 255] width 279 height 25
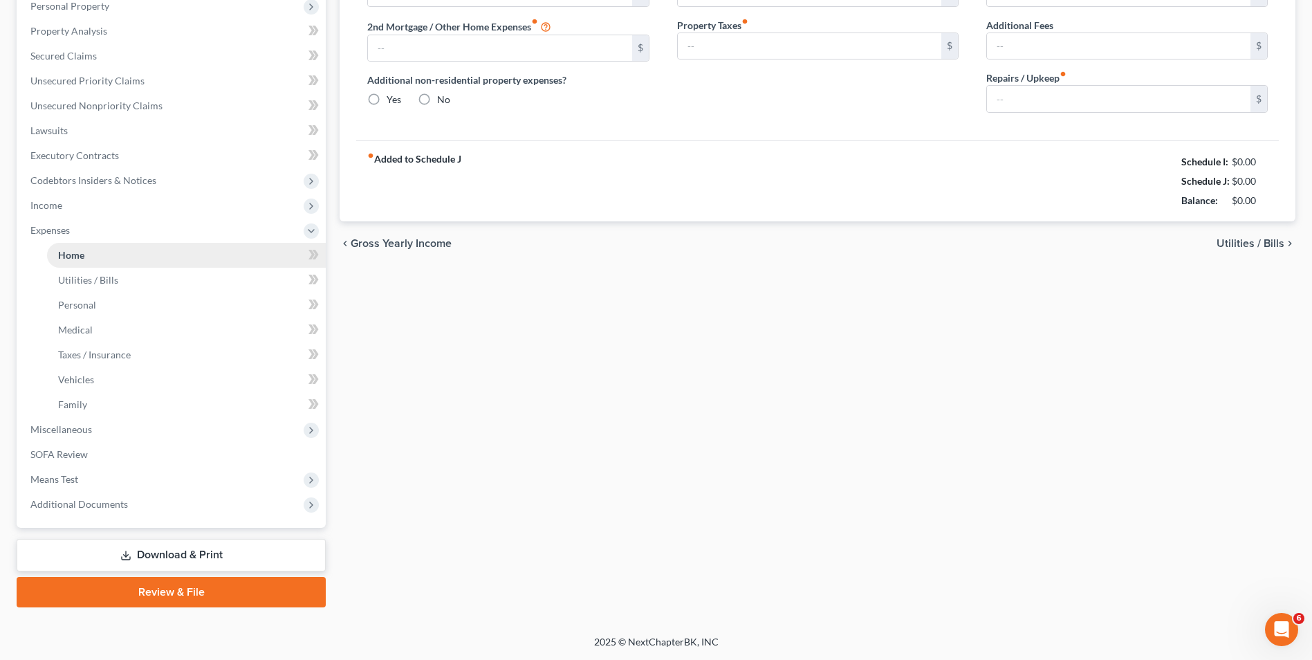
scroll to position [71, 0]
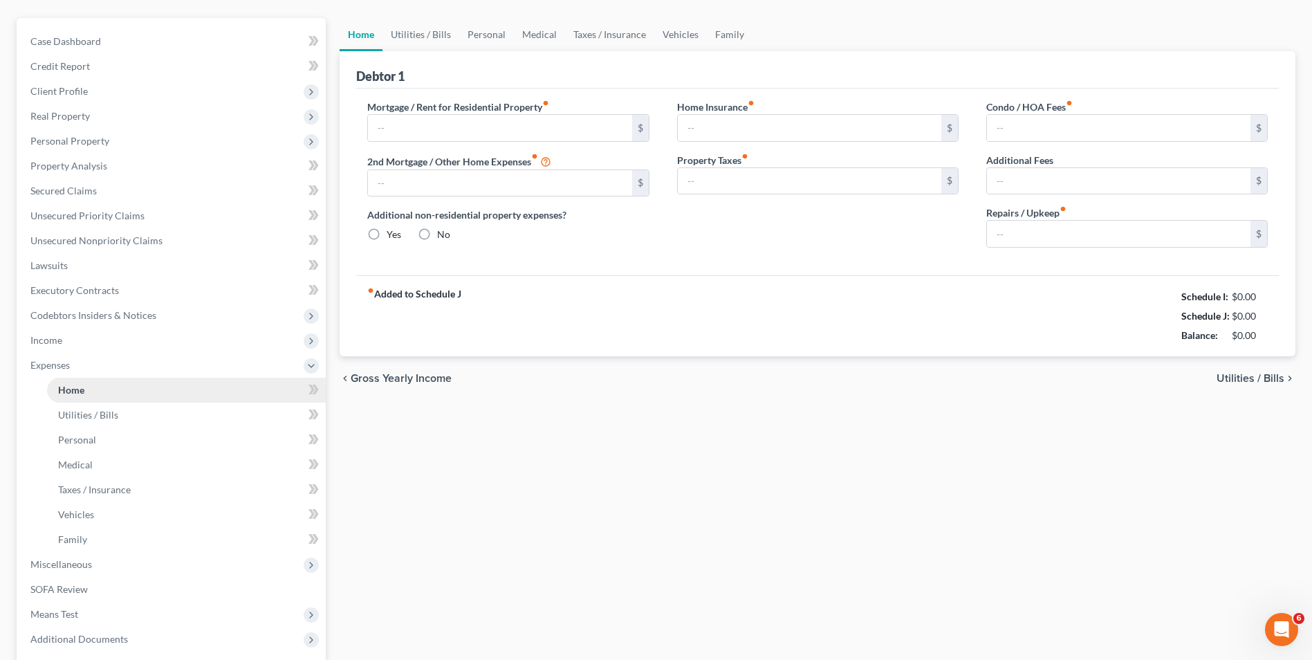
radio input "true"
type input "100.00"
type input "104.00"
type input "125.00"
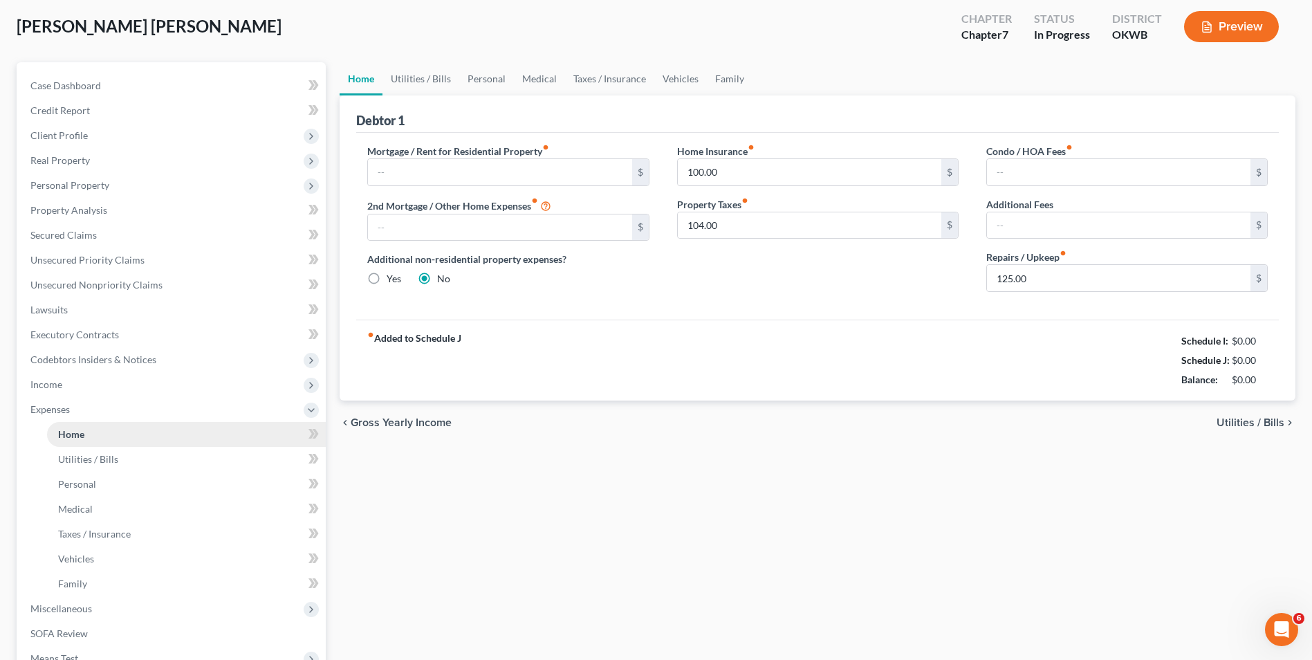
scroll to position [0, 0]
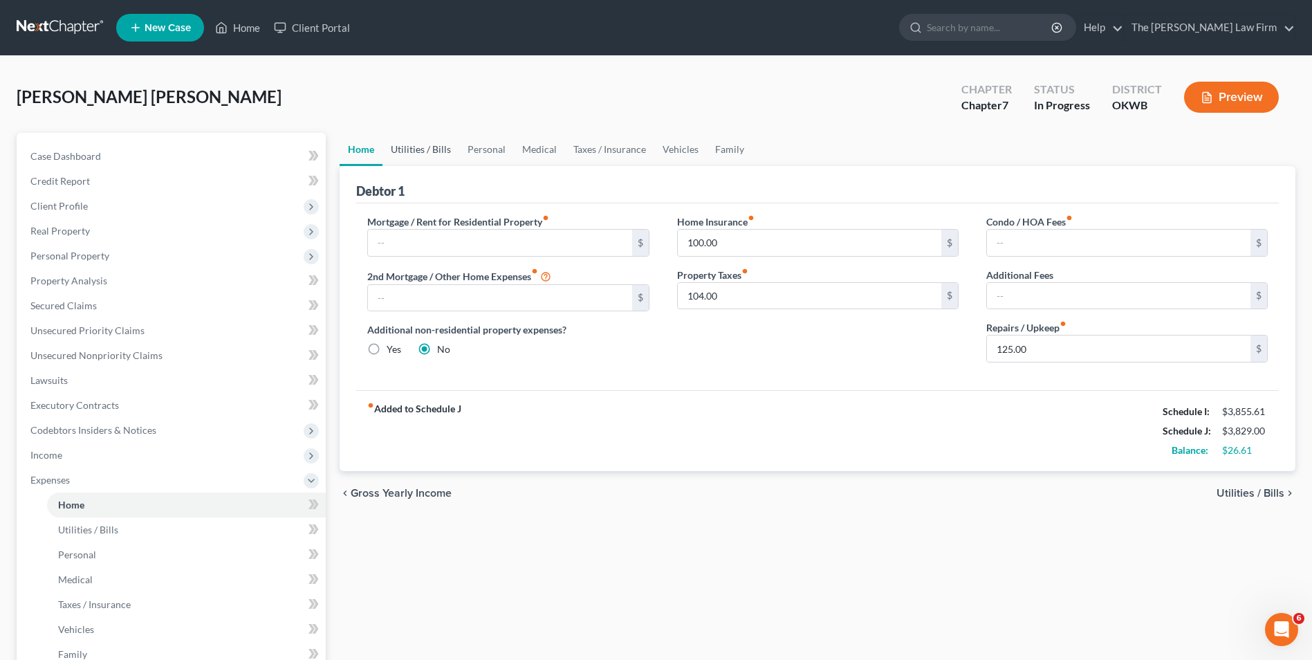
click at [412, 144] on link "Utilities / Bills" at bounding box center [421, 149] width 77 height 33
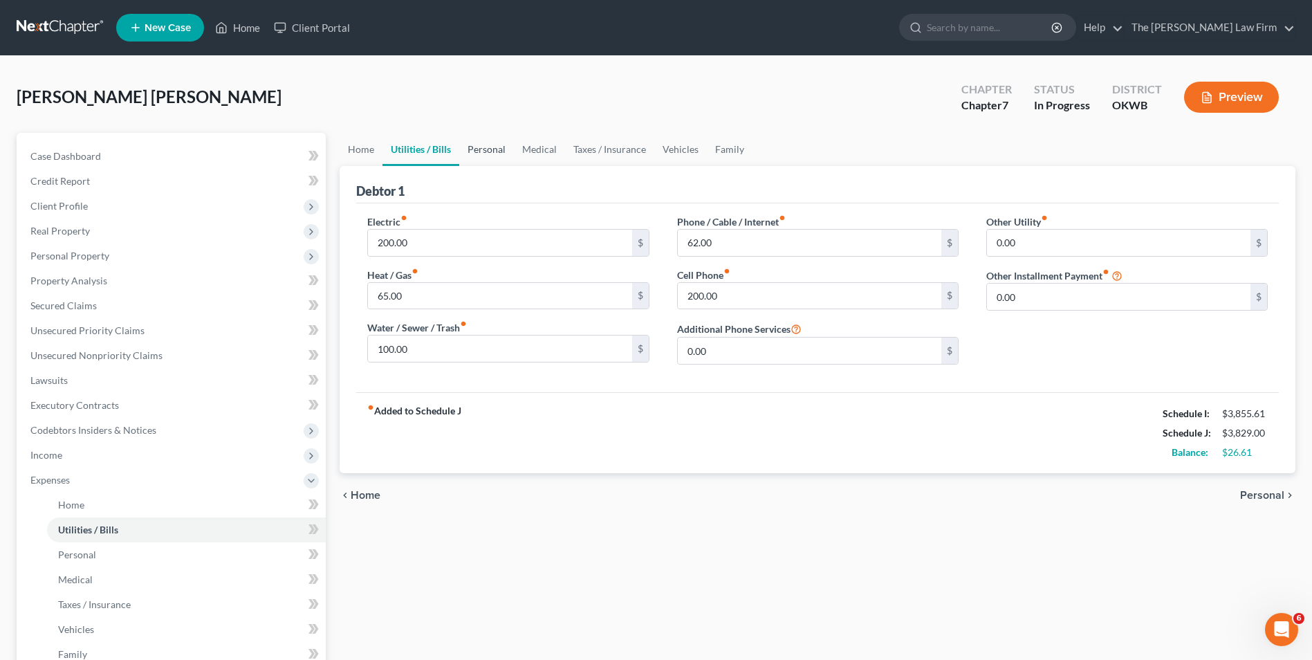
click at [480, 145] on link "Personal" at bounding box center [486, 149] width 55 height 33
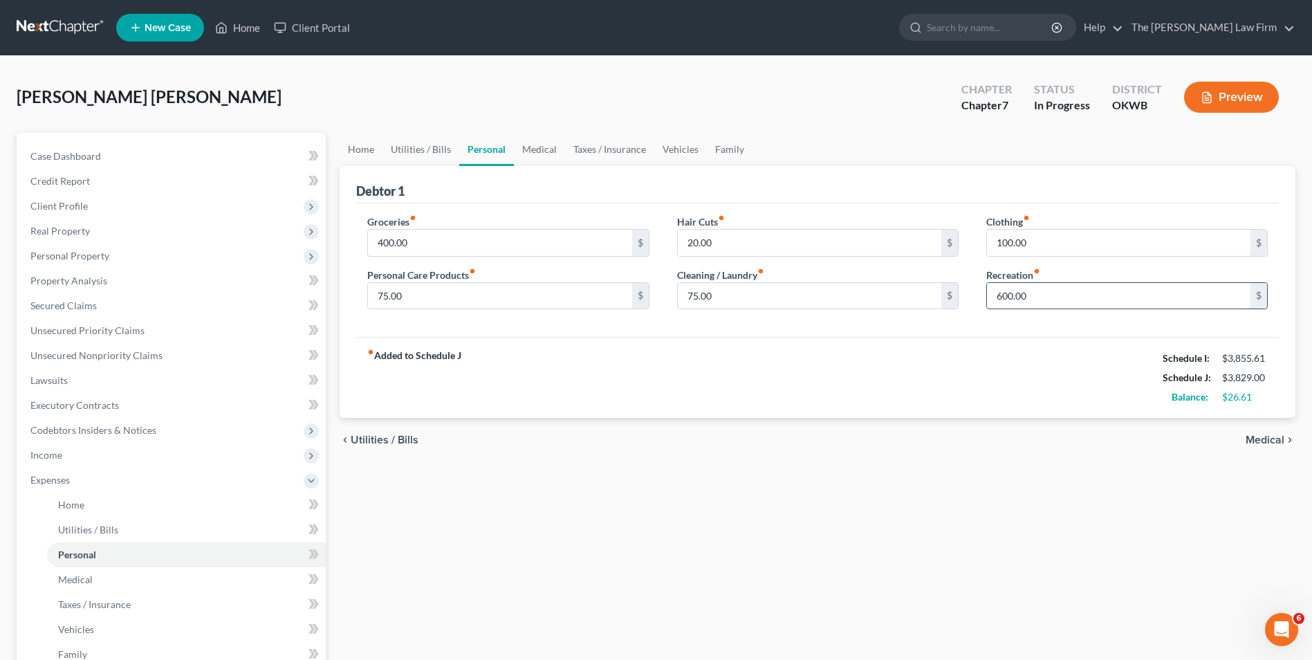
click at [1046, 297] on input "600.00" at bounding box center [1119, 296] width 264 height 26
type input "100.00"
click at [534, 154] on link "Medical" at bounding box center [539, 149] width 51 height 33
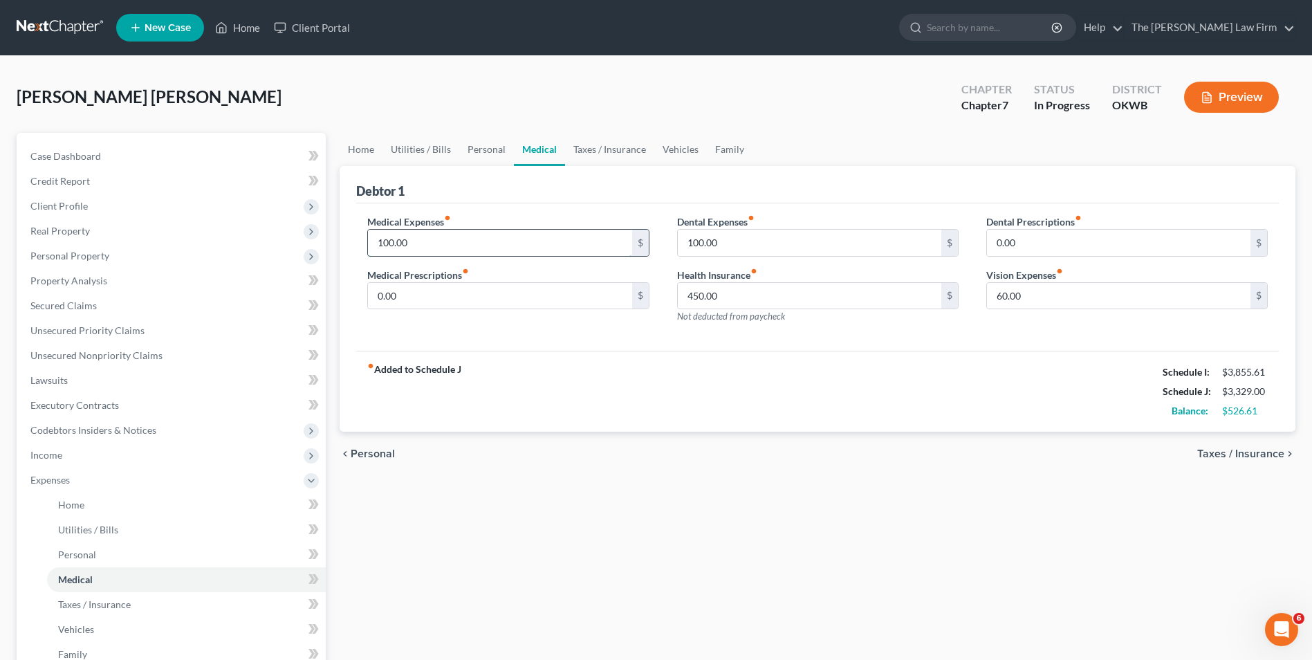
click at [497, 235] on input "100.00" at bounding box center [500, 243] width 264 height 26
type input "200.00"
click at [600, 151] on link "Taxes / Insurance" at bounding box center [609, 149] width 89 height 33
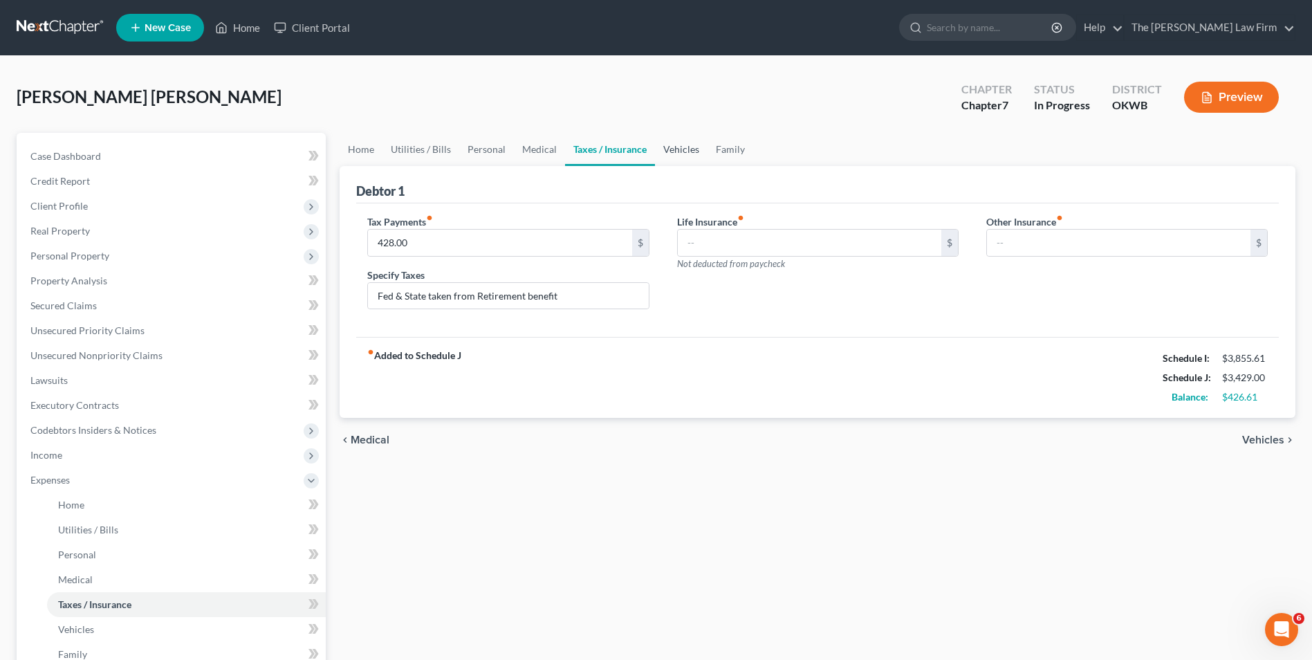
click at [674, 150] on link "Vehicles" at bounding box center [681, 149] width 53 height 33
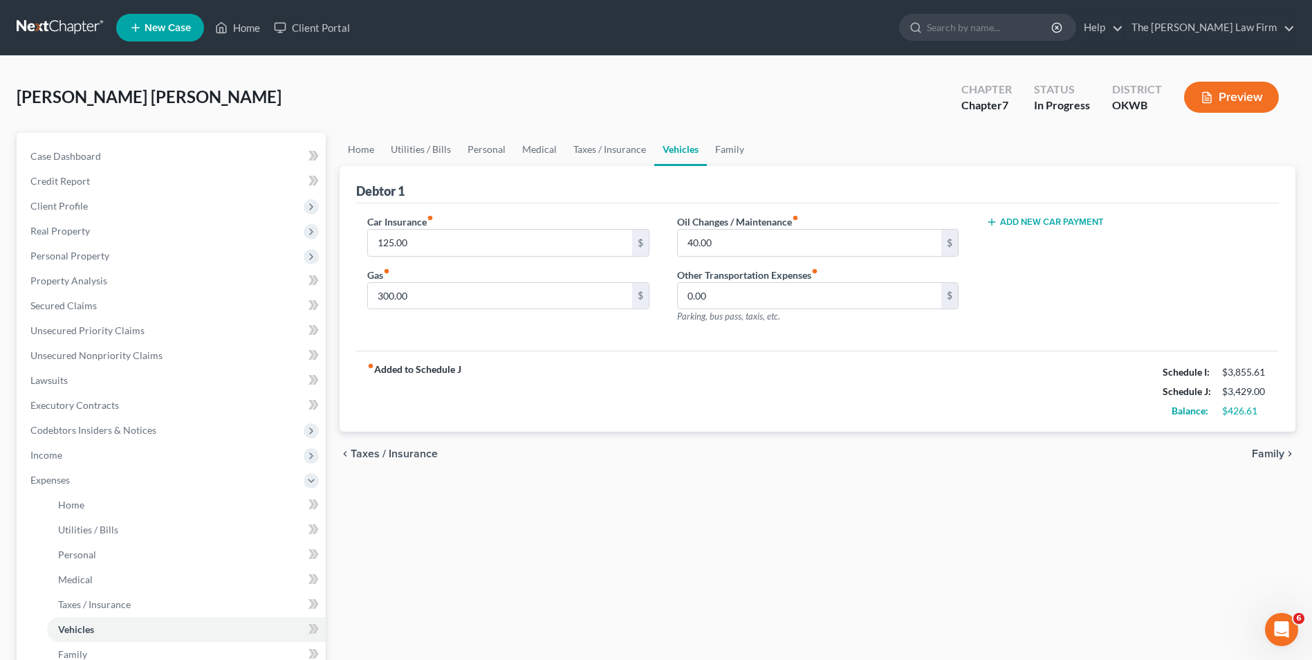
click at [1046, 219] on button "Add New Car Payment" at bounding box center [1045, 222] width 118 height 11
click at [1046, 241] on input "text" at bounding box center [1106, 243] width 239 height 26
type input "3"
type input "400"
click at [727, 152] on link "Family" at bounding box center [730, 149] width 46 height 33
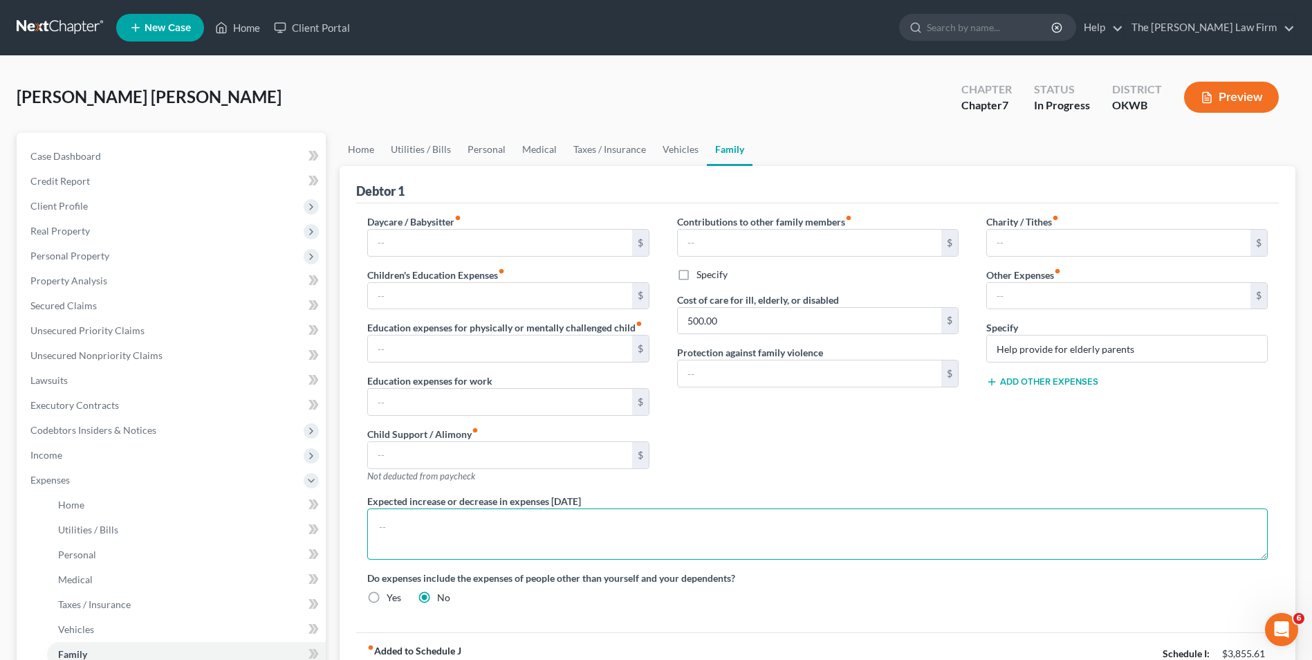
click at [657, 510] on textarea at bounding box center [817, 533] width 901 height 51
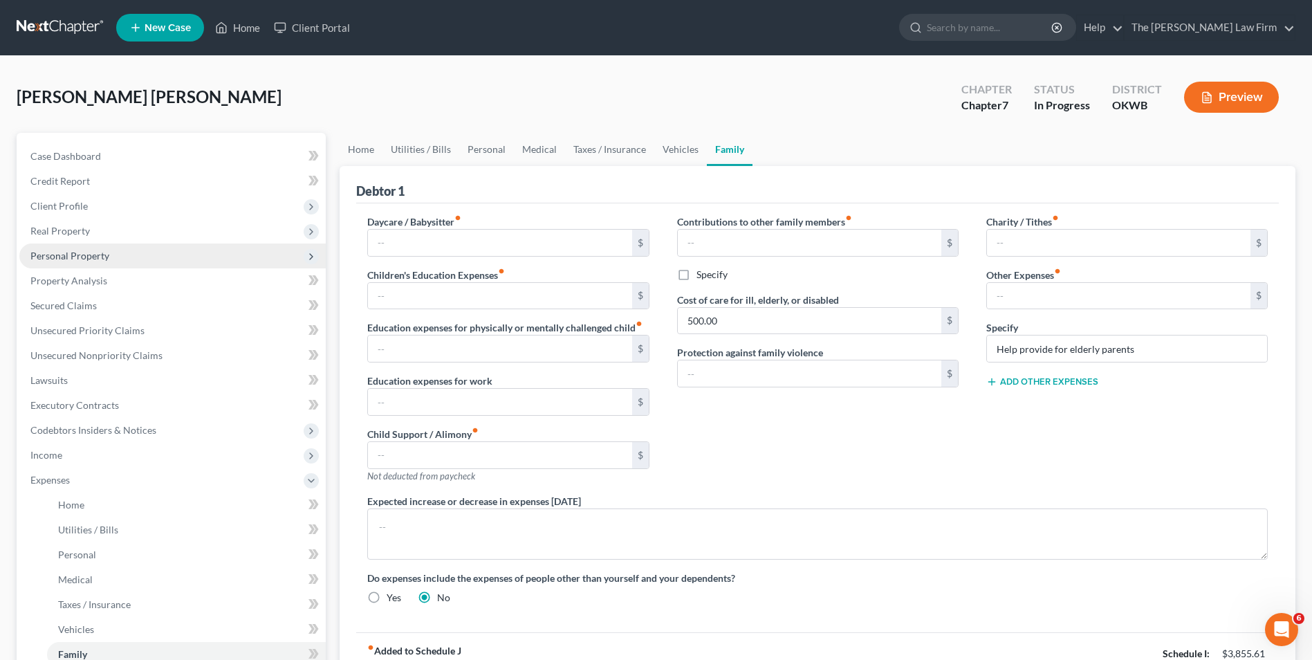
click at [128, 250] on span "Personal Property" at bounding box center [172, 255] width 306 height 25
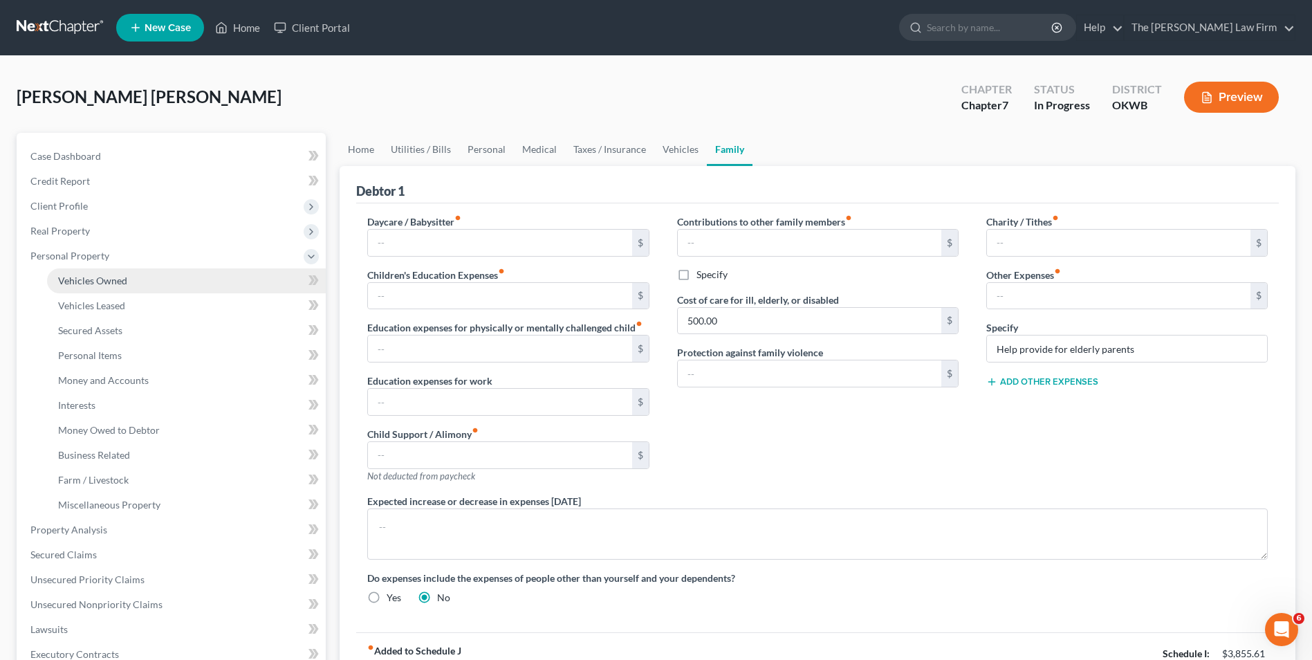
click at [143, 286] on link "Vehicles Owned" at bounding box center [186, 280] width 279 height 25
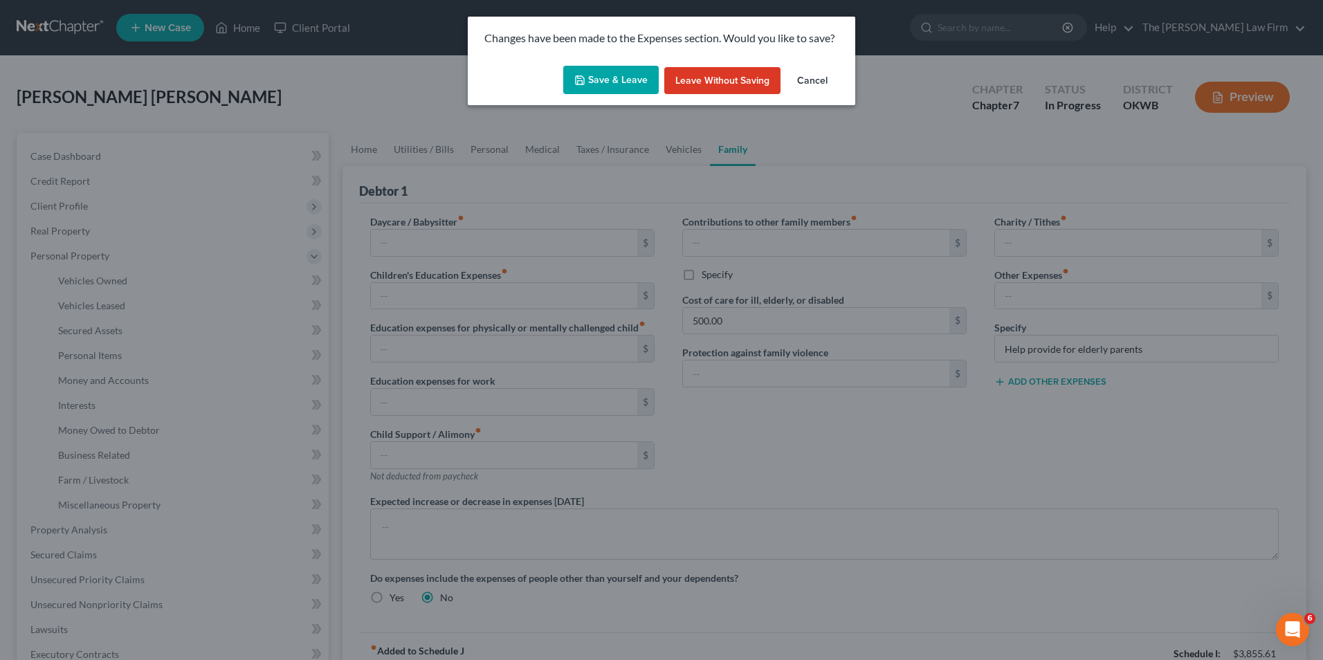
click at [620, 82] on button "Save & Leave" at bounding box center [610, 80] width 95 height 29
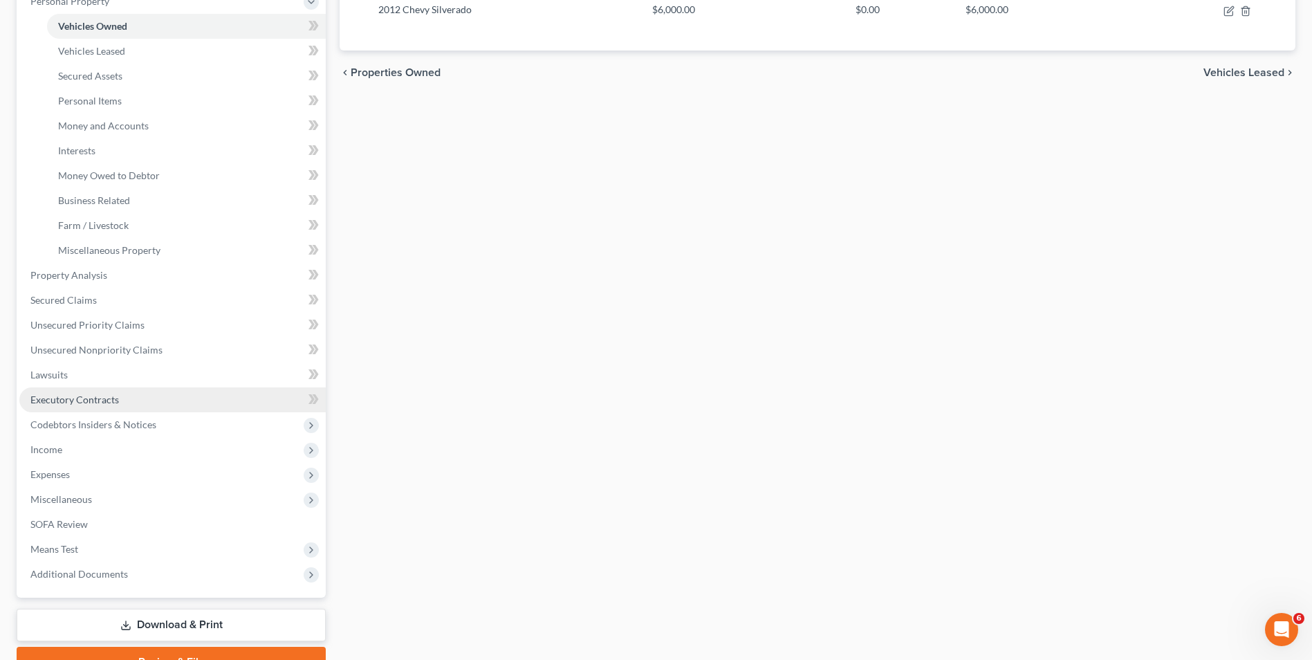
scroll to position [277, 0]
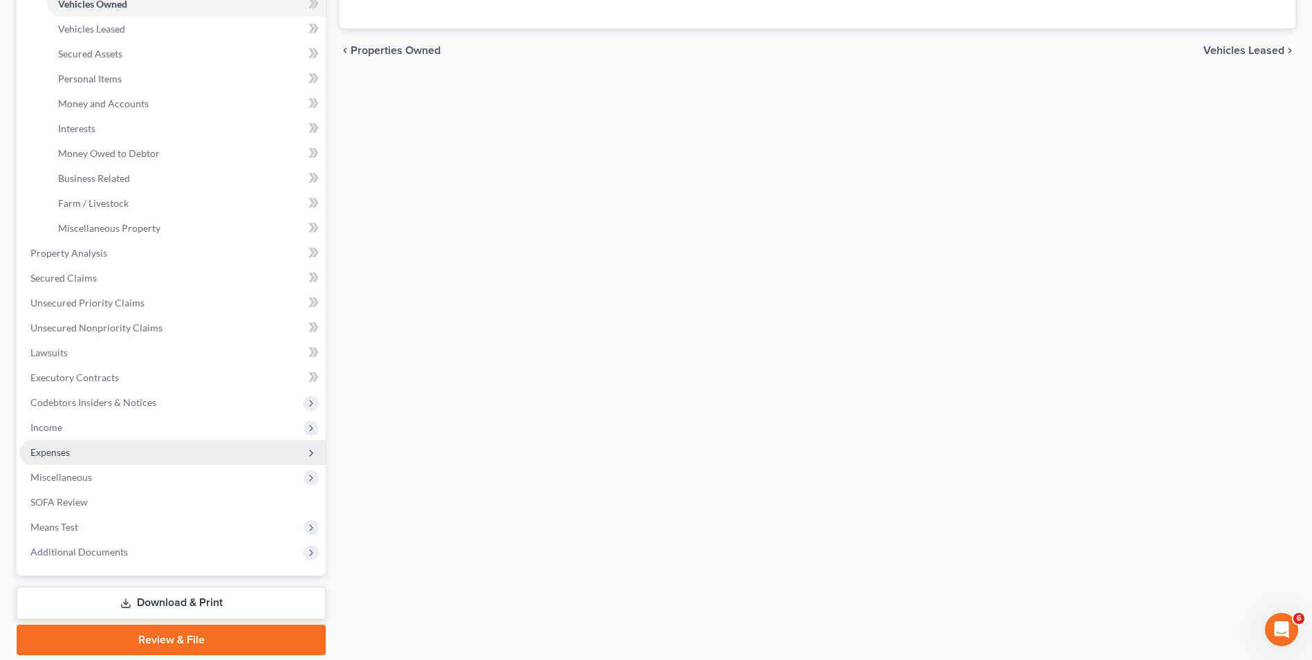
click at [92, 444] on span "Expenses" at bounding box center [172, 452] width 306 height 25
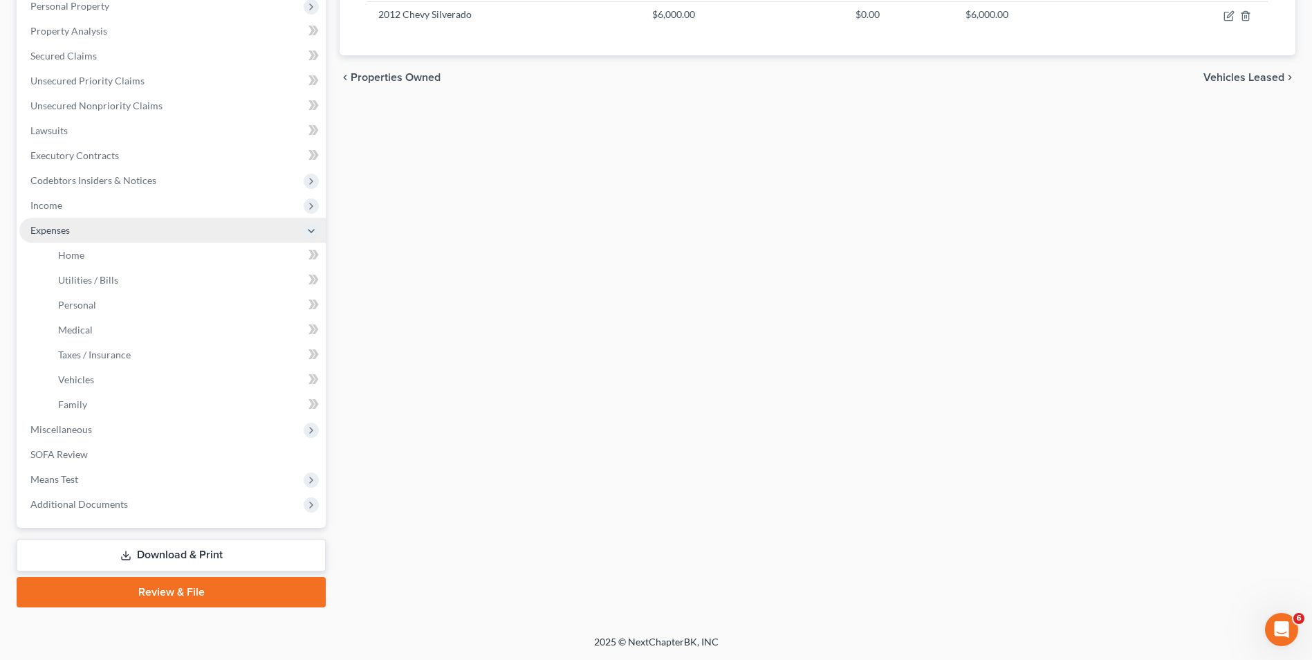
scroll to position [250, 0]
click at [156, 414] on link "Family" at bounding box center [186, 404] width 279 height 25
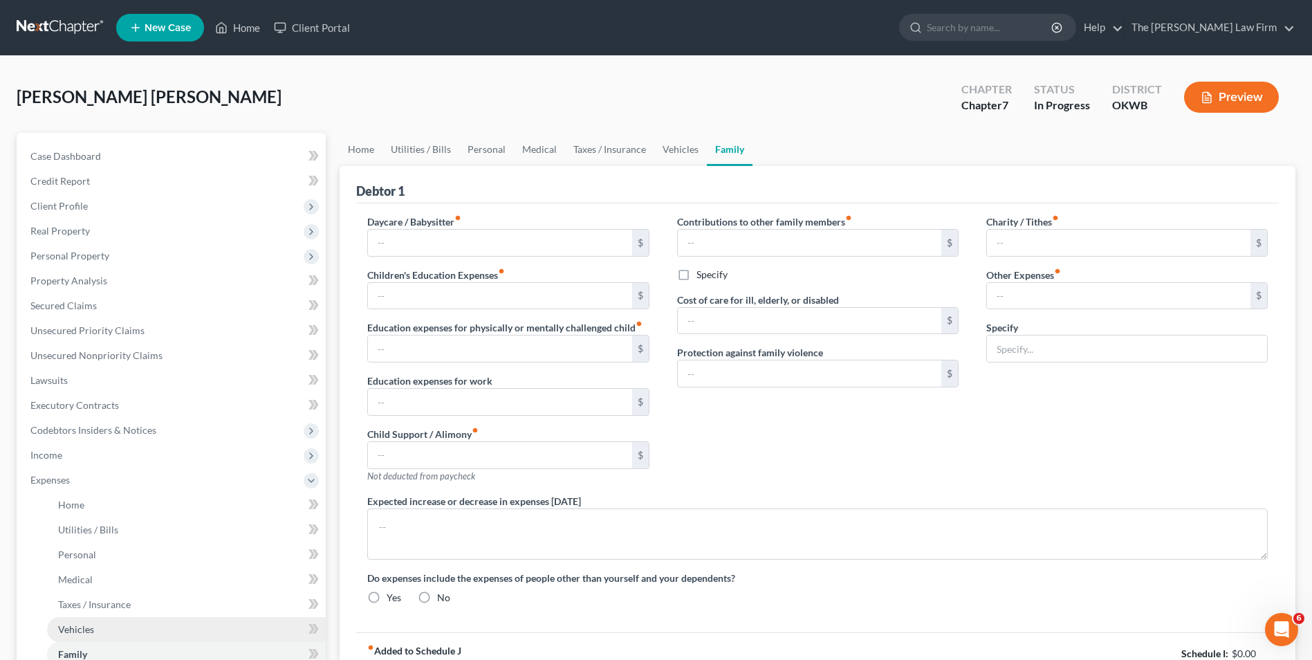
type input "500.00"
type input "Help provide for elderly parents"
radio input "true"
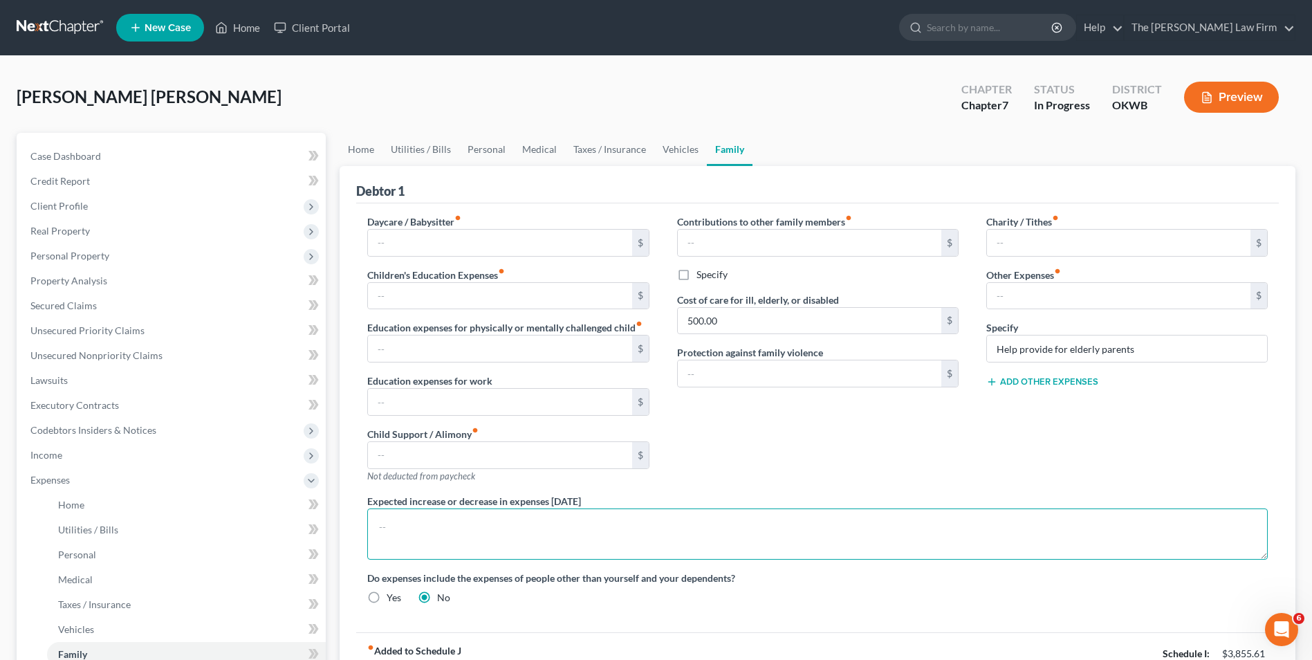
click at [469, 510] on textarea at bounding box center [817, 533] width 901 height 51
type textarea "Debtor anticipates getting a new car in the next year"
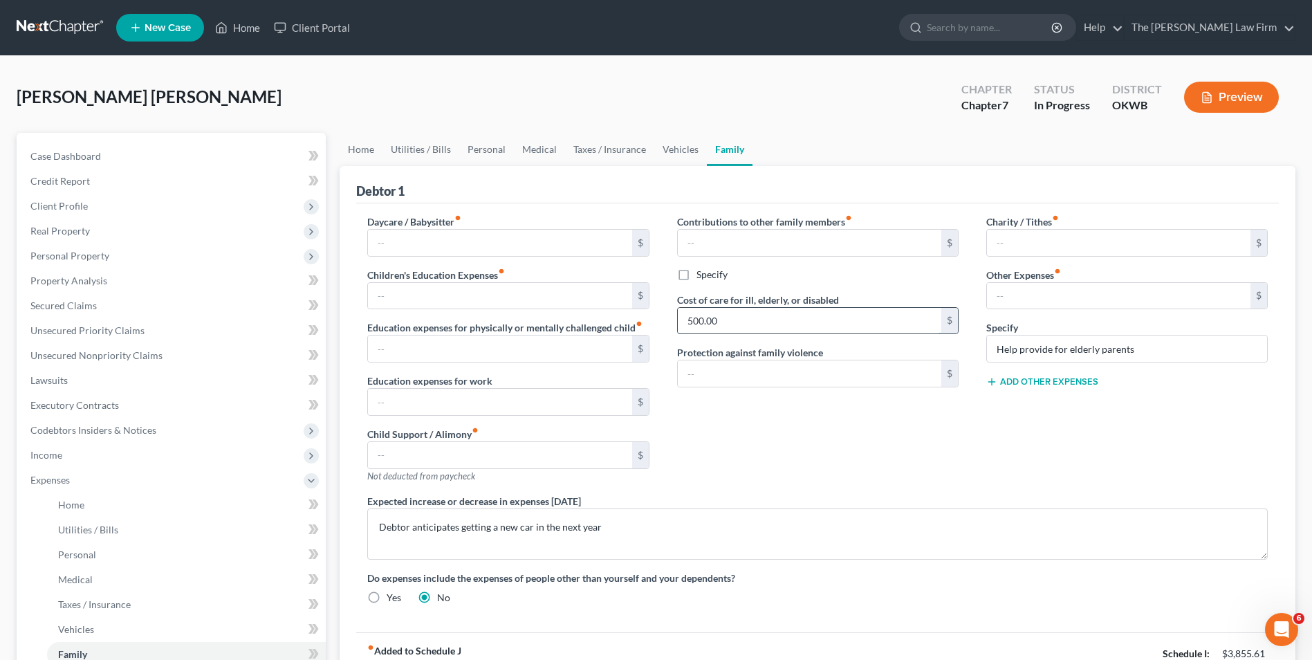
click at [737, 317] on input "500.00" at bounding box center [810, 321] width 264 height 26
type input "200.00"
click at [485, 153] on link "Personal" at bounding box center [486, 149] width 55 height 33
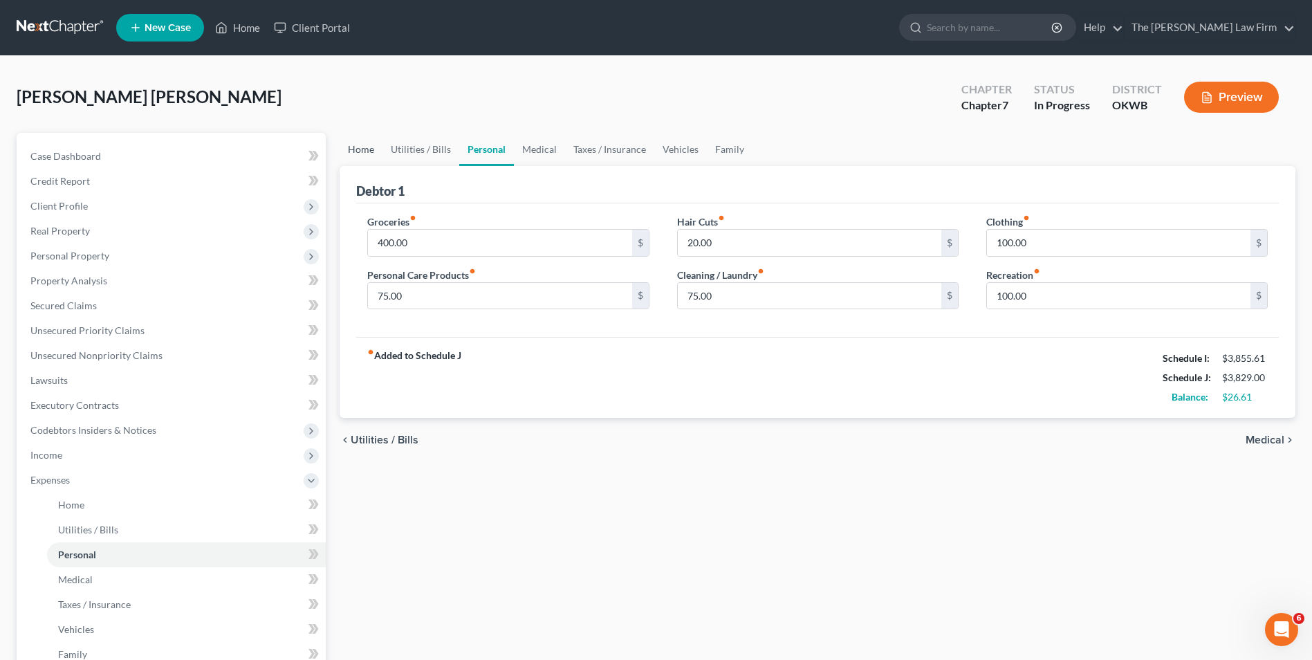
click at [356, 154] on link "Home" at bounding box center [361, 149] width 43 height 33
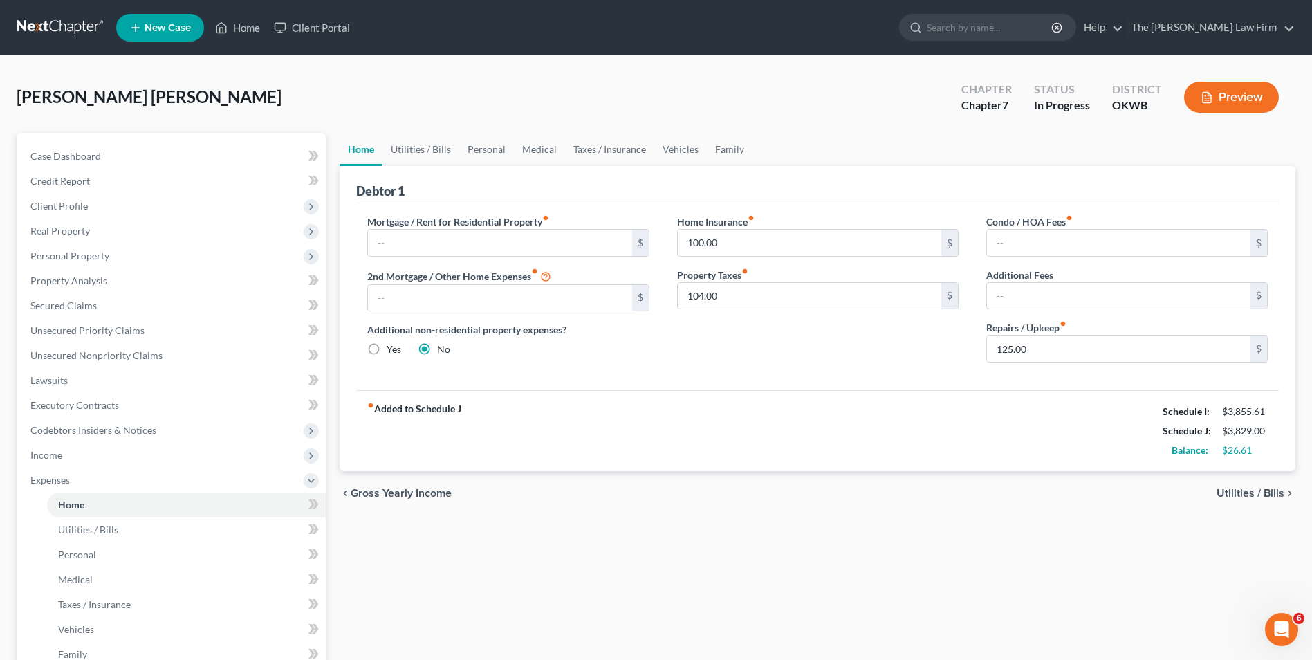
click at [897, 391] on div "fiber_manual_record Added to Schedule J Schedule I: $3,855.61 Schedule J: $3,82…" at bounding box center [817, 430] width 923 height 81
click at [1046, 363] on div "Condo / HOA Fees fiber_manual_record $ Additional Fees $ Repairs / Upkeep fiber…" at bounding box center [1127, 293] width 309 height 159
click at [1046, 345] on input "125.00" at bounding box center [1119, 348] width 264 height 26
click at [805, 377] on div "Mortgage / Rent for Residential Property fiber_manual_record $ 2nd Mortgage / O…" at bounding box center [817, 296] width 923 height 187
drag, startPoint x: 724, startPoint y: 131, endPoint x: 719, endPoint y: 143, distance: 13.0
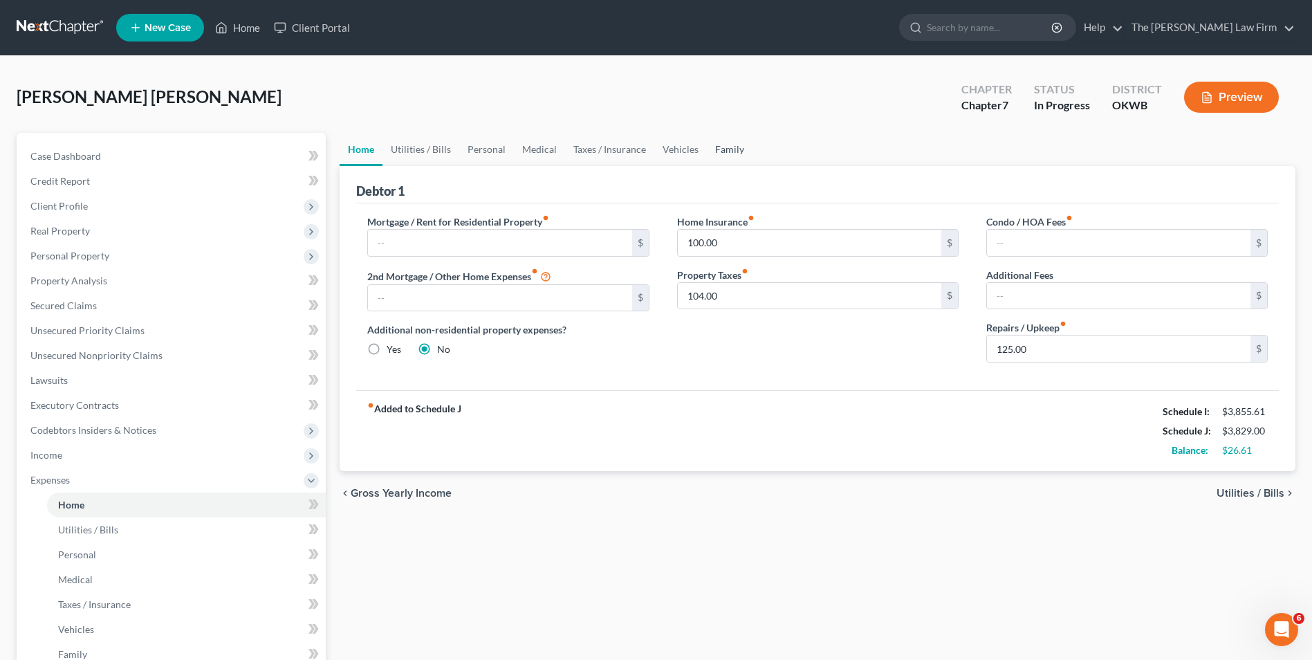
click at [725, 132] on div "[PERSON_NAME] [PERSON_NAME] Upgraded Chapter Chapter 7 Status In Progress Distr…" at bounding box center [656, 470] width 1279 height 795
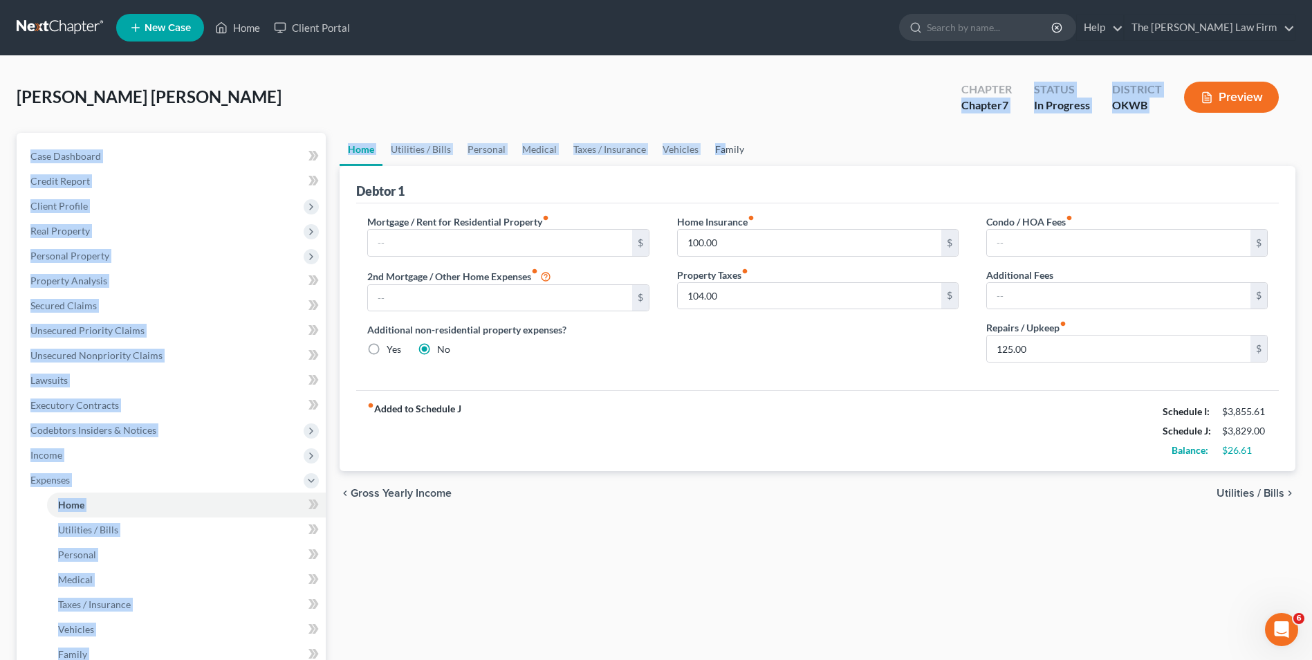
click at [717, 146] on link "Family" at bounding box center [730, 149] width 46 height 33
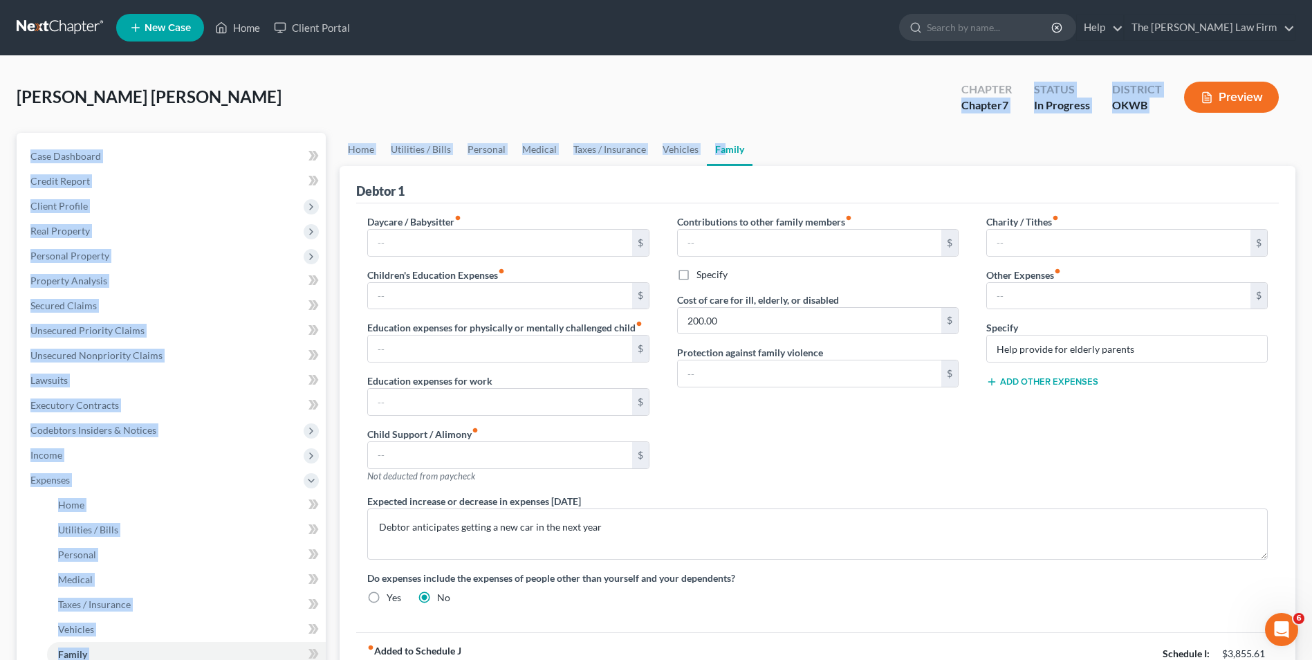
click at [730, 151] on link "Family" at bounding box center [730, 149] width 46 height 33
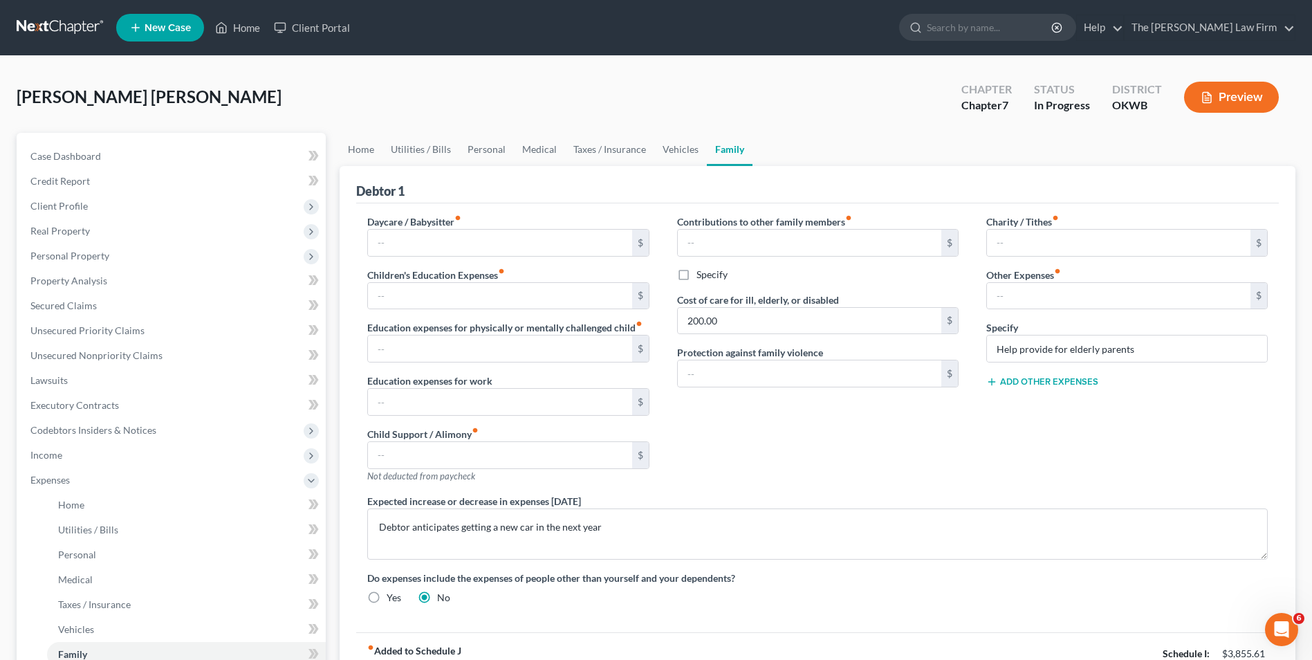
click at [796, 178] on div "Debtor 1" at bounding box center [817, 184] width 923 height 37
click at [733, 148] on link "Family" at bounding box center [730, 149] width 46 height 33
click at [816, 325] on input "200.00" at bounding box center [810, 321] width 264 height 26
click at [816, 319] on input "200.00" at bounding box center [810, 321] width 264 height 26
click at [838, 432] on div "Contributions to other family members fiber_manual_record $ Specify Cost of car…" at bounding box center [817, 353] width 309 height 279
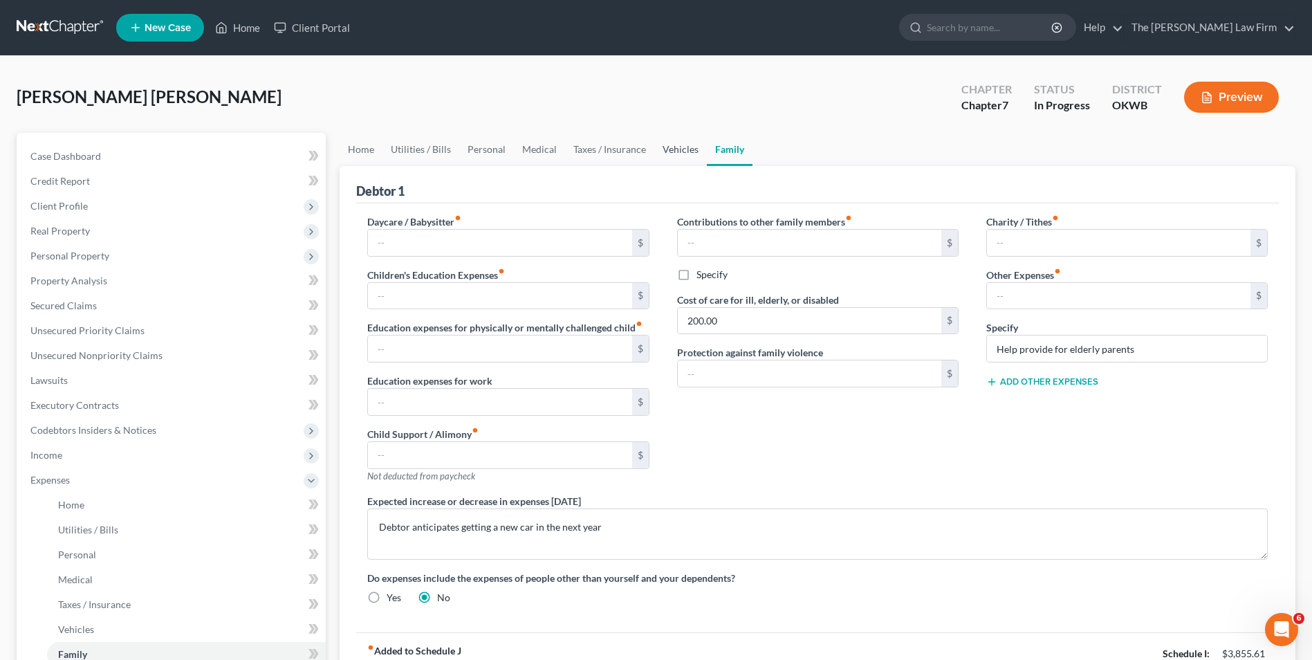
click at [671, 145] on link "Vehicles" at bounding box center [680, 149] width 53 height 33
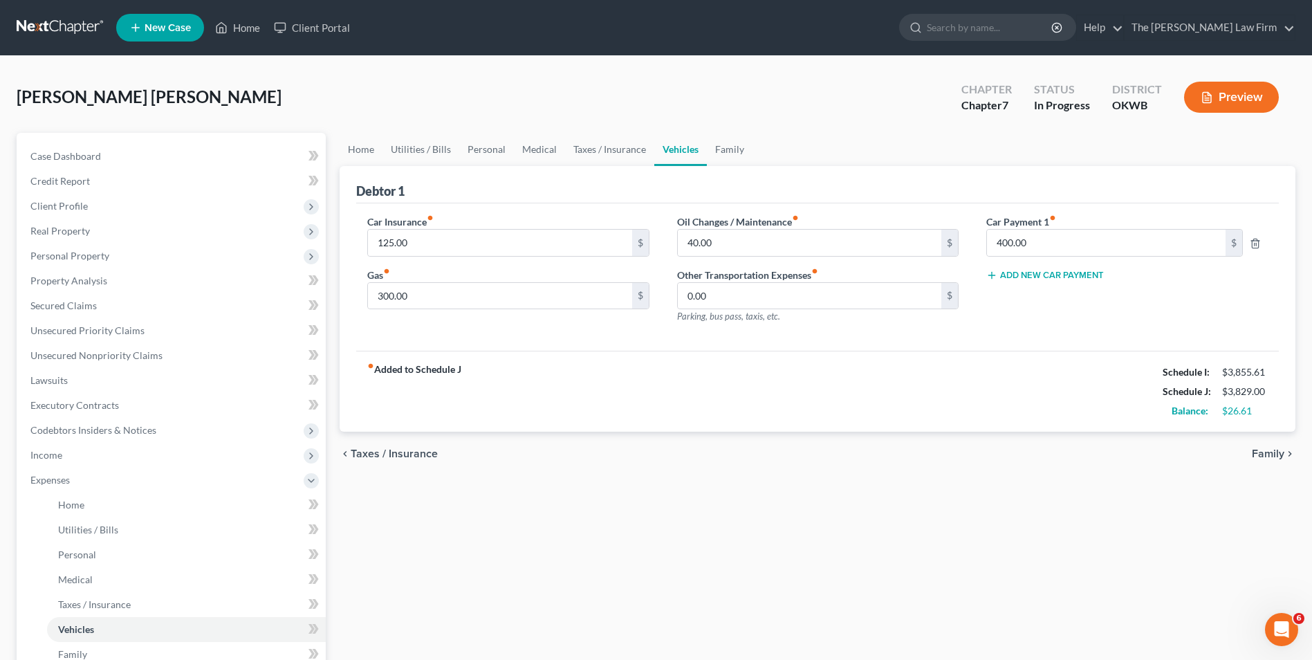
click at [755, 383] on div "fiber_manual_record Added to Schedule J Schedule I: $3,855.61 Schedule J: $3,82…" at bounding box center [817, 391] width 923 height 81
click at [372, 147] on link "Home" at bounding box center [361, 149] width 43 height 33
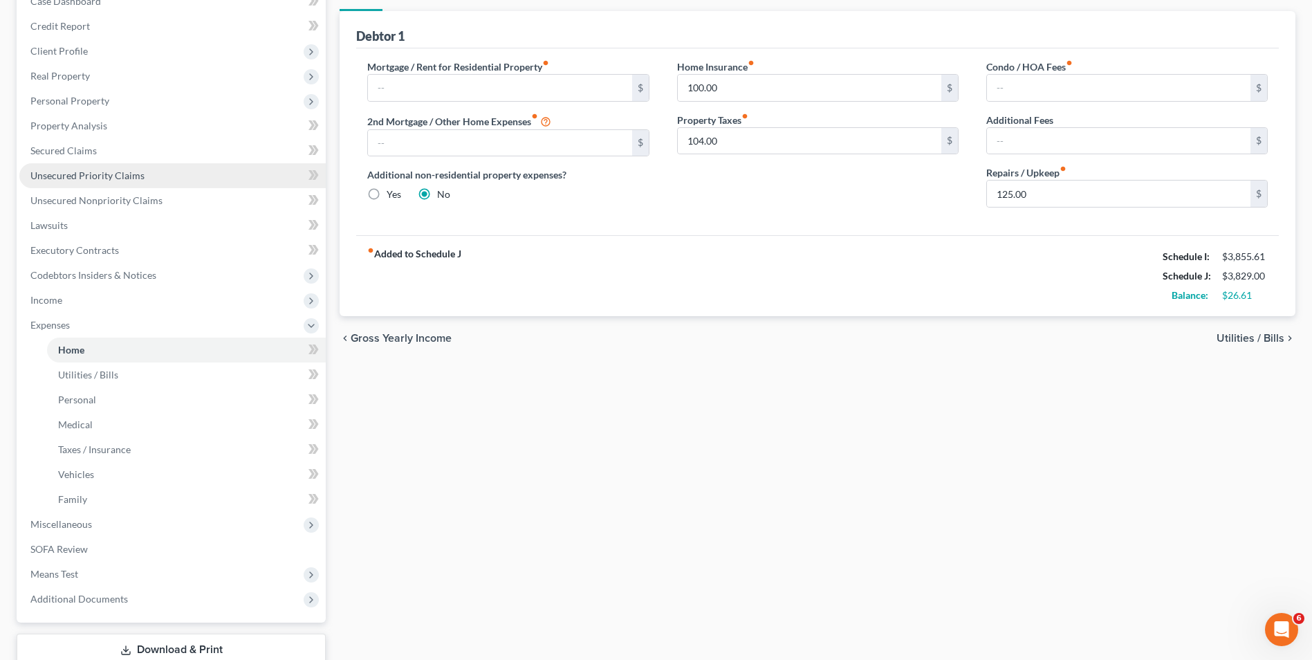
scroll to position [250, 0]
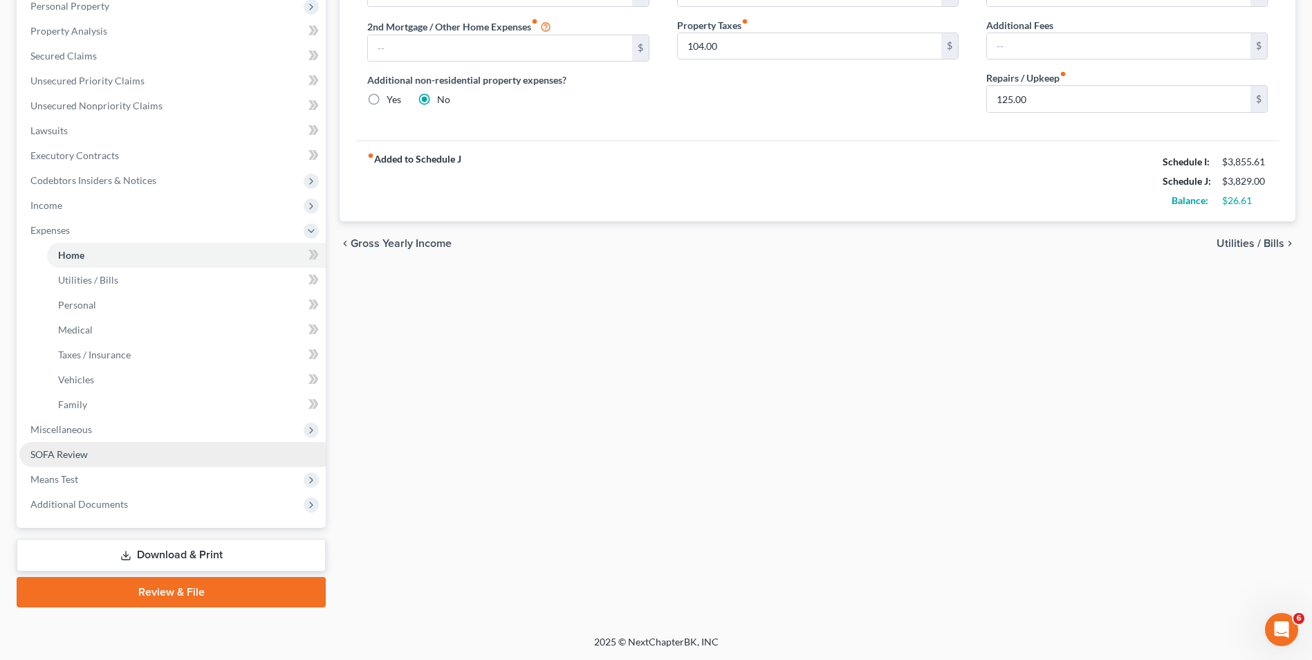
click at [178, 446] on link "SOFA Review" at bounding box center [172, 454] width 306 height 25
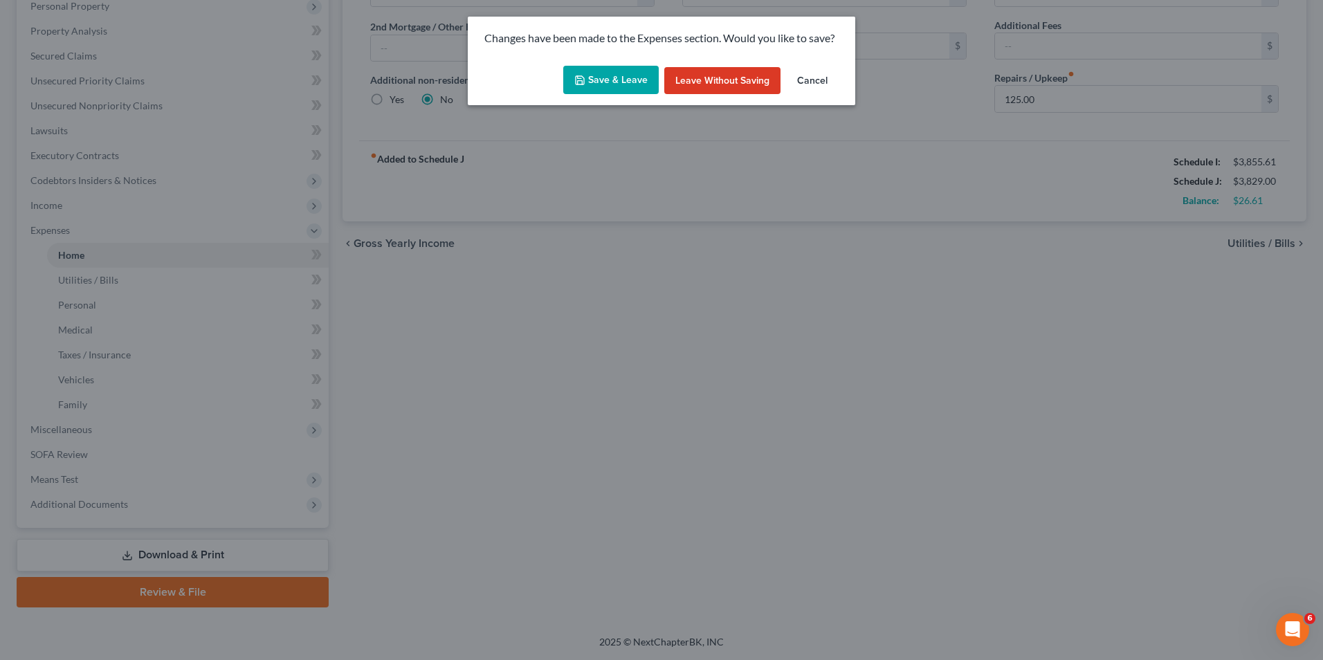
drag, startPoint x: 605, startPoint y: 84, endPoint x: 603, endPoint y: 96, distance: 11.9
click at [607, 84] on button "Save & Leave" at bounding box center [610, 80] width 95 height 29
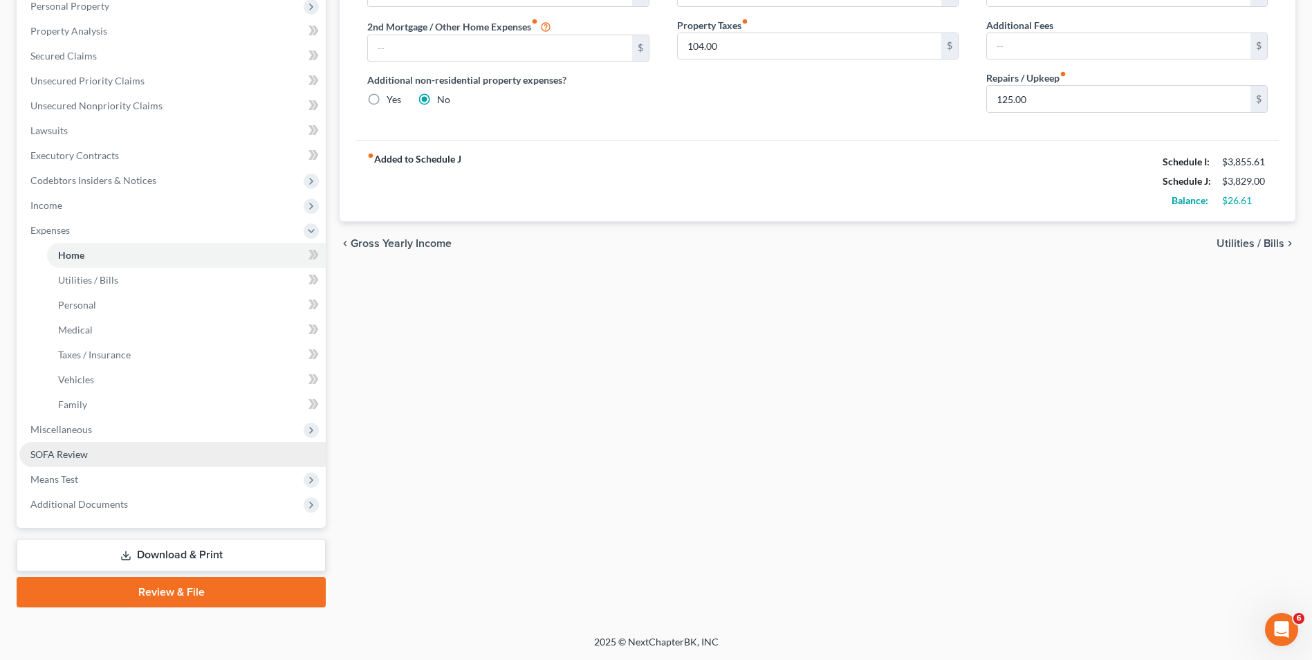
click at [100, 457] on link "SOFA Review" at bounding box center [172, 454] width 306 height 25
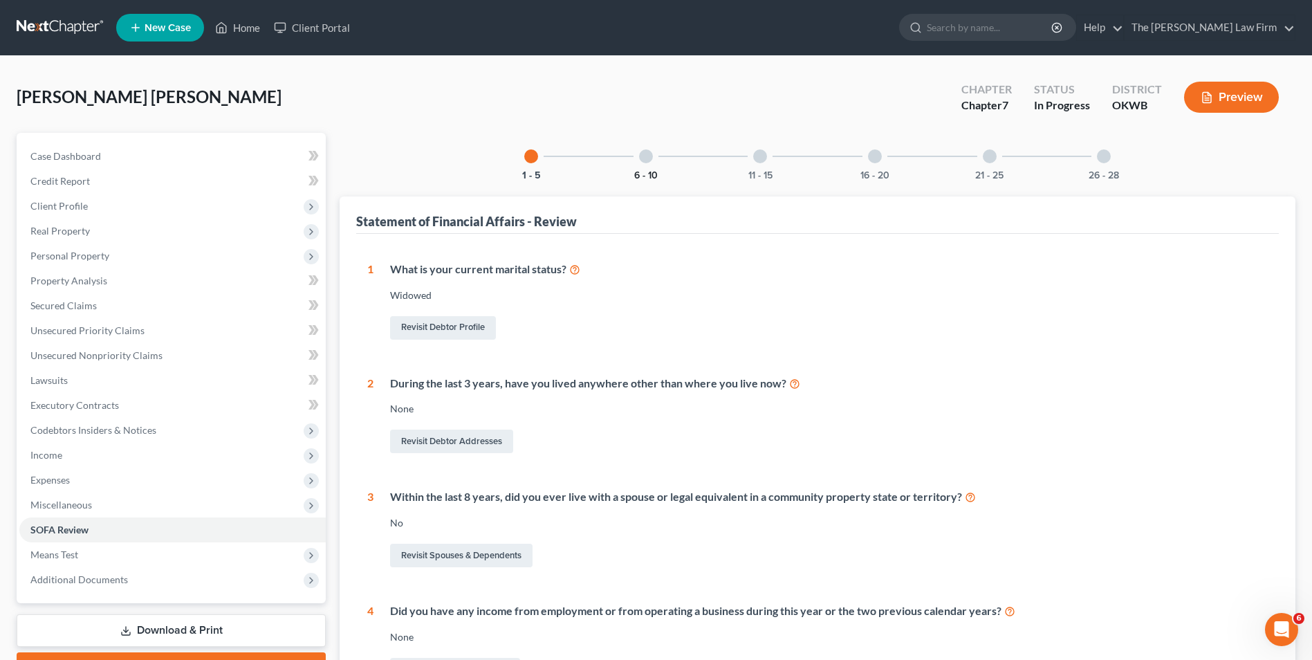
drag, startPoint x: 654, startPoint y: 158, endPoint x: 654, endPoint y: 171, distance: 13.1
click at [654, 157] on div "6 - 10" at bounding box center [646, 156] width 47 height 47
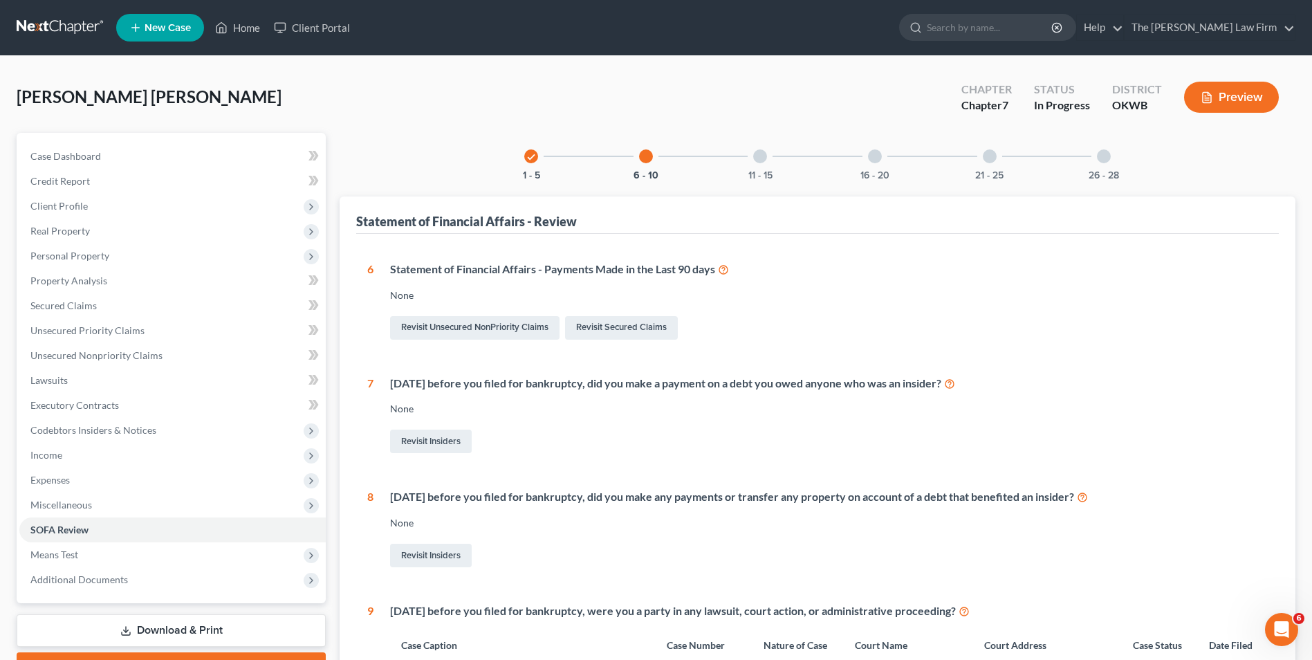
click at [760, 165] on div "11 - 15" at bounding box center [760, 156] width 47 height 47
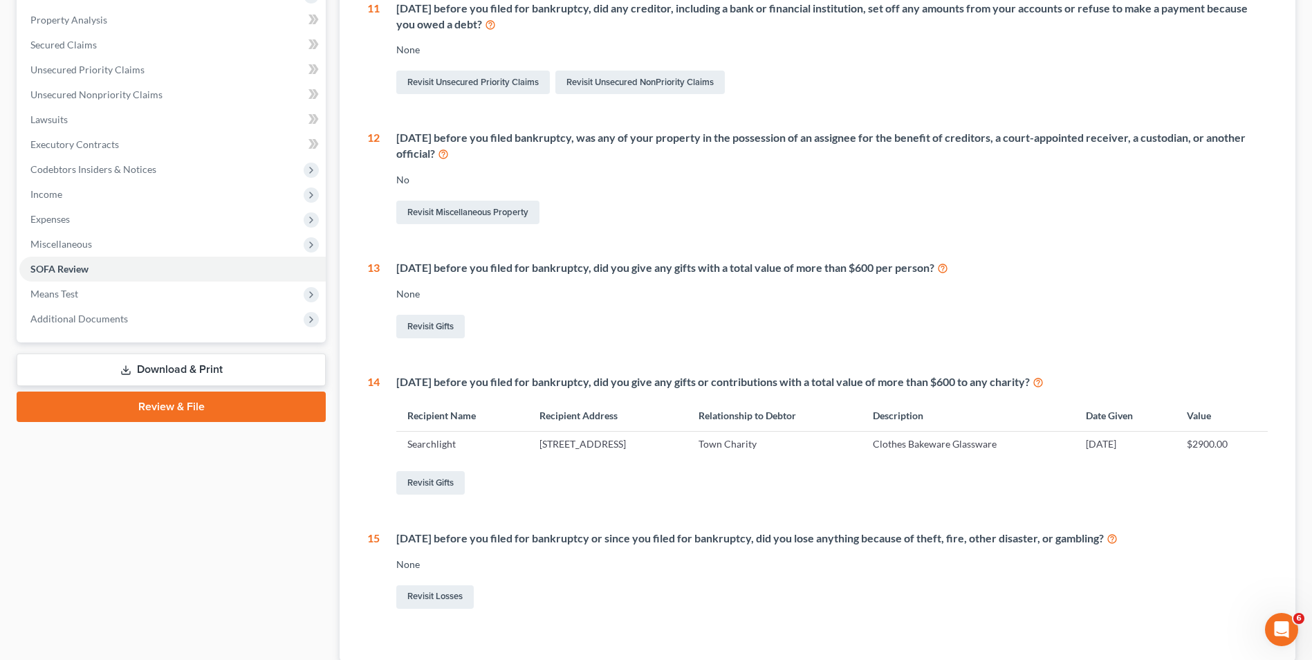
scroll to position [346, 0]
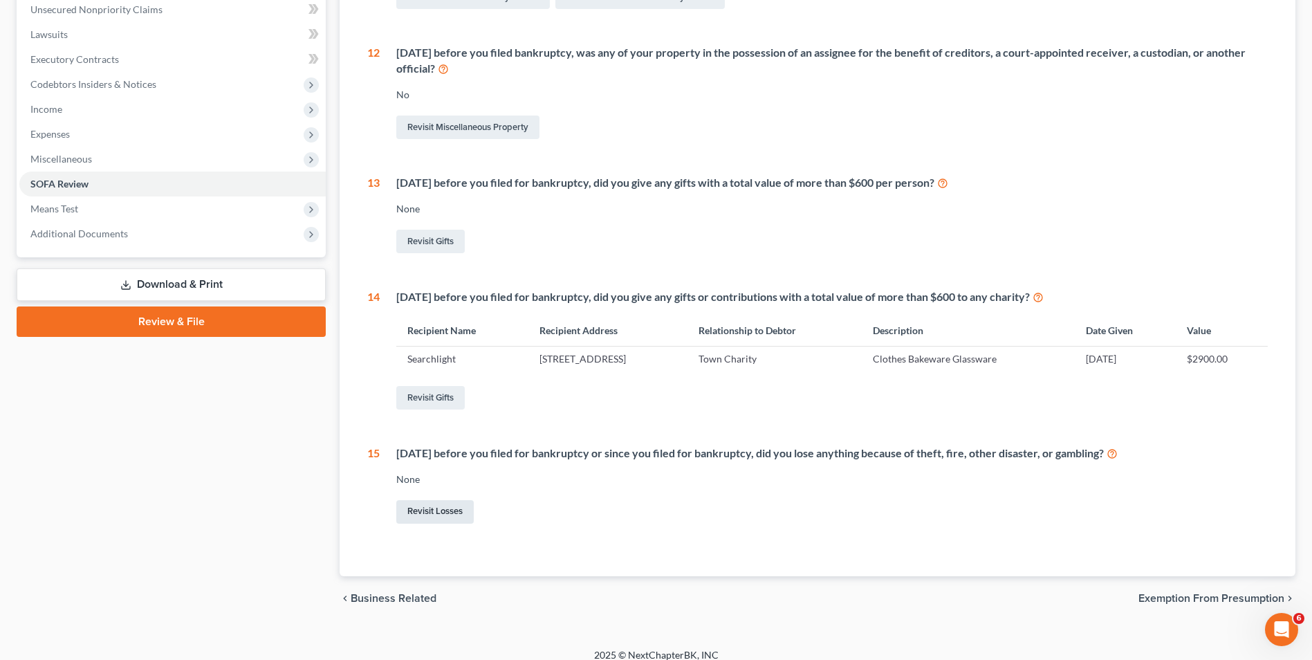
click at [451, 510] on link "Revisit Losses" at bounding box center [434, 512] width 77 height 24
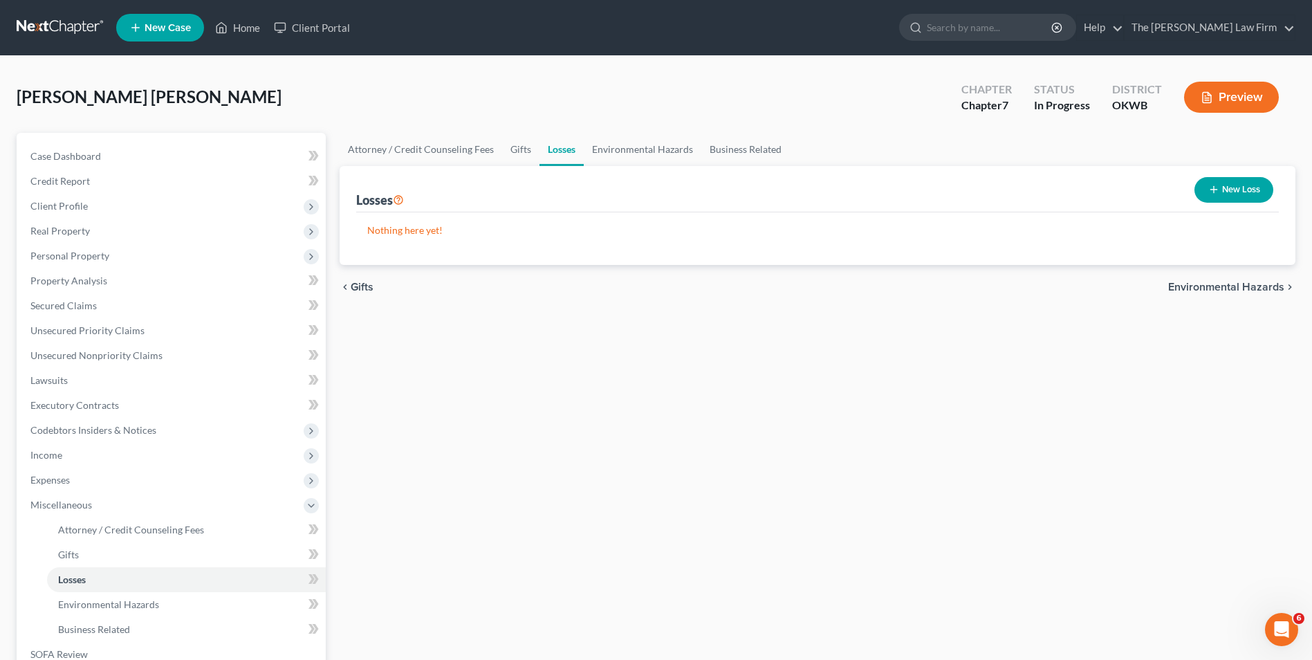
click at [1046, 192] on button "New Loss" at bounding box center [1234, 190] width 79 height 26
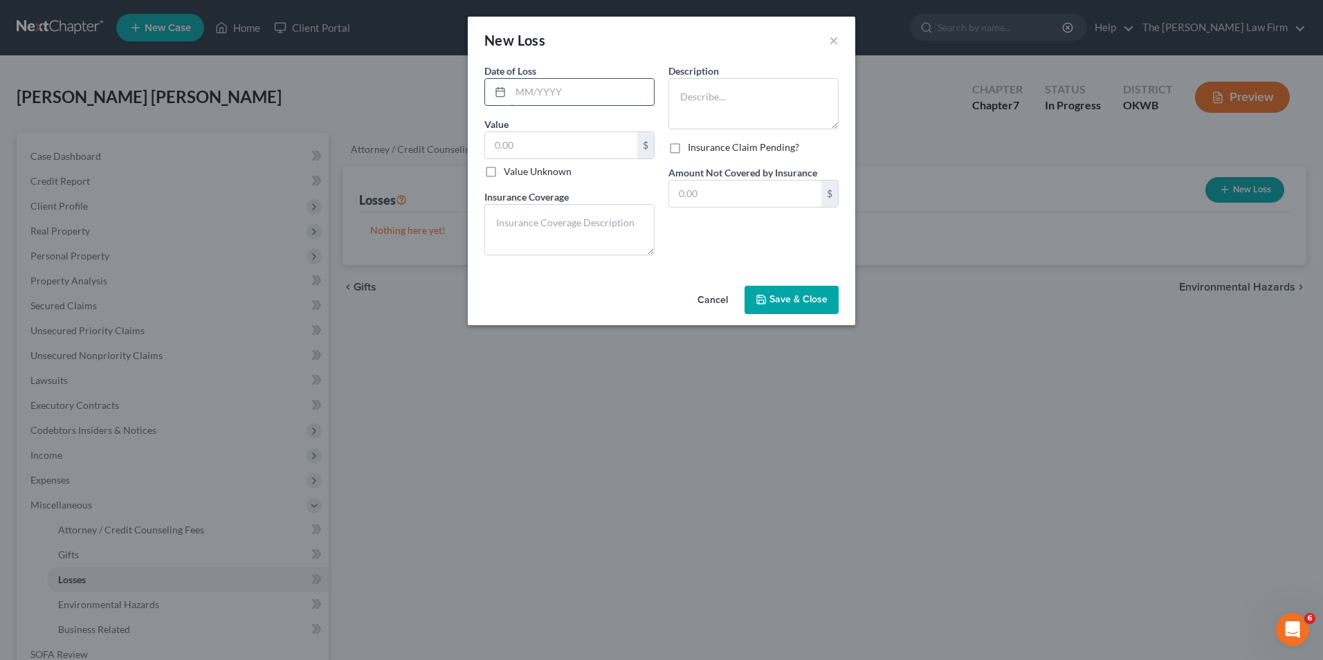
click at [517, 86] on input "text" at bounding box center [581, 92] width 143 height 26
click at [557, 147] on input "text" at bounding box center [561, 145] width 152 height 26
drag, startPoint x: 565, startPoint y: 92, endPoint x: 495, endPoint y: 86, distance: 70.1
click at [496, 84] on div "092025" at bounding box center [569, 92] width 170 height 28
type input "089/2025"
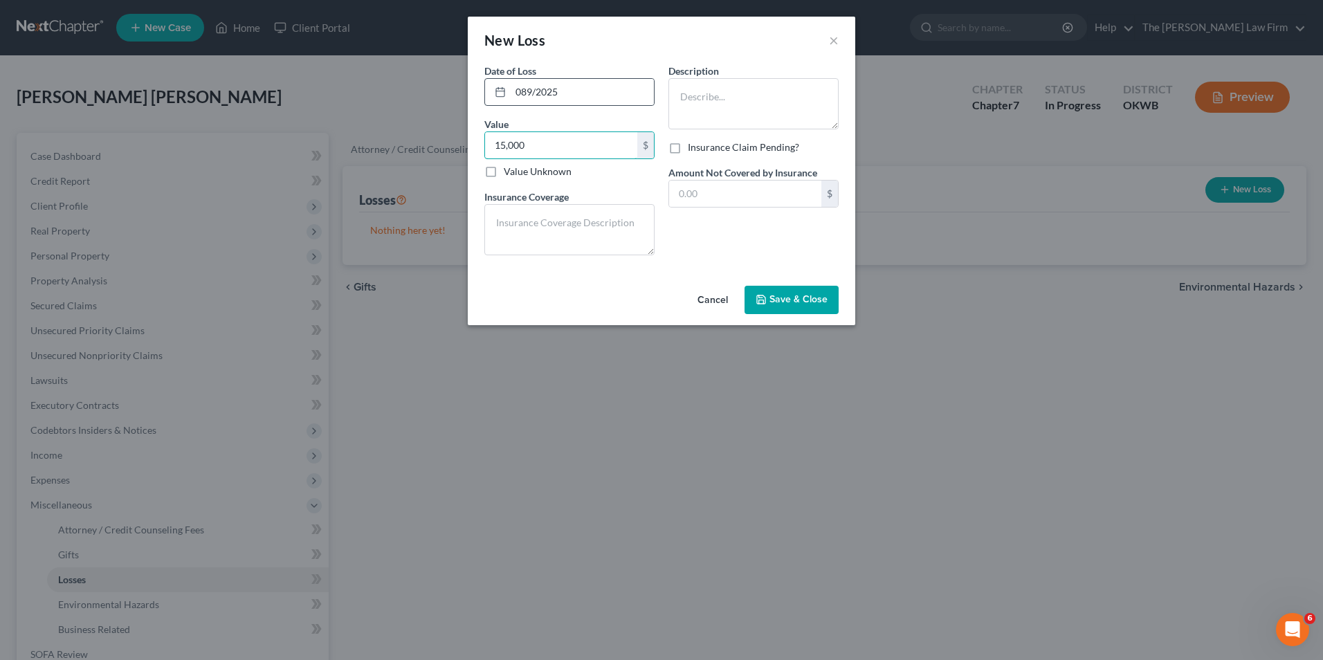
type input "15,000"
click at [741, 95] on textarea at bounding box center [753, 103] width 170 height 51
type textarea "Gambling"
click at [794, 297] on span "Save & Close" at bounding box center [798, 300] width 58 height 12
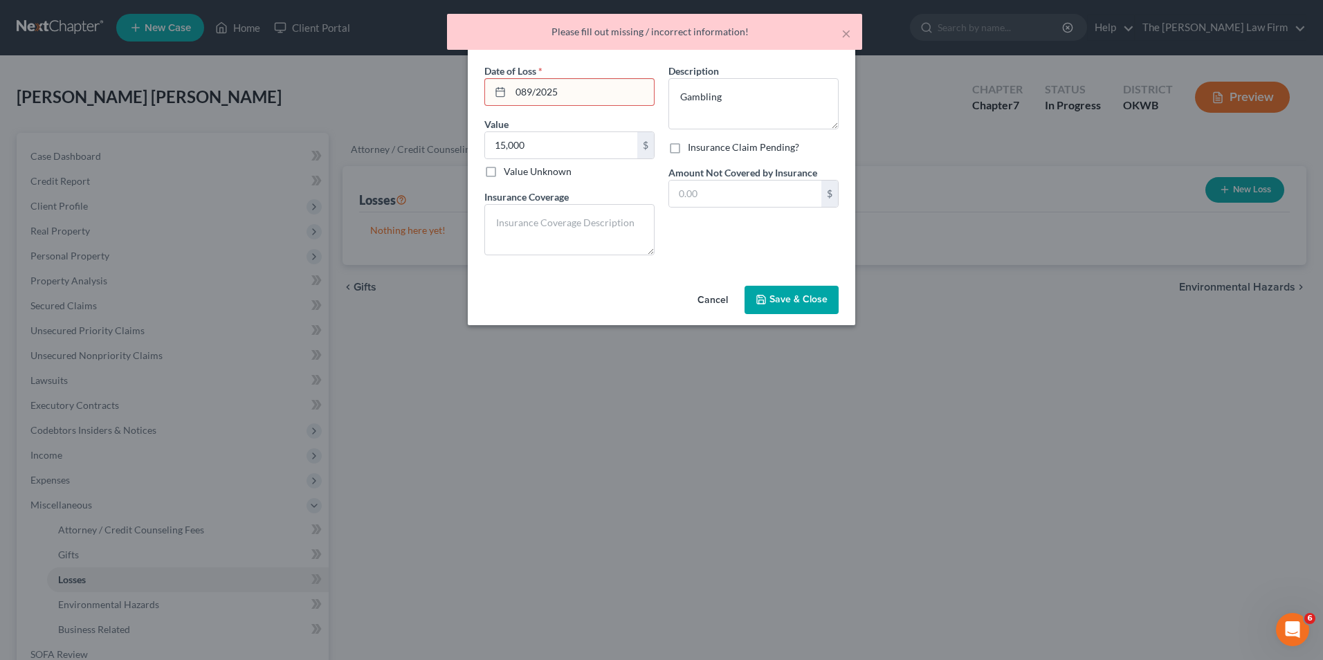
click at [503, 92] on icon at bounding box center [500, 91] width 11 height 11
click at [497, 90] on icon at bounding box center [500, 91] width 11 height 11
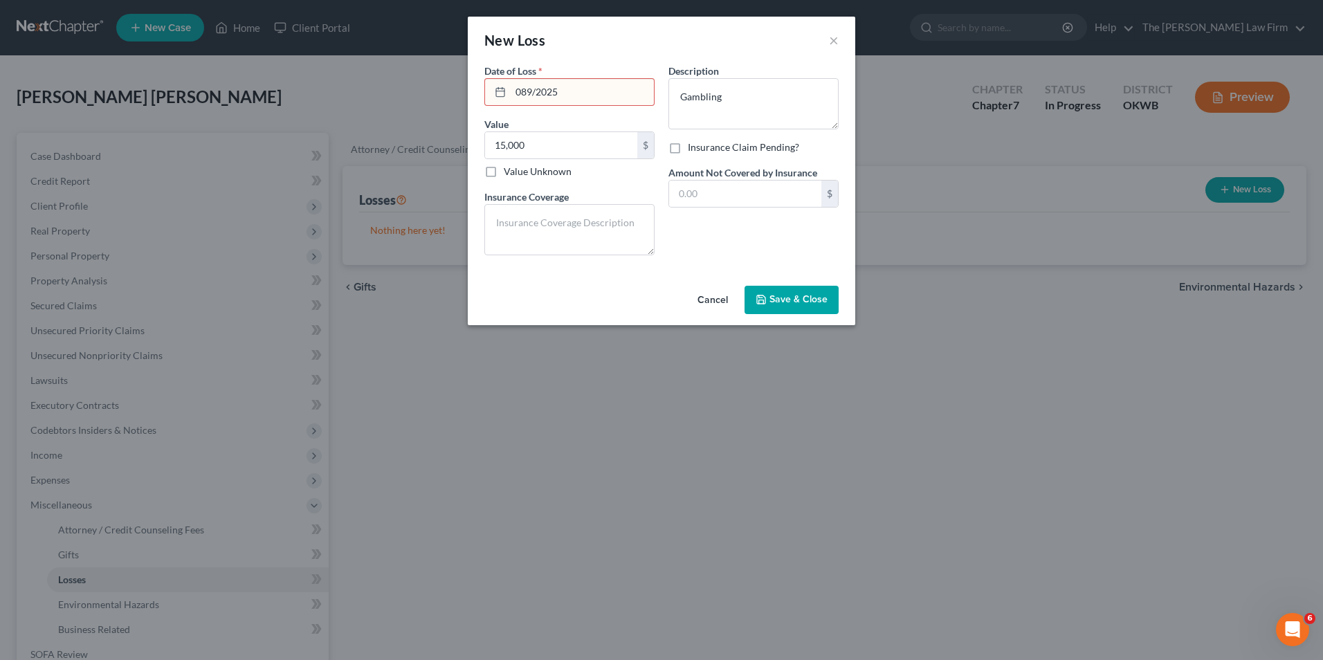
click at [572, 89] on input "089/2025" at bounding box center [581, 92] width 143 height 26
click at [525, 89] on input "089/2025" at bounding box center [581, 92] width 143 height 26
click at [528, 93] on input "089/2025" at bounding box center [581, 92] width 143 height 26
click at [529, 94] on input "089/2025" at bounding box center [581, 92] width 143 height 26
drag, startPoint x: 568, startPoint y: 93, endPoint x: 502, endPoint y: 91, distance: 65.7
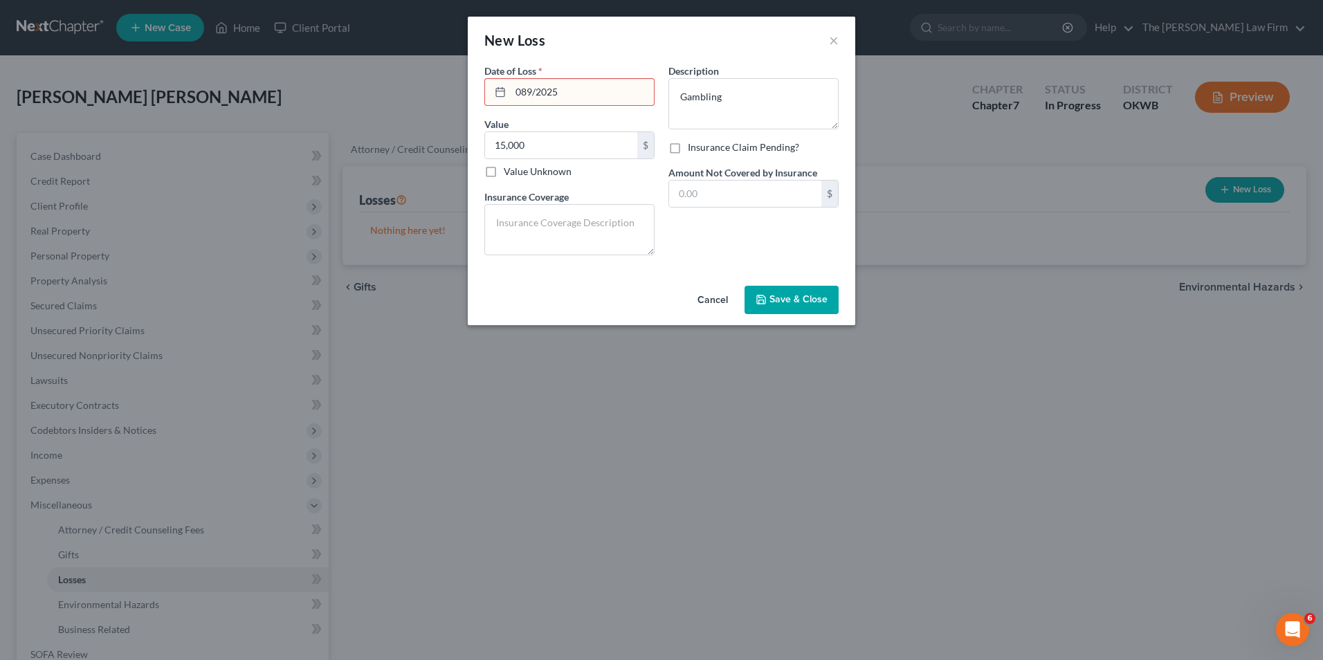
click at [502, 91] on div "089/2025" at bounding box center [569, 92] width 170 height 28
type input "[DATE]"
click at [776, 295] on span "Save & Close" at bounding box center [798, 300] width 58 height 12
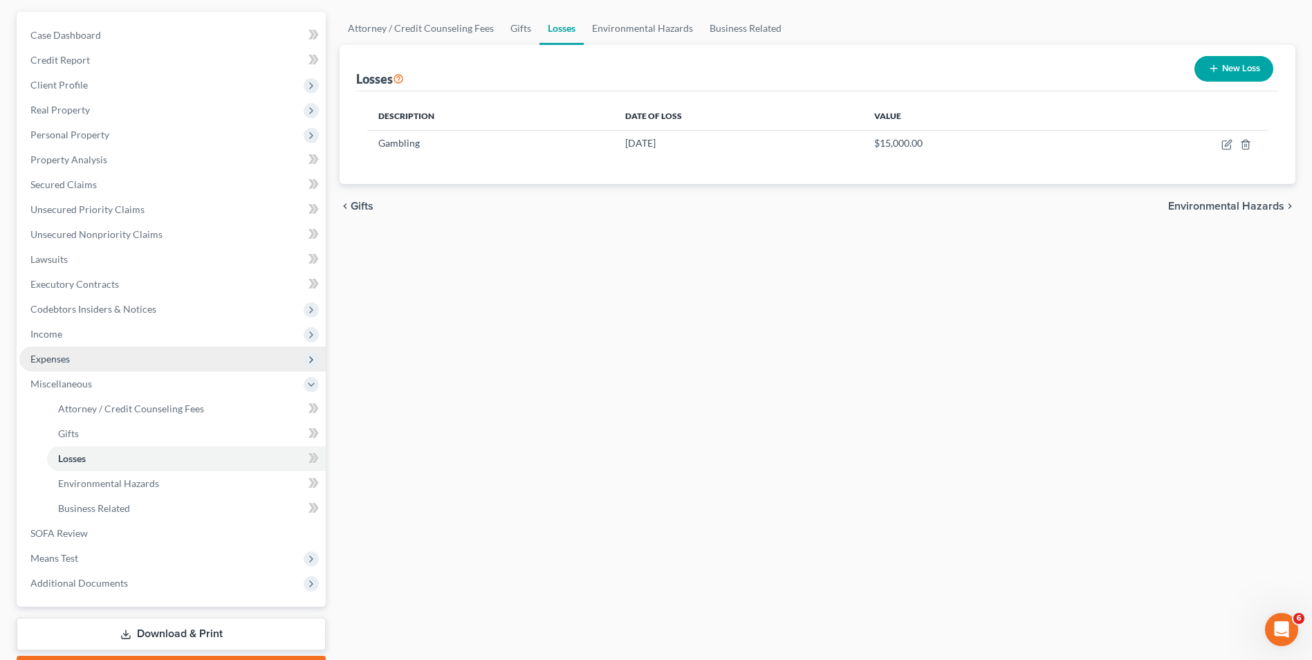
scroll to position [200, 0]
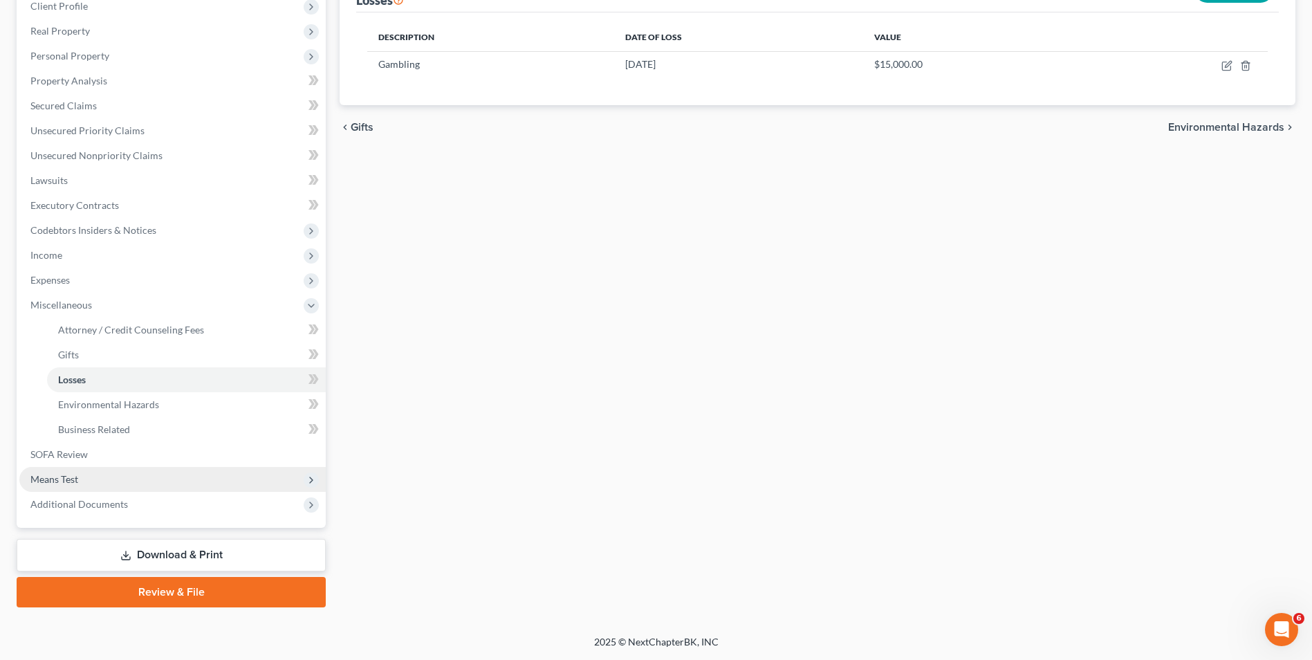
click at [214, 477] on span "Means Test" at bounding box center [172, 479] width 306 height 25
click at [169, 488] on link "Calculation and Presumption" at bounding box center [186, 479] width 279 height 25
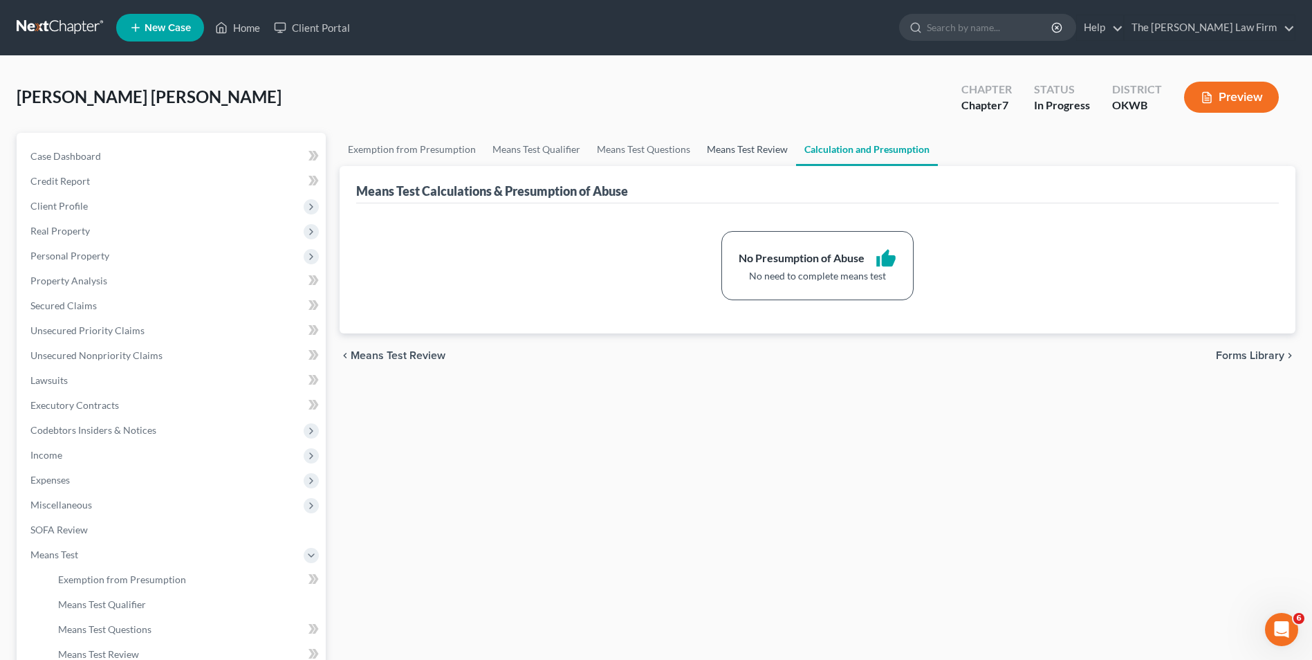
click at [791, 147] on link "Means Test Review" at bounding box center [748, 149] width 98 height 33
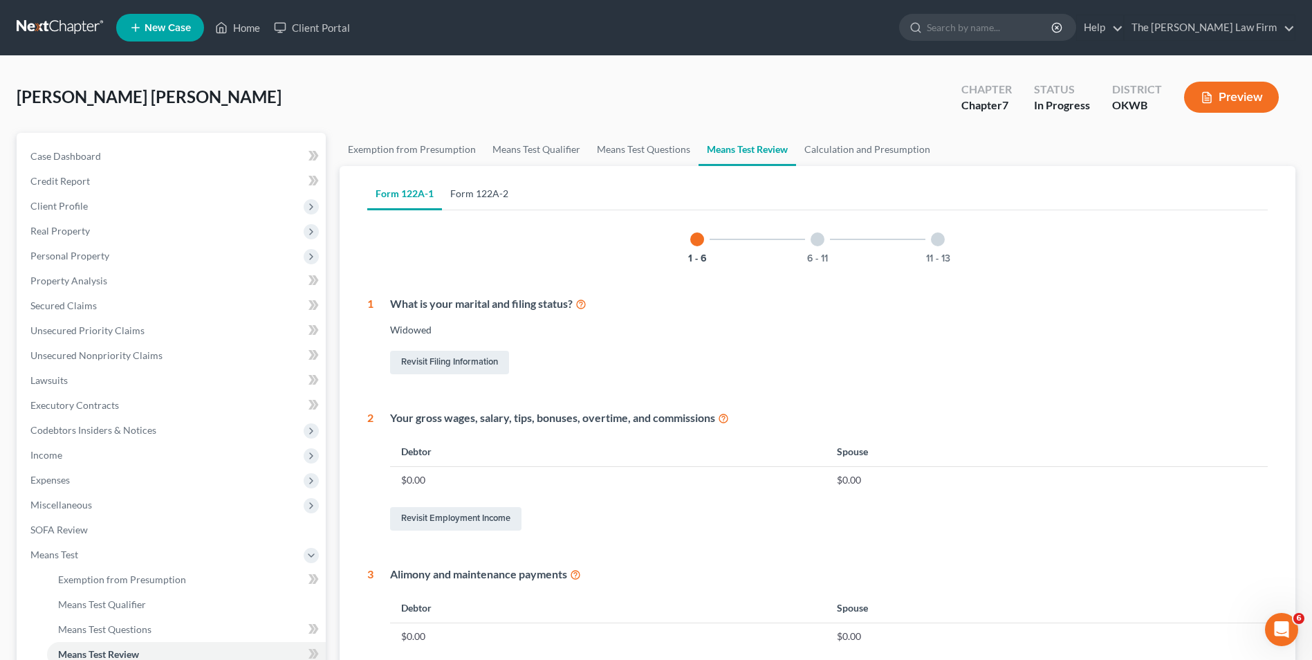
click at [460, 190] on link "Form 122A-2" at bounding box center [479, 193] width 75 height 33
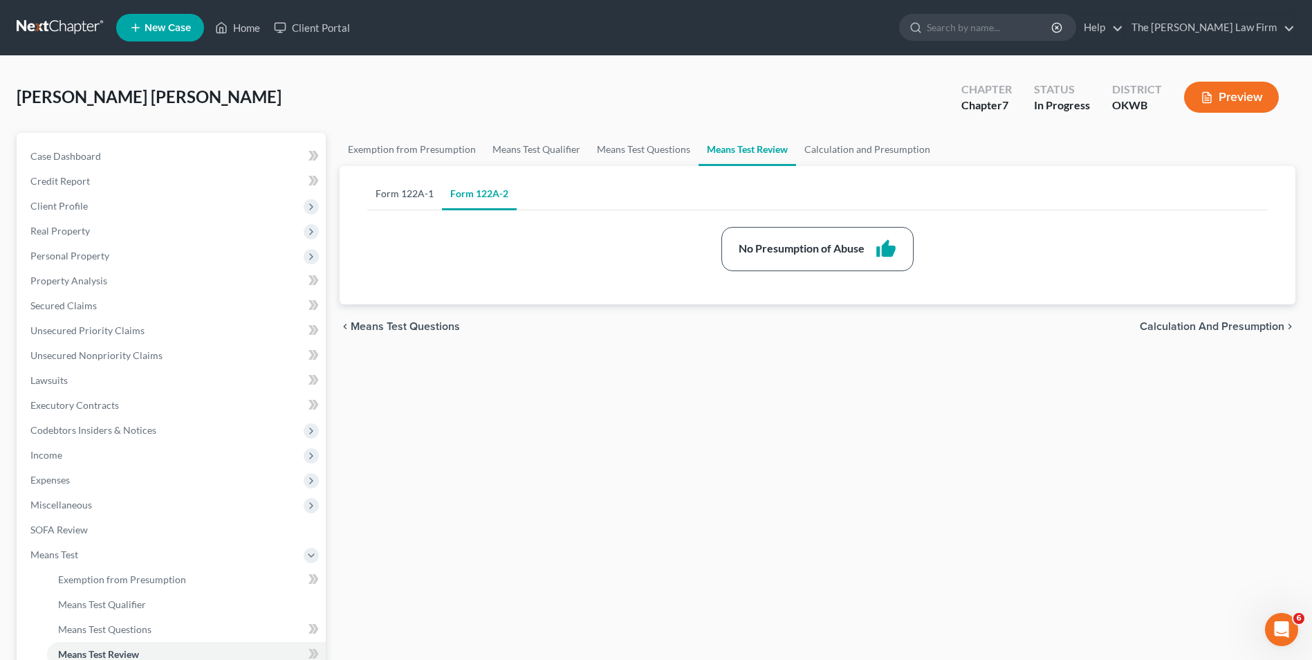
click at [401, 191] on link "Form 122A-1" at bounding box center [404, 193] width 75 height 33
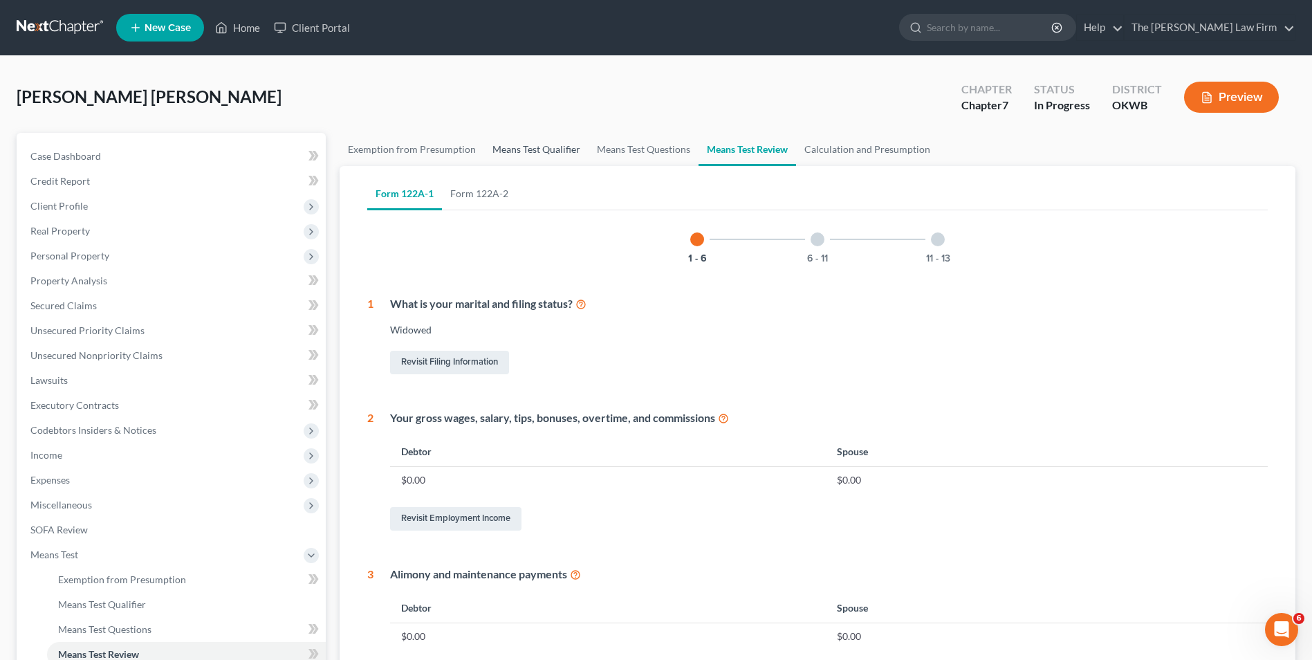
click at [540, 151] on link "Means Test Qualifier" at bounding box center [536, 149] width 104 height 33
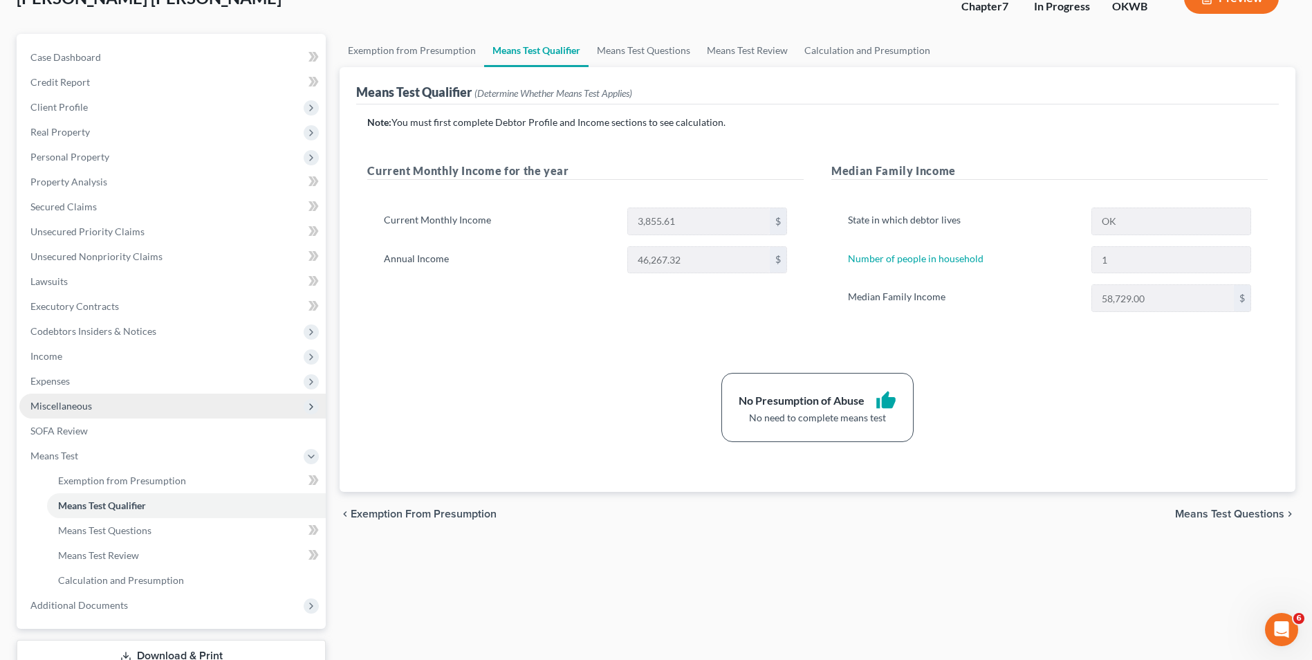
scroll to position [200, 0]
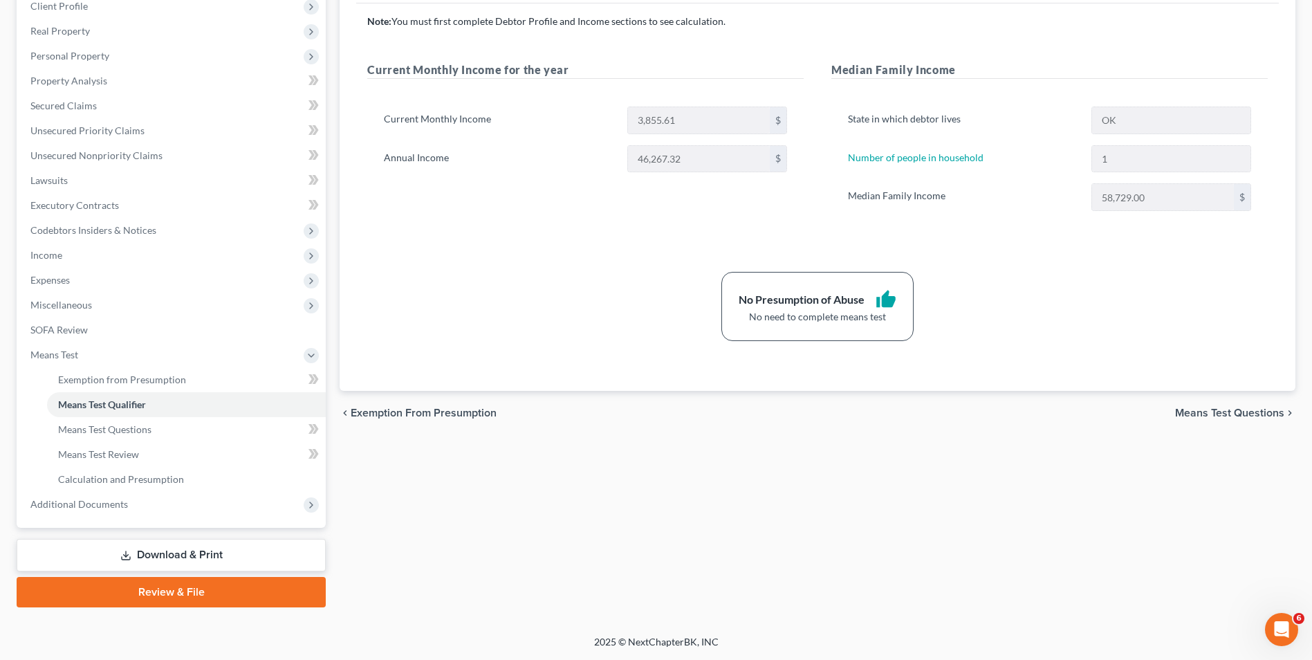
click at [149, 510] on link "Download & Print" at bounding box center [171, 555] width 309 height 33
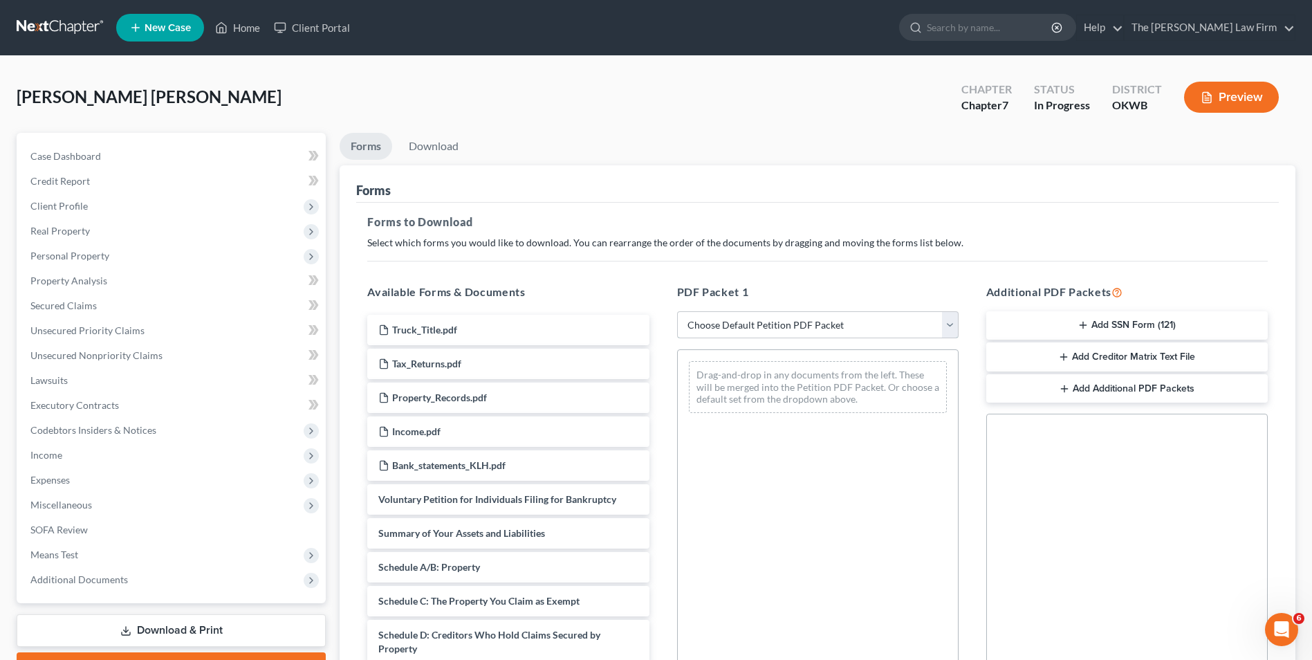
click at [951, 321] on select "Choose Default Petition PDF Packet Complete Bankruptcy Petition (all forms and …" at bounding box center [818, 325] width 282 height 28
select select "0"
click at [677, 311] on select "Choose Default Petition PDF Packet Complete Bankruptcy Petition (all forms and …" at bounding box center [818, 325] width 282 height 28
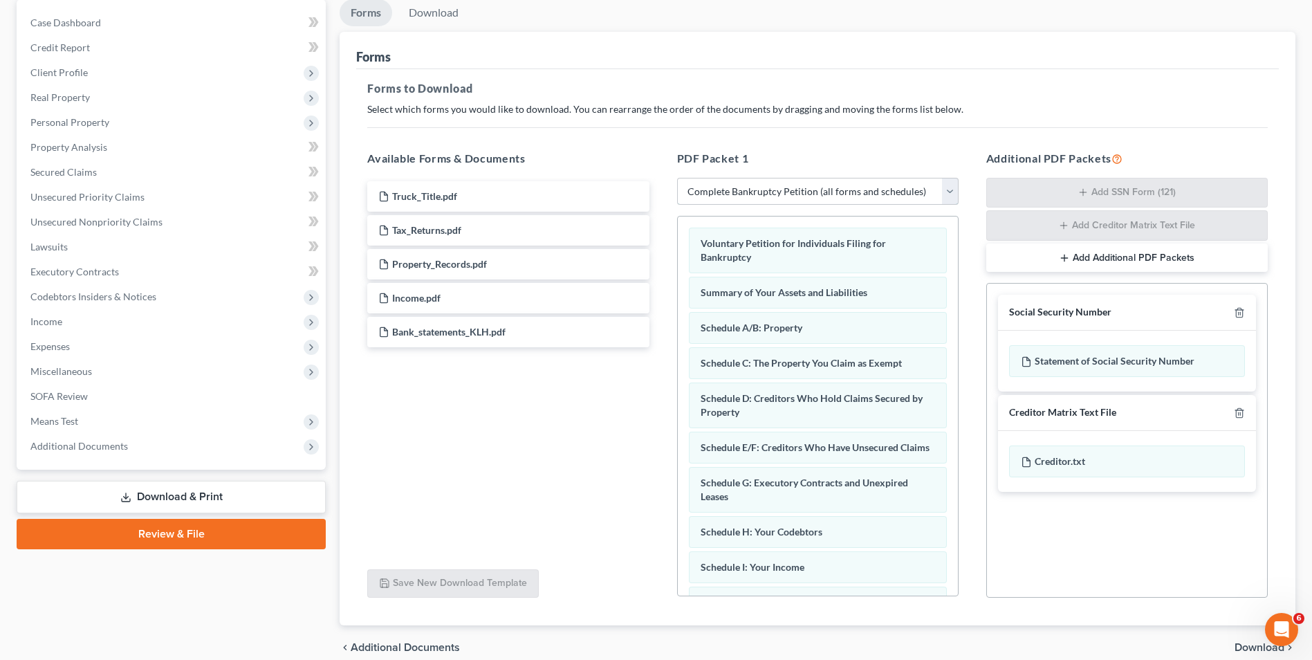
scroll to position [138, 0]
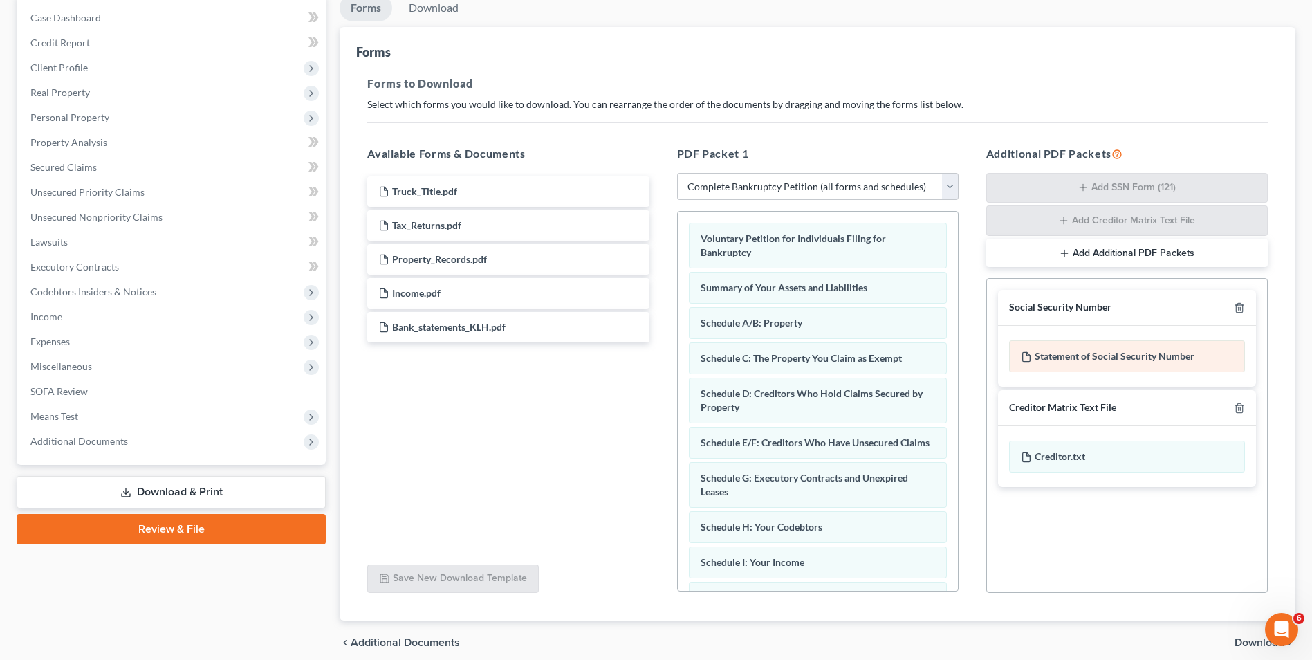
click at [1046, 353] on div "Statement of Social Security Number" at bounding box center [1127, 356] width 236 height 32
drag, startPoint x: 1098, startPoint y: 353, endPoint x: 1281, endPoint y: 210, distance: 231.6
click at [1046, 210] on div "Additional PDF Packets Add SSN Form (121) Add Creditor Matrix Text File Add Add…" at bounding box center [1127, 369] width 309 height 470
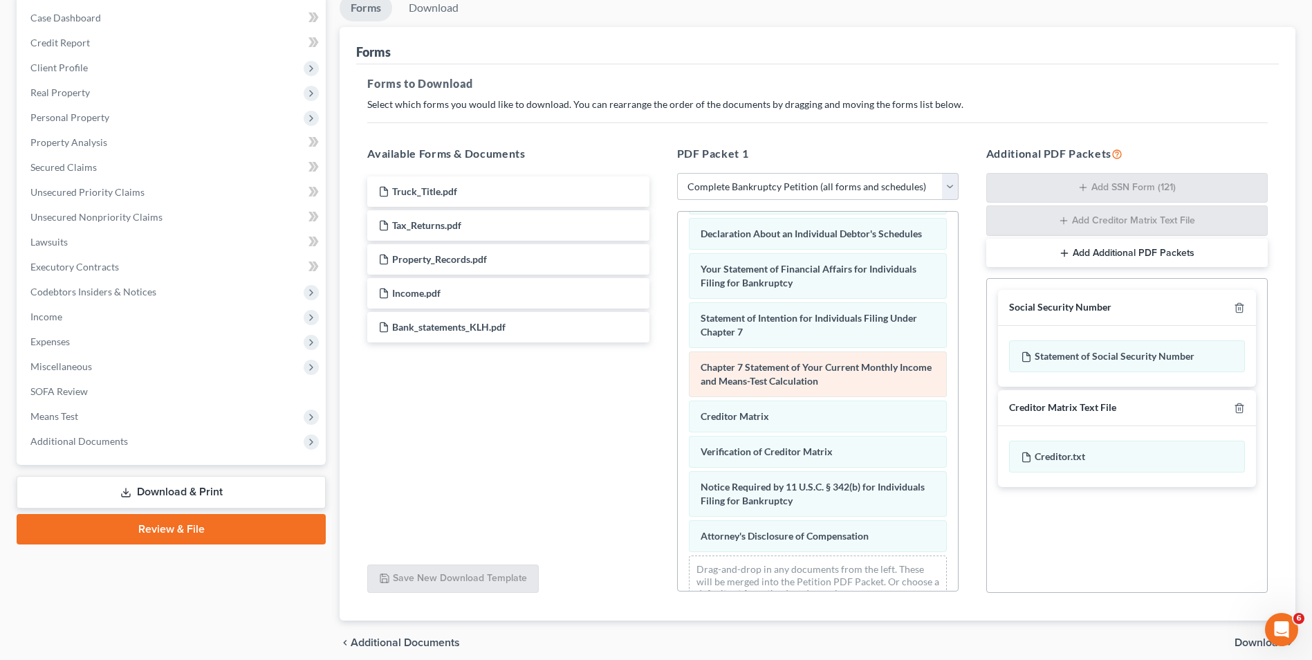
scroll to position [441, 0]
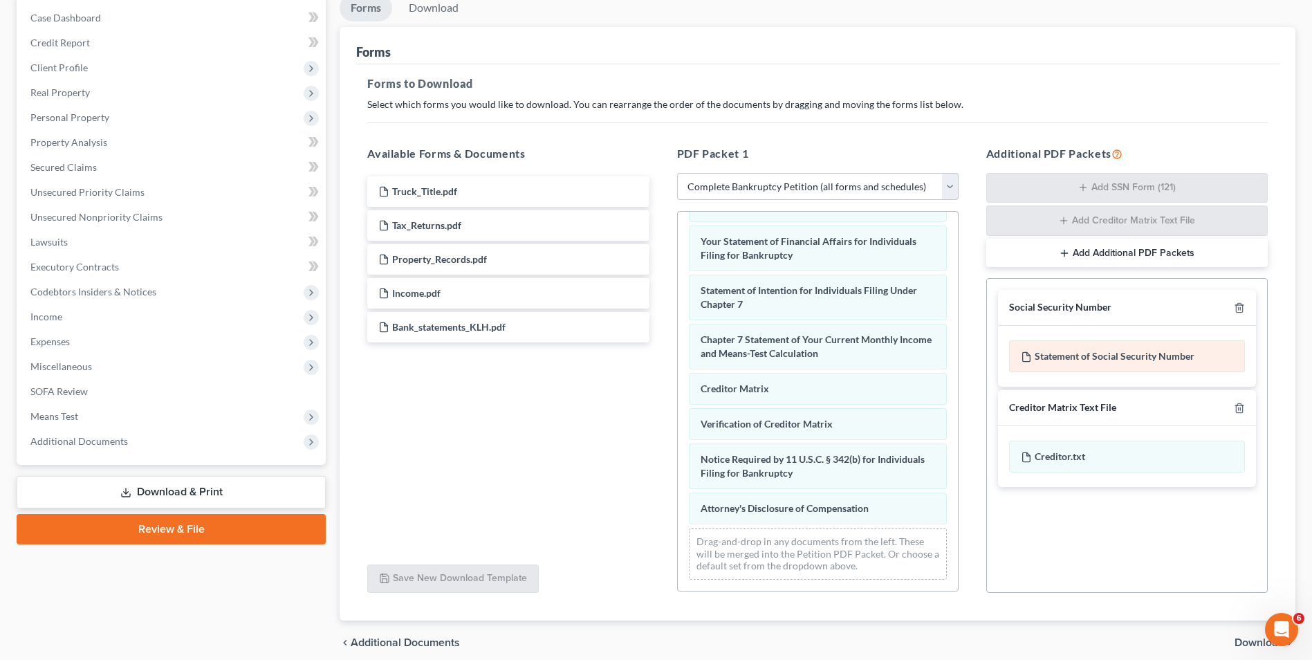
click at [1046, 356] on div "Statement of Social Security Number" at bounding box center [1127, 356] width 236 height 32
click at [1046, 510] on div "Social Security Number Statement of Social Security Number Creditor Matrix Text…" at bounding box center [1127, 435] width 282 height 315
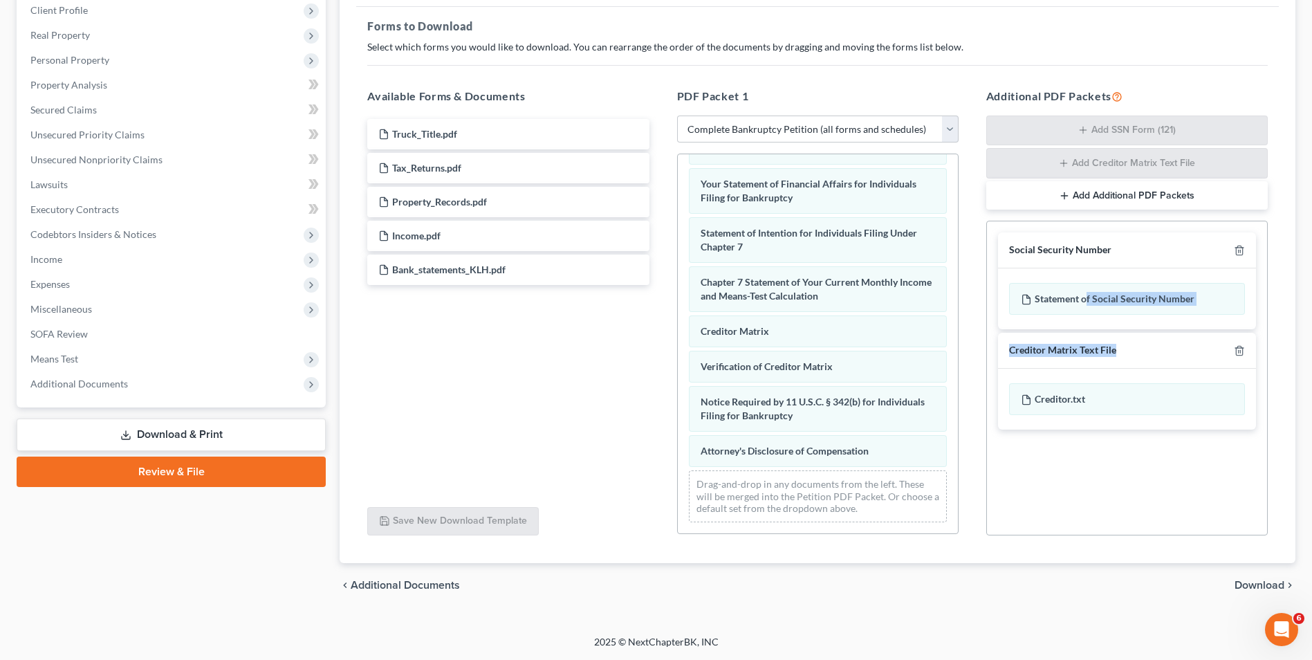
drag, startPoint x: 1089, startPoint y: 296, endPoint x: 994, endPoint y: 473, distance: 200.8
click at [982, 389] on div "Additional PDF Packets Add SSN Form (121) Add Creditor Matrix Text File Add Add…" at bounding box center [1127, 312] width 309 height 470
click at [1046, 504] on div "Social Security Number Statement of Social Security Number Creditor Matrix Text…" at bounding box center [1127, 378] width 282 height 315
click at [1046, 510] on span "Download" at bounding box center [1260, 585] width 50 height 11
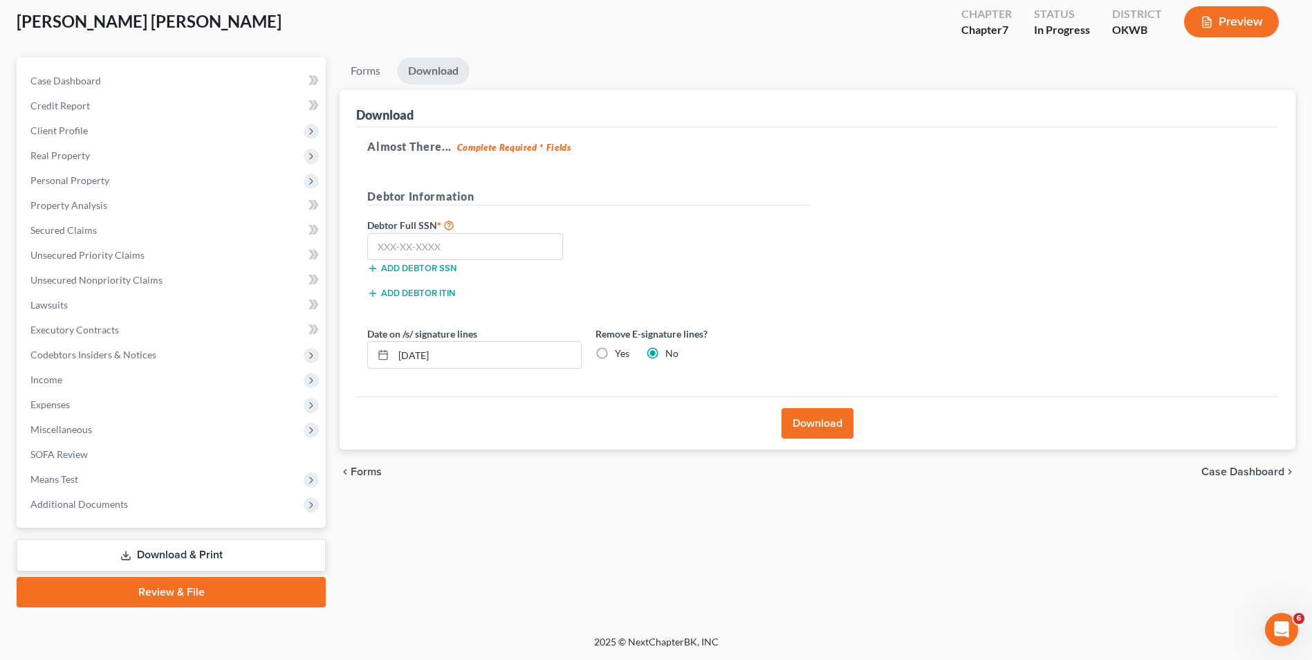
scroll to position [75, 0]
click at [374, 246] on input "text" at bounding box center [465, 247] width 196 height 28
type input "445-86-8788"
click at [384, 353] on icon at bounding box center [383, 354] width 11 height 11
click at [383, 354] on line at bounding box center [383, 354] width 8 height 0
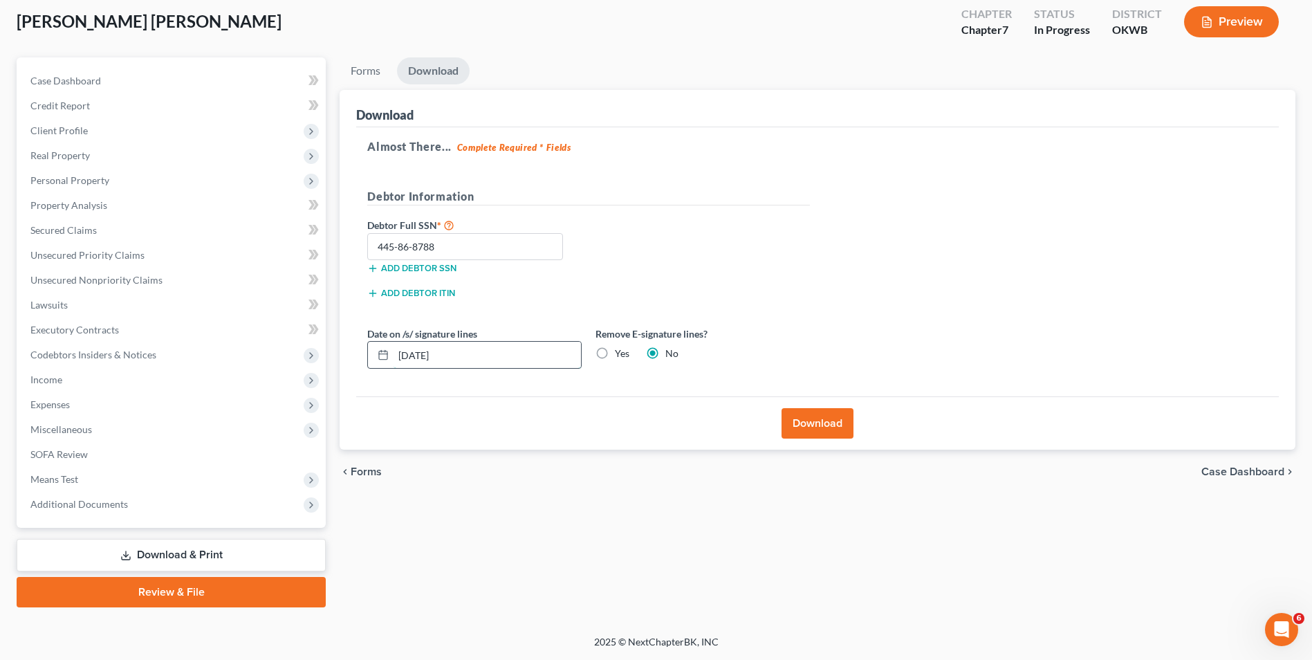
click at [422, 358] on input "[DATE]" at bounding box center [487, 355] width 187 height 26
click at [425, 358] on input "[DATE]" at bounding box center [487, 355] width 187 height 26
click at [420, 357] on input "10/01/20250" at bounding box center [487, 355] width 187 height 26
drag, startPoint x: 426, startPoint y: 356, endPoint x: 412, endPoint y: 354, distance: 13.9
click at [412, 354] on input "10/01/20250" at bounding box center [487, 355] width 187 height 26
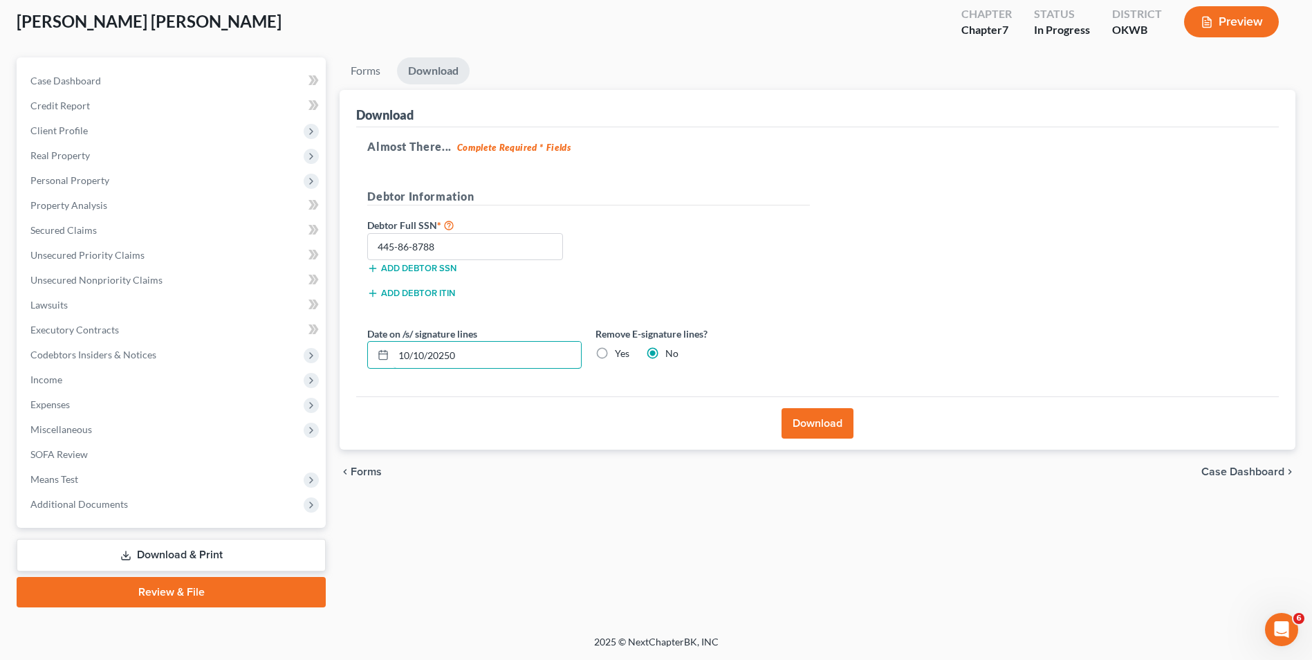
type input "10/10/20250"
click at [822, 428] on button "Download" at bounding box center [818, 423] width 72 height 30
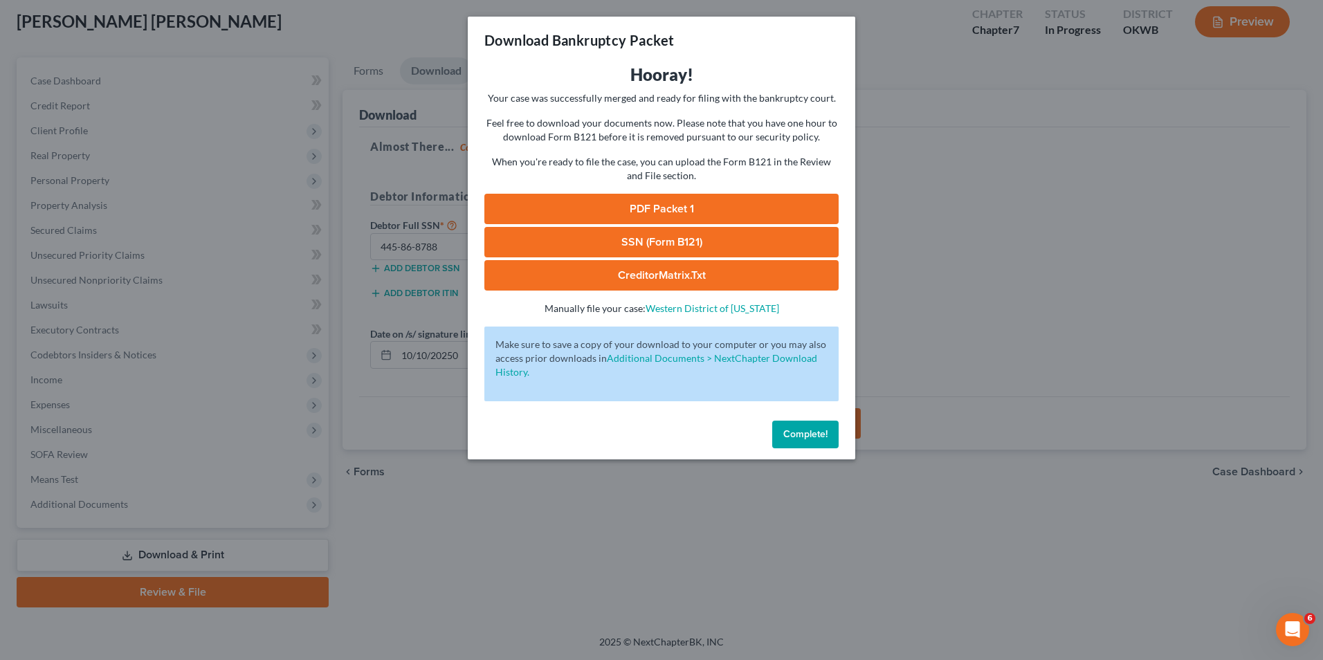
click at [710, 208] on link "PDF Packet 1" at bounding box center [661, 209] width 354 height 30
click at [649, 239] on link "SSN (Form B121)" at bounding box center [661, 242] width 354 height 30
click at [746, 237] on link "SSN (Form B121)" at bounding box center [661, 242] width 354 height 30
click at [733, 240] on link "SSN (Form B121)" at bounding box center [661, 242] width 354 height 30
click at [613, 272] on link "CreditorMatrix.txt" at bounding box center [661, 275] width 354 height 30
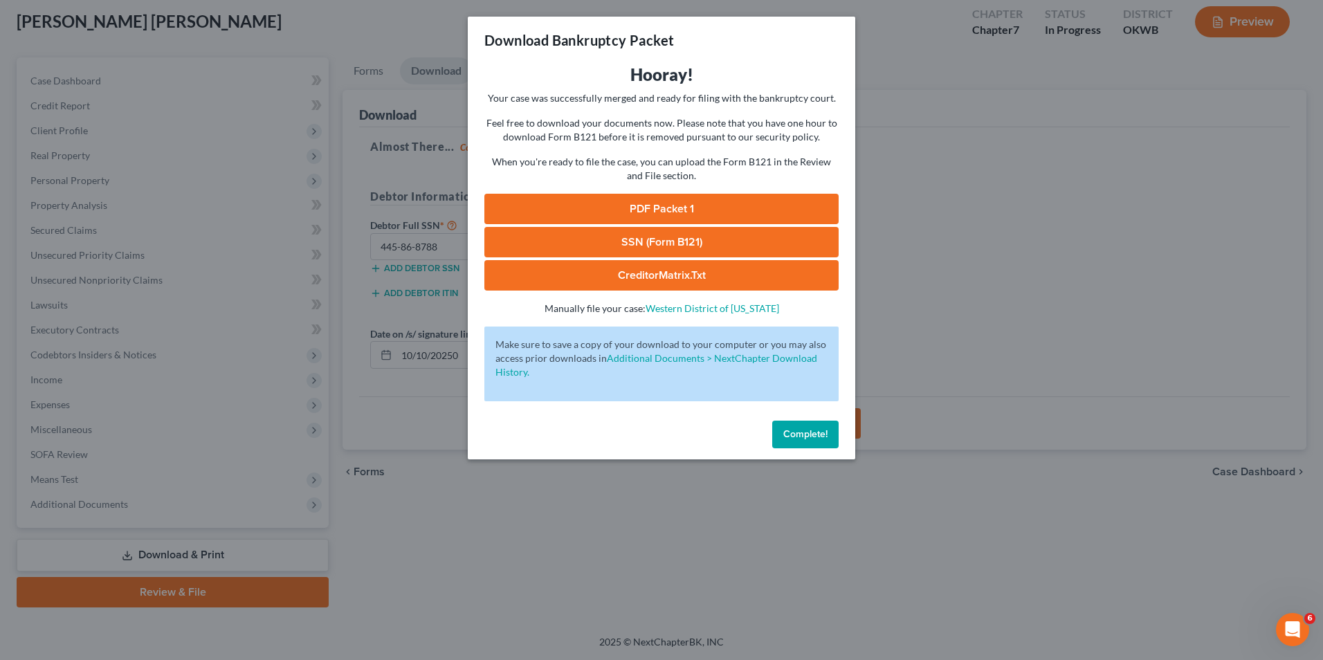
click at [903, 483] on div "Download Bankruptcy Packet Hooray! Your case was successfully merged and ready …" at bounding box center [661, 330] width 1323 height 660
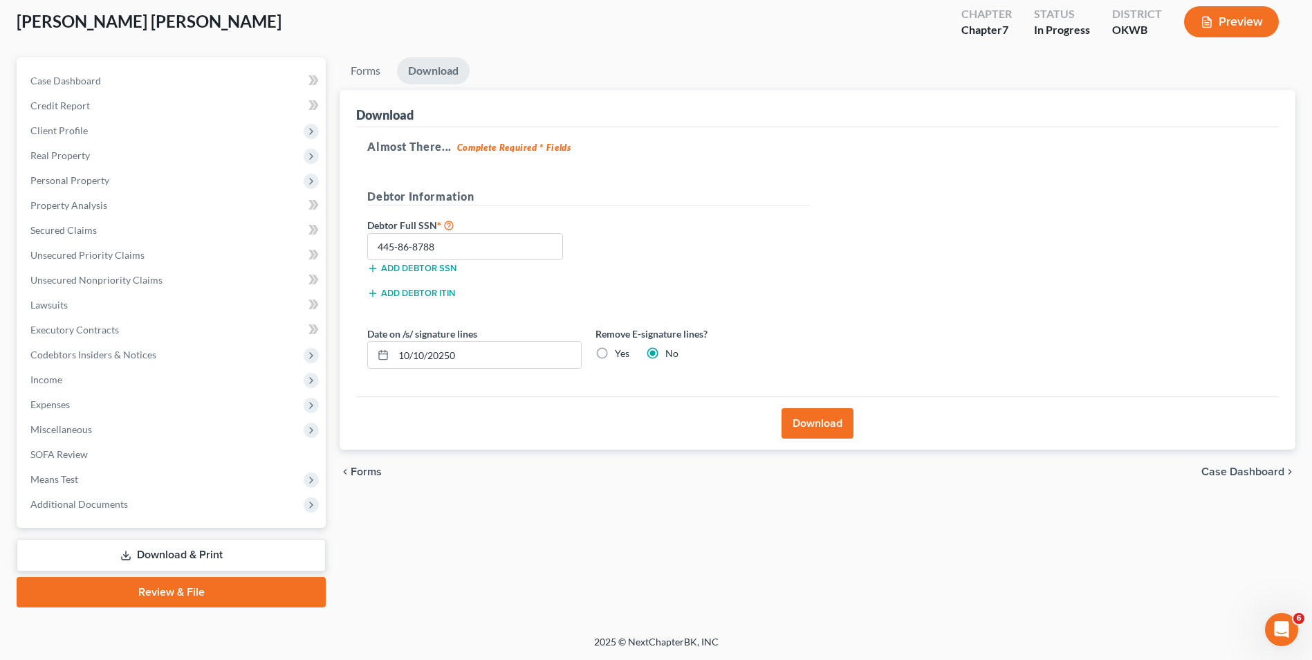
click at [803, 430] on button "Download" at bounding box center [818, 423] width 72 height 30
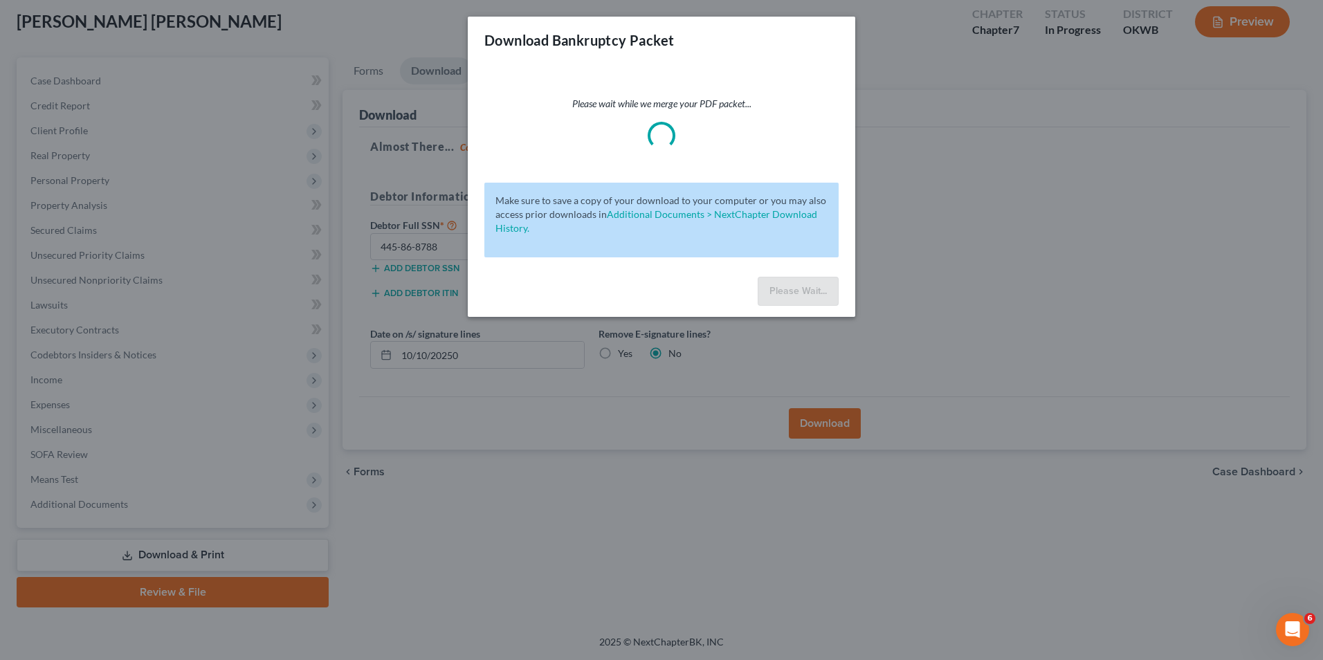
click at [779, 138] on div "Please wait while we merge your PDF packet..." at bounding box center [661, 123] width 354 height 53
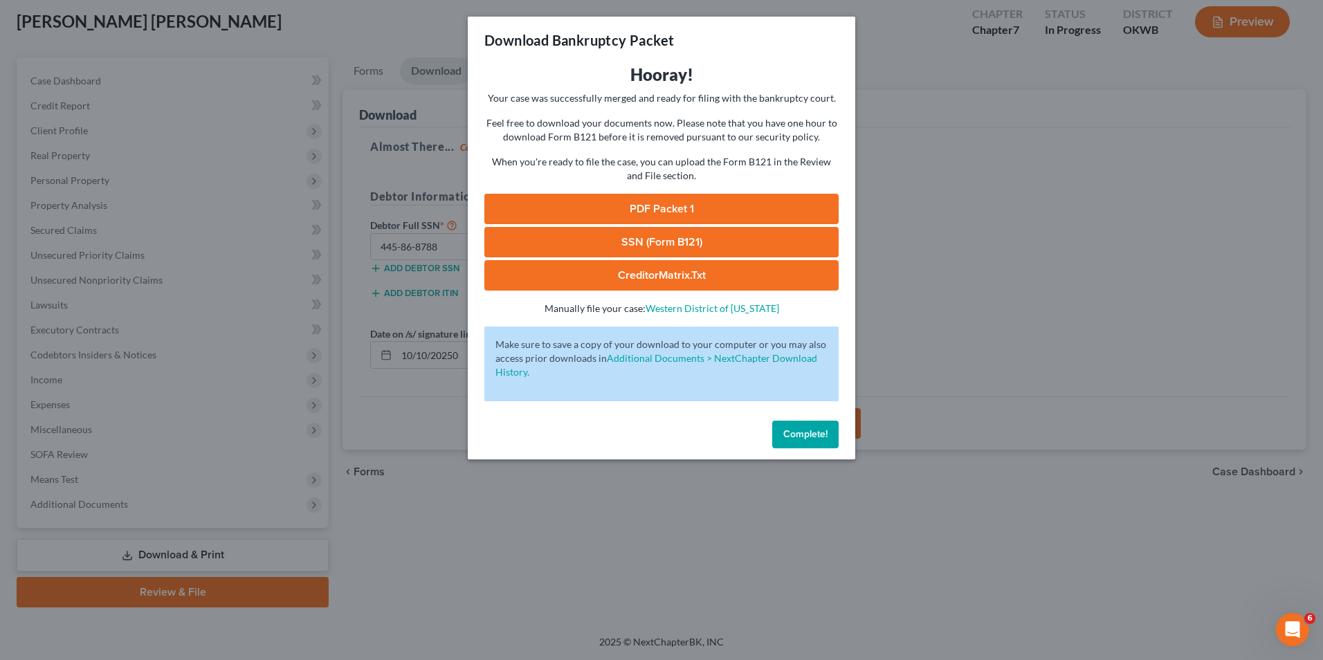
drag, startPoint x: 814, startPoint y: 434, endPoint x: 881, endPoint y: 454, distance: 69.4
click at [814, 434] on span "Complete!" at bounding box center [805, 434] width 44 height 12
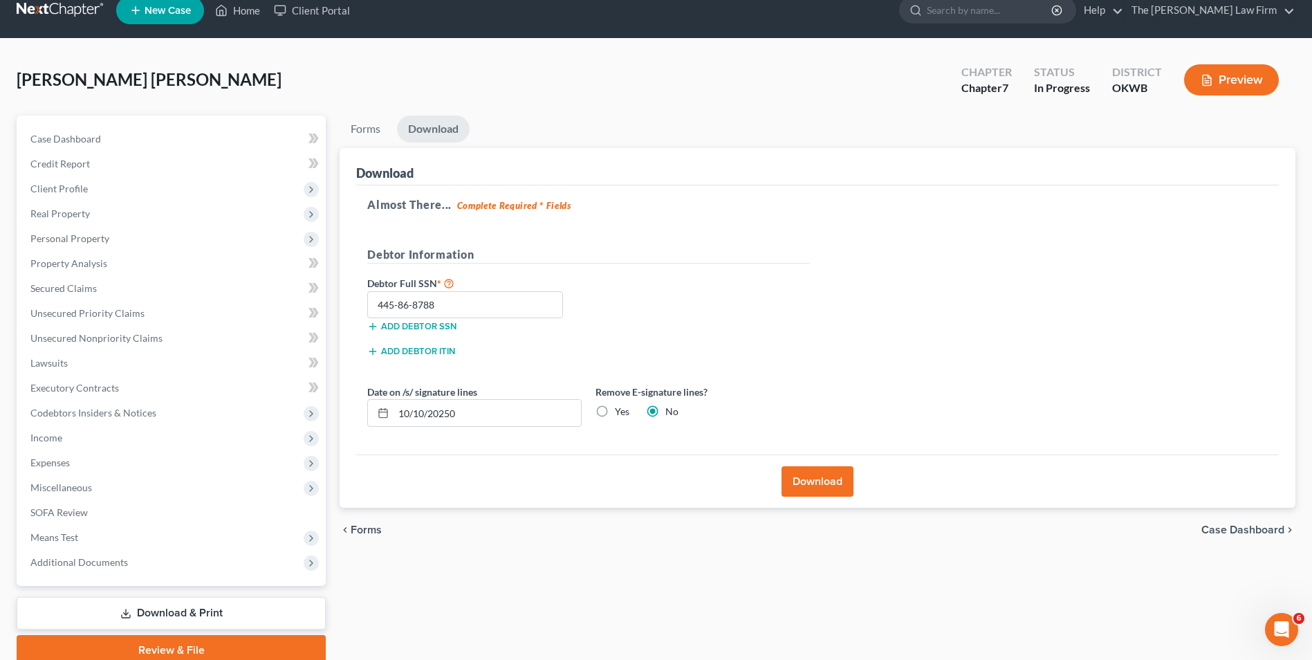
scroll to position [0, 0]
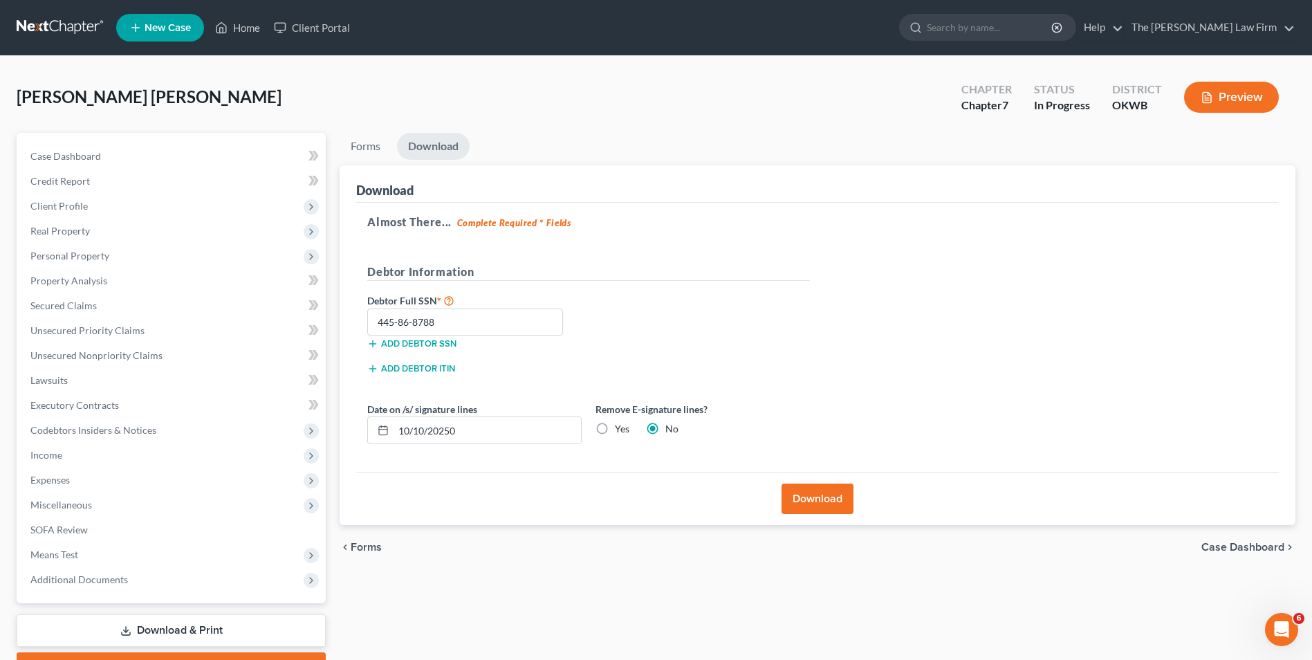
click at [711, 108] on div "Home New Case Client Portal The [PERSON_NAME] Law Firm [EMAIL_ADDRESS][DOMAIN_N…" at bounding box center [656, 367] width 1312 height 735
click at [250, 25] on link "Home" at bounding box center [237, 27] width 59 height 25
click at [241, 29] on link "Home" at bounding box center [237, 27] width 59 height 25
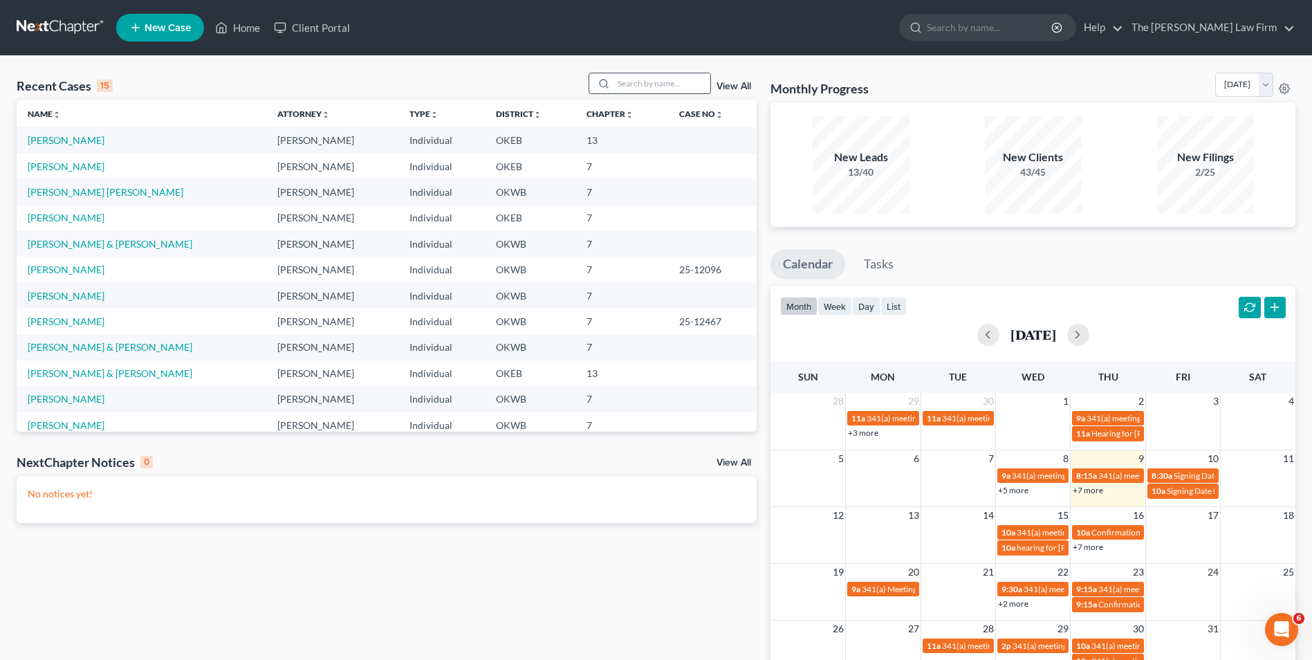
click at [626, 84] on input "search" at bounding box center [662, 83] width 97 height 20
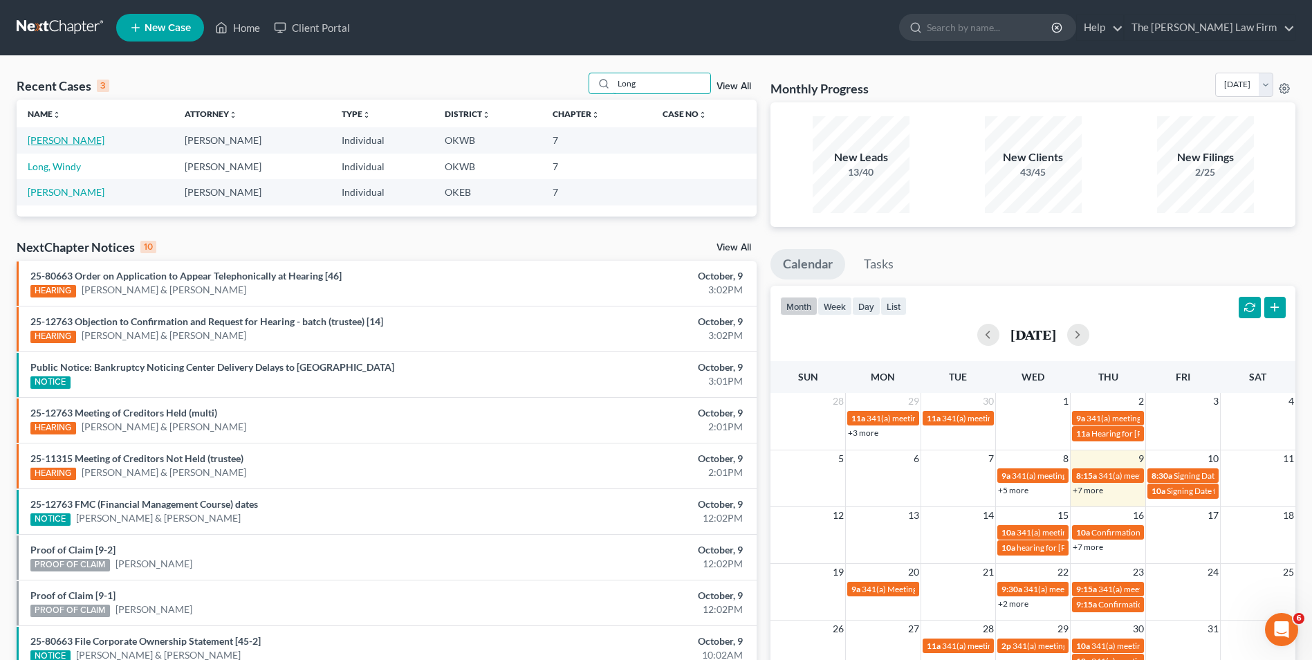
type input "Long"
click at [55, 141] on link "[PERSON_NAME]" at bounding box center [66, 140] width 77 height 12
select select "2"
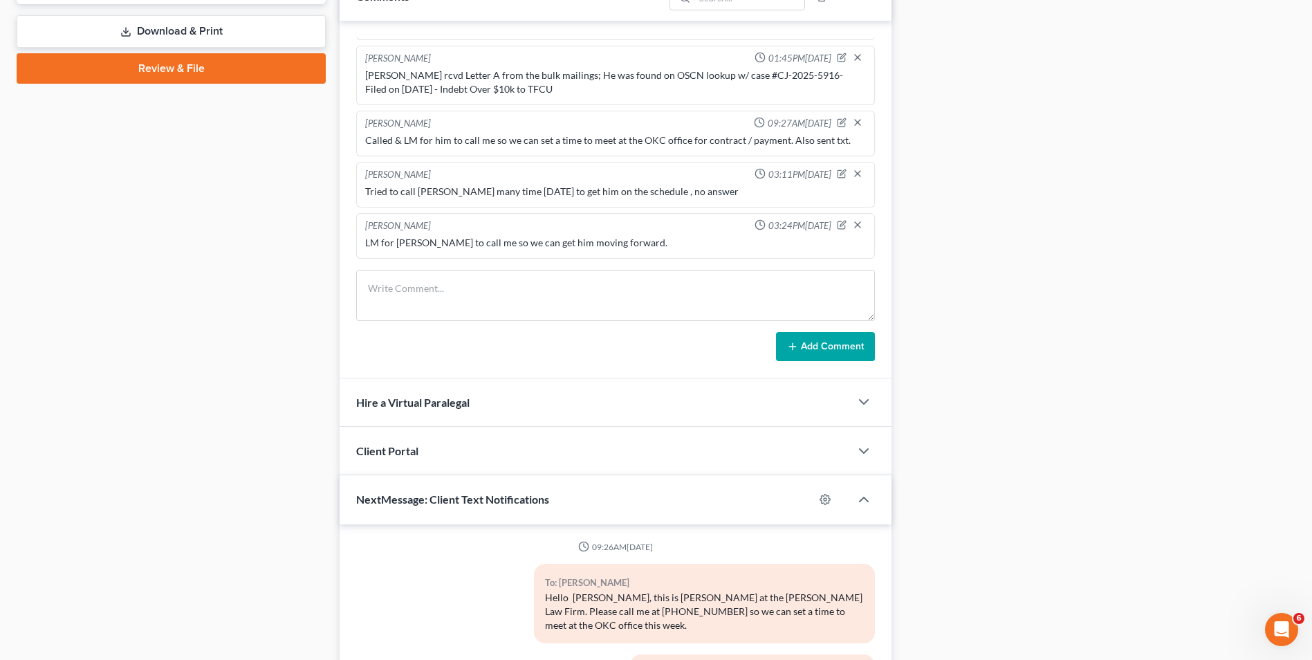
scroll to position [746, 0]
